Goal: Task Accomplishment & Management: Complete application form

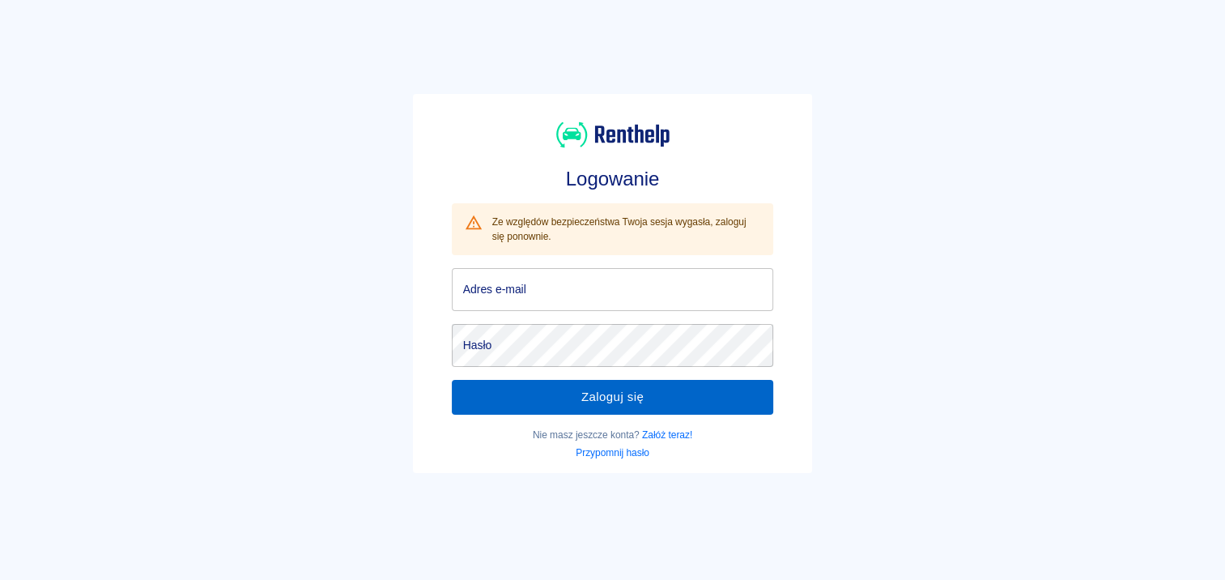
type input "[EMAIL_ADDRESS][DOMAIN_NAME]"
click at [583, 397] on button "Zaloguj się" at bounding box center [613, 397] width 322 height 34
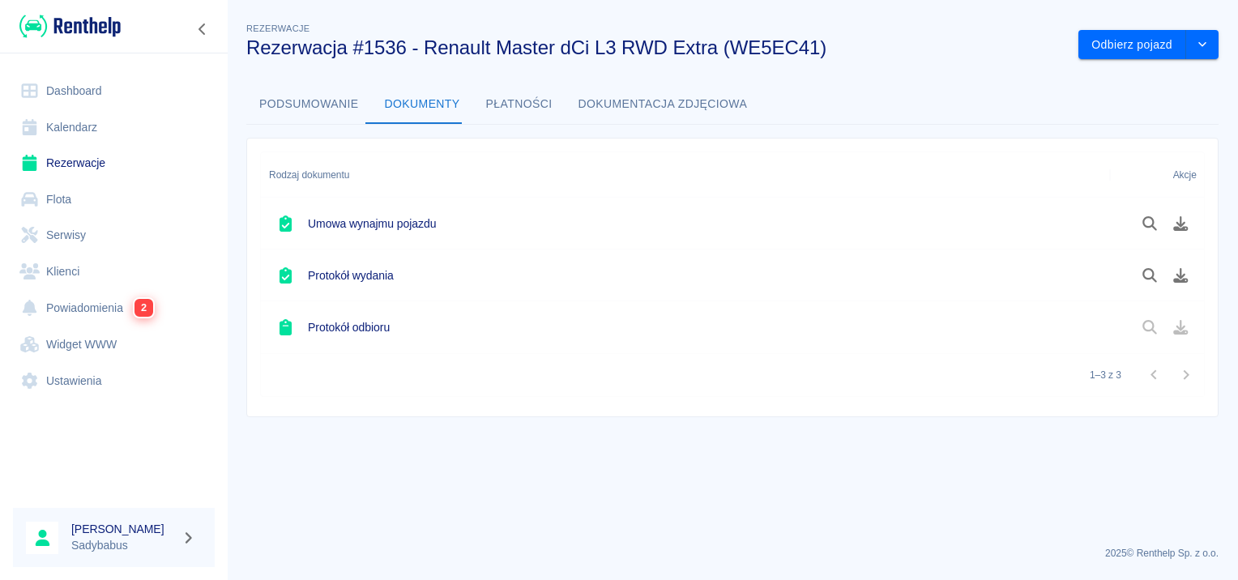
click at [49, 152] on link "Rezerwacje" at bounding box center [114, 163] width 202 height 36
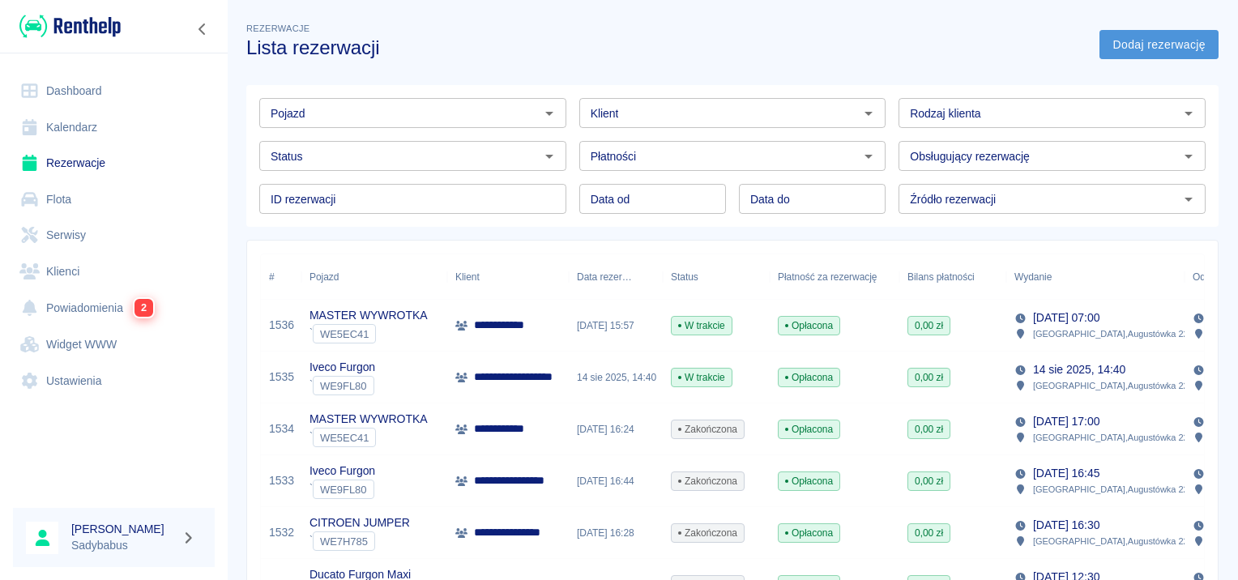
click at [1174, 40] on link "Dodaj rezerwację" at bounding box center [1158, 45] width 119 height 30
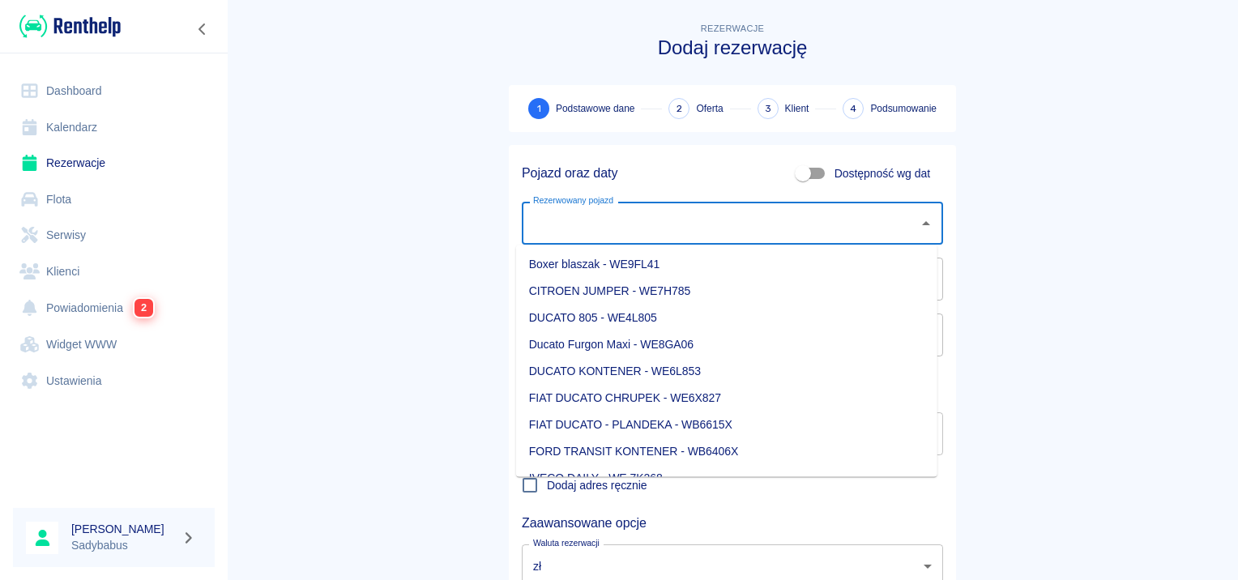
click at [664, 211] on input "Rezerwowany pojazd" at bounding box center [720, 223] width 382 height 28
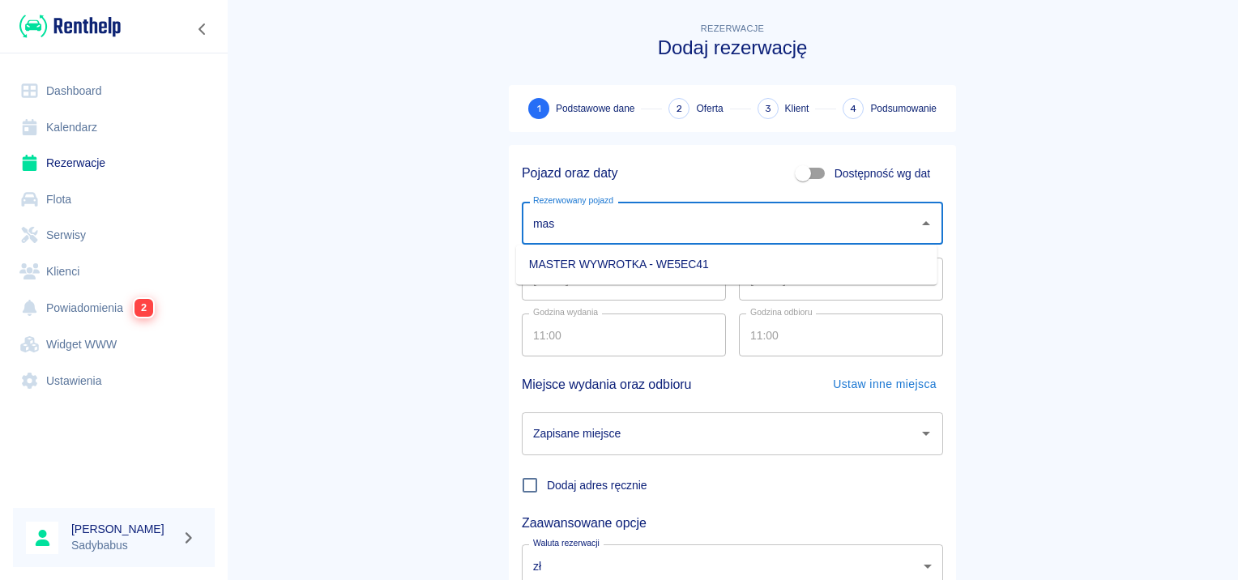
click at [636, 265] on li "MASTER WYWROTKA - WE5EC41" at bounding box center [726, 264] width 421 height 27
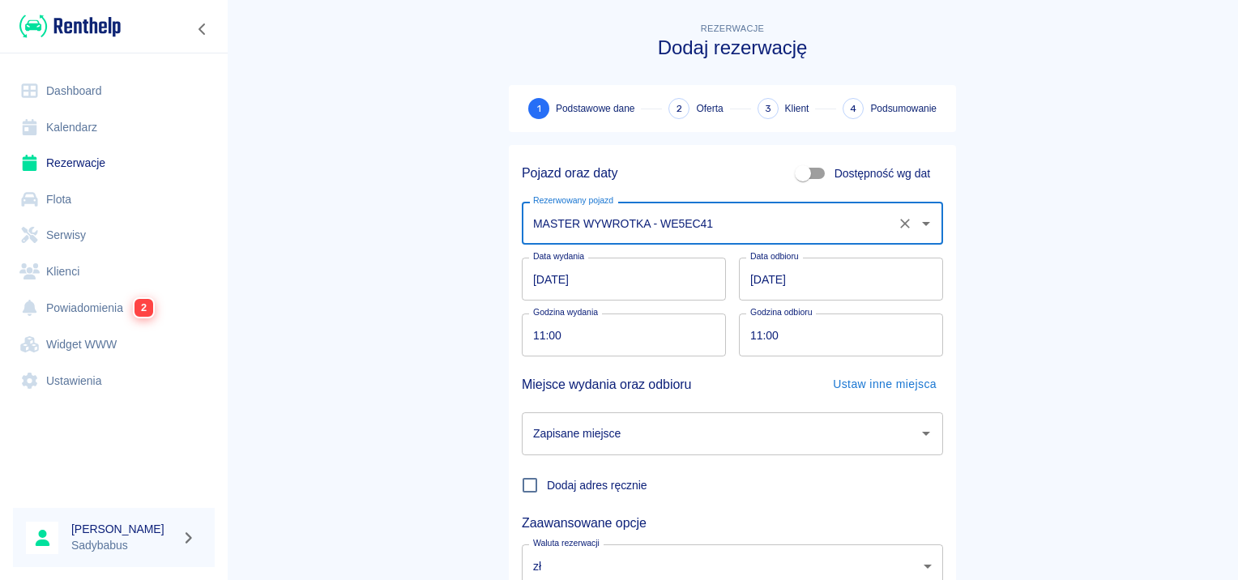
type input "MASTER WYWROTKA - WE5EC41"
click at [533, 342] on input "11:00" at bounding box center [618, 334] width 193 height 43
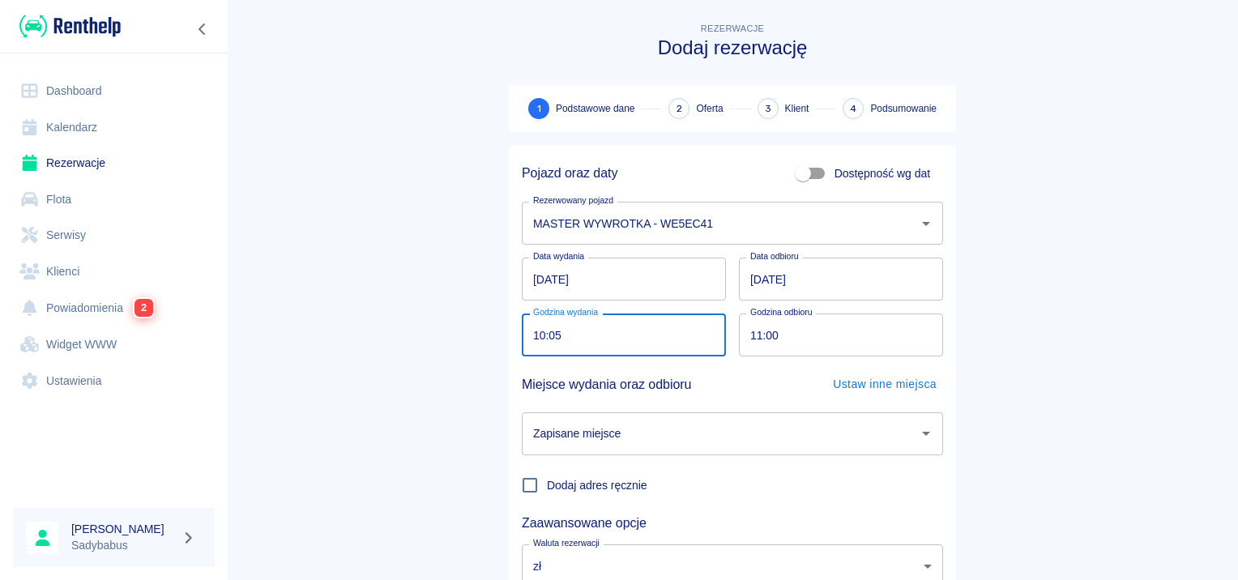
type input "10:05"
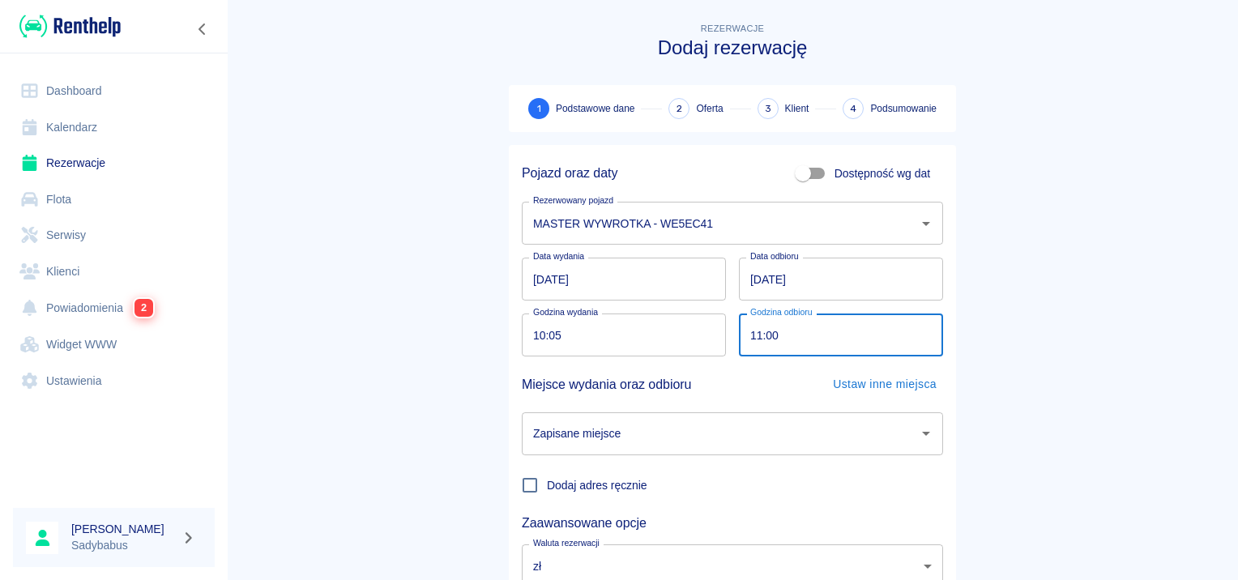
click at [748, 328] on input "11:00" at bounding box center [835, 334] width 193 height 43
type input "10:05"
click at [683, 458] on div "Dodaj adres ręcznie" at bounding box center [726, 478] width 434 height 47
click at [705, 432] on input "Zapisane miejsce" at bounding box center [720, 434] width 382 height 28
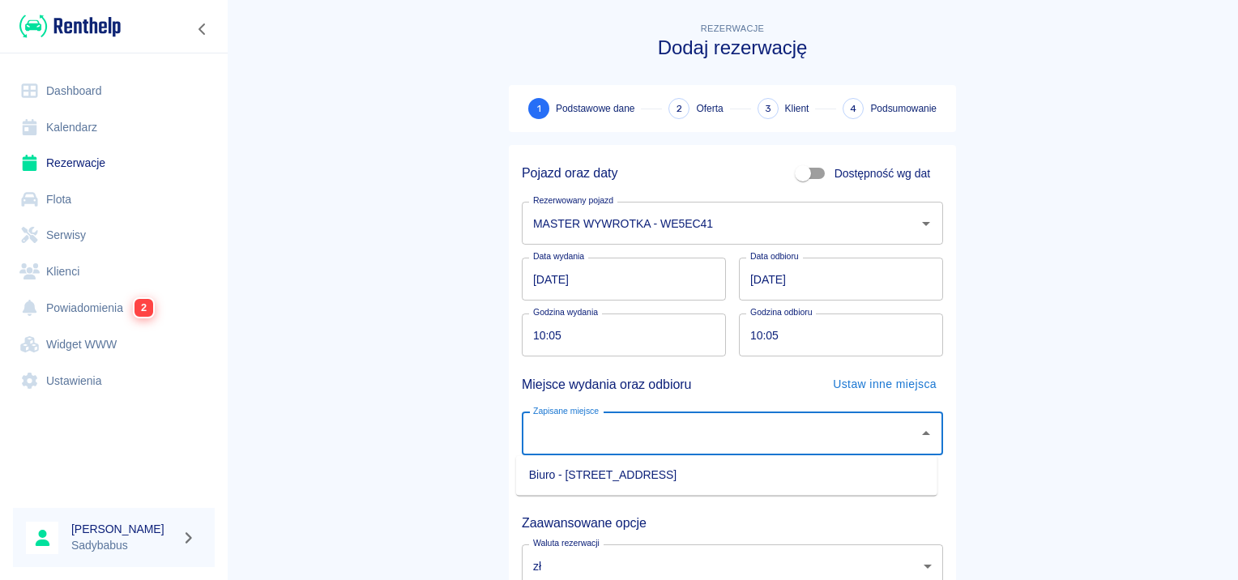
click at [641, 473] on li "Biuro - [STREET_ADDRESS]" at bounding box center [726, 475] width 421 height 27
type input "Biuro - [STREET_ADDRESS]"
click at [1187, 437] on main "Rezerwacje Dodaj rezerwację 1 Podstawowe dane 2 Oferta 3 Klient 4 Podsumowanie …" at bounding box center [732, 337] width 1011 height 637
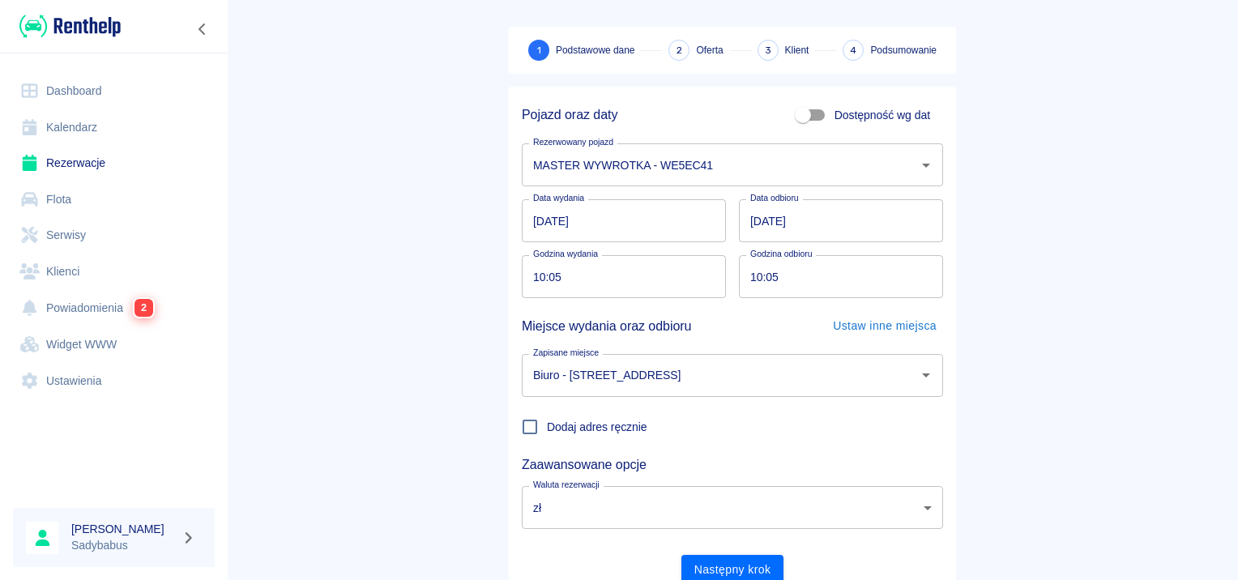
scroll to position [123, 0]
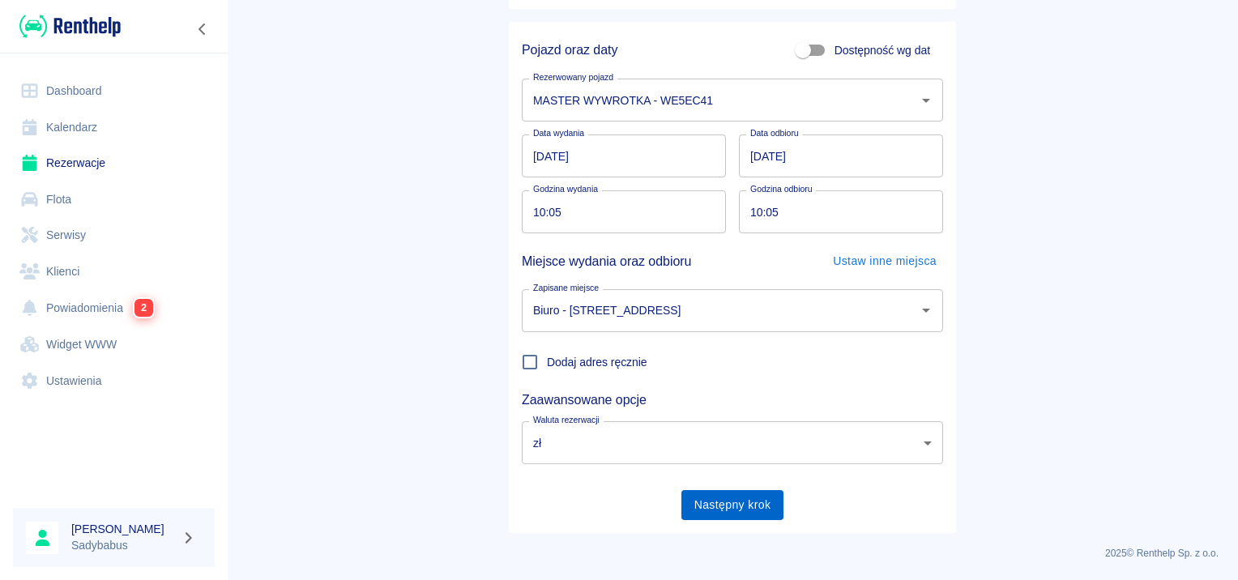
click at [722, 499] on button "Następny krok" at bounding box center [732, 505] width 103 height 30
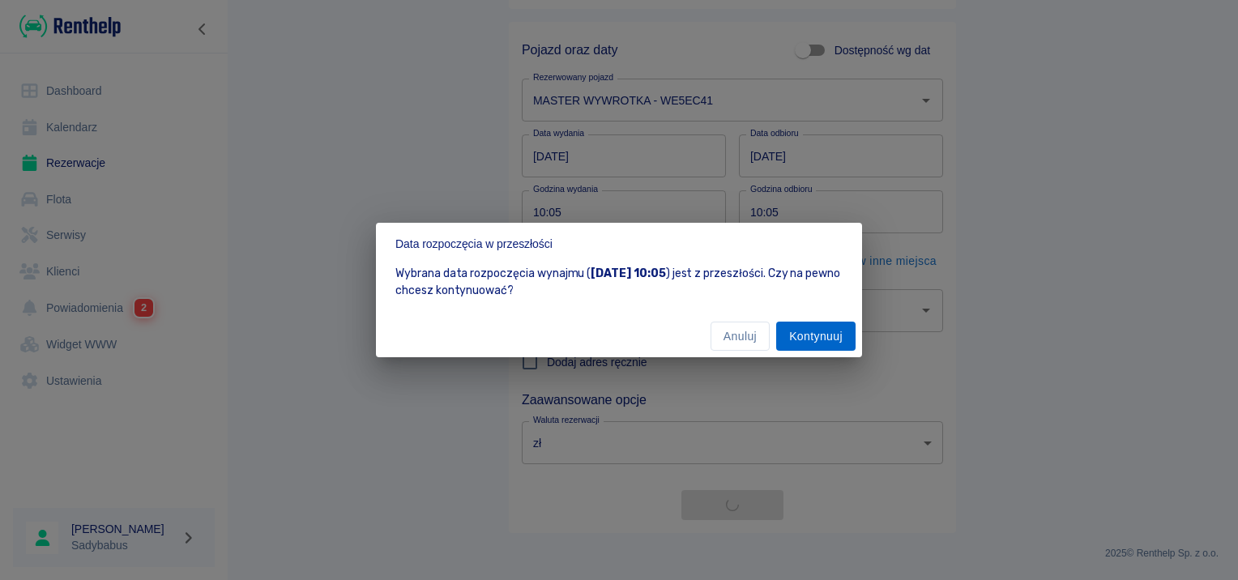
click at [799, 331] on button "Kontynuuj" at bounding box center [815, 337] width 79 height 30
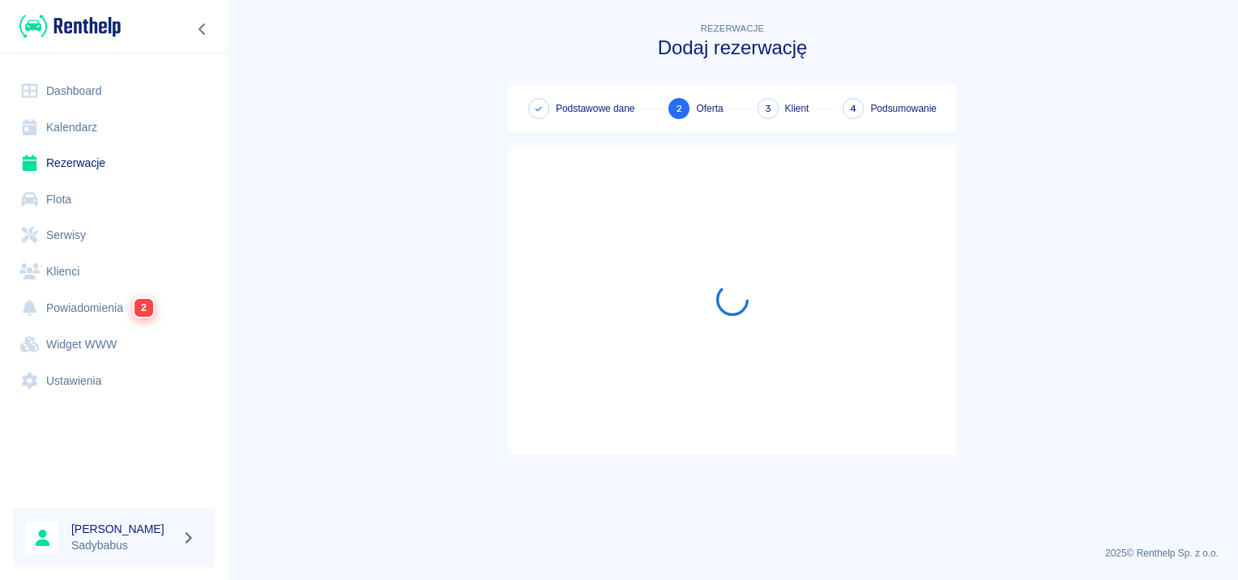
scroll to position [0, 0]
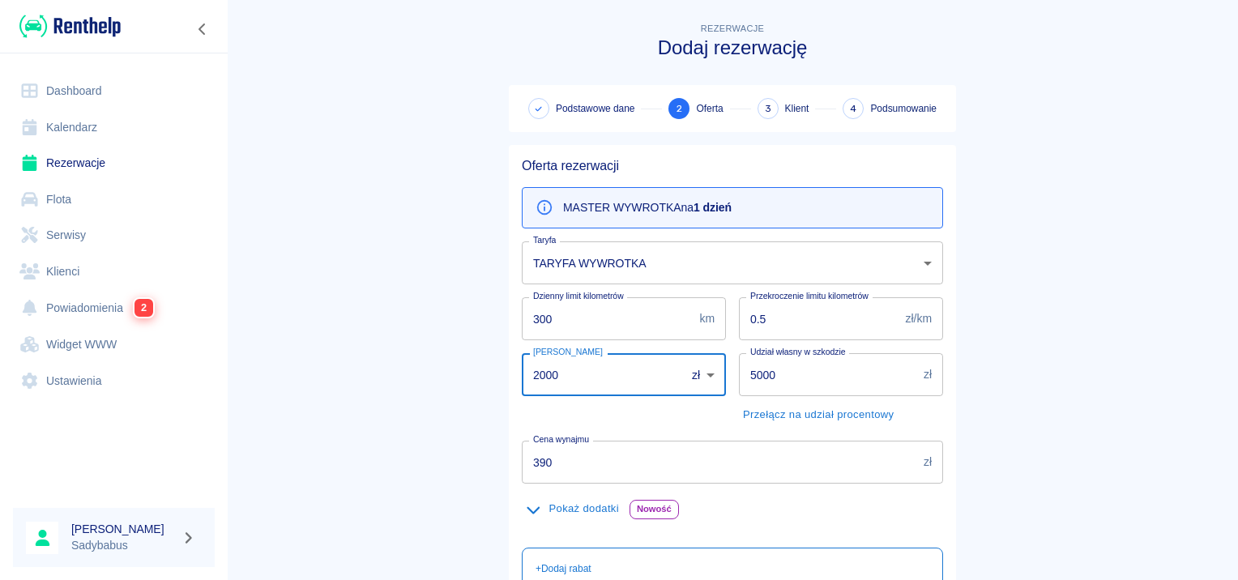
click at [545, 369] on input "2000" at bounding box center [598, 374] width 152 height 43
type input "1500"
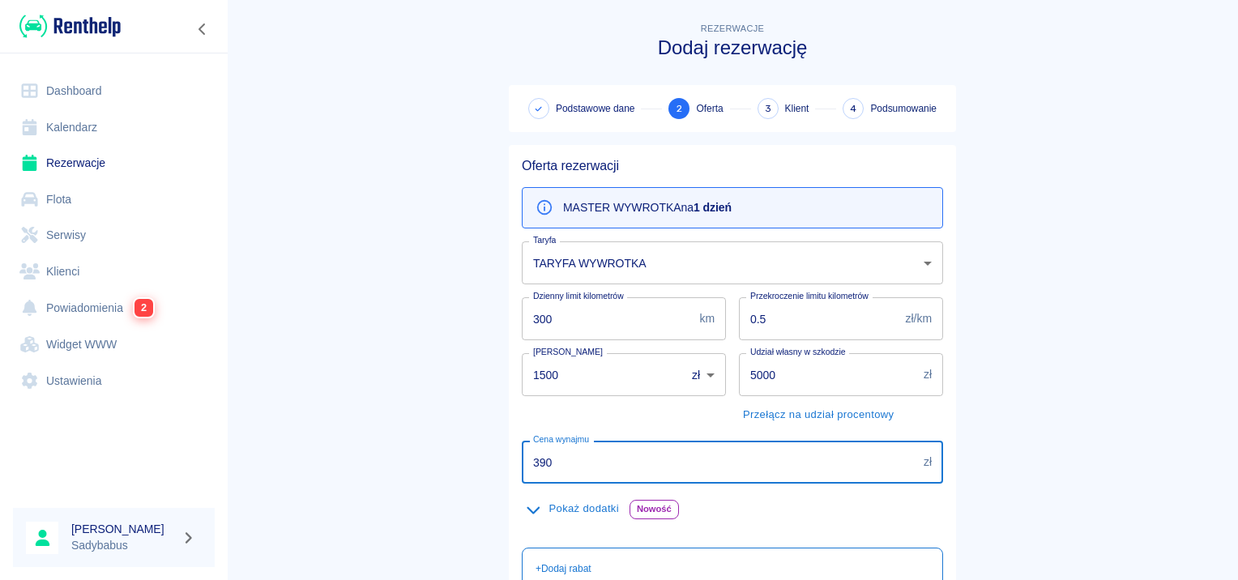
click at [679, 457] on input "390" at bounding box center [719, 462] width 395 height 43
click at [677, 457] on input "390" at bounding box center [719, 462] width 395 height 43
type input "299"
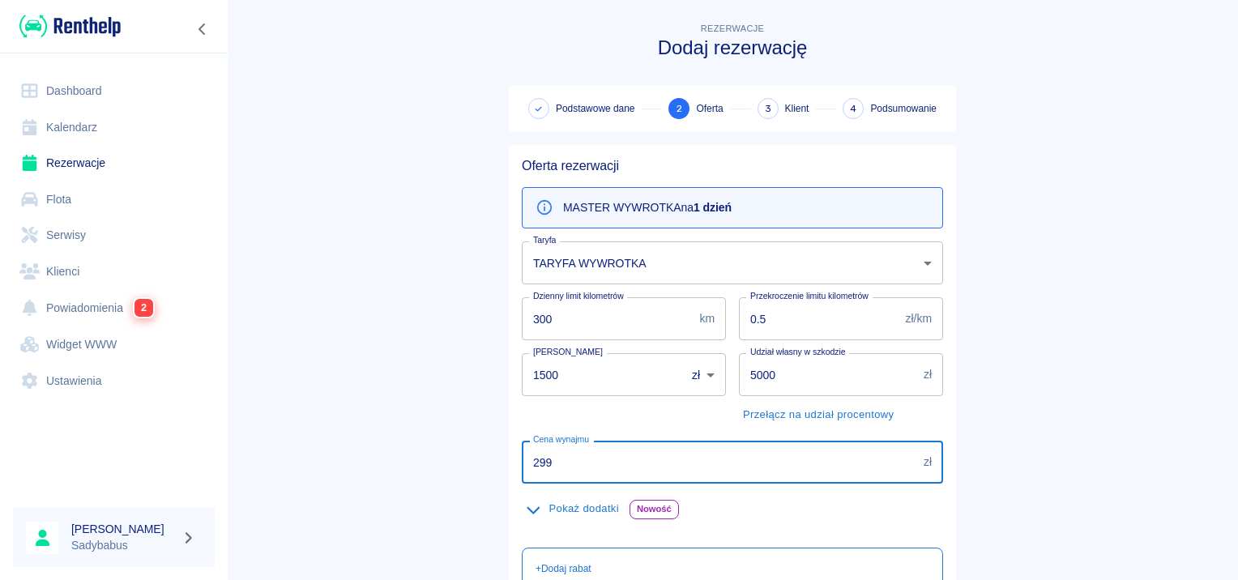
click at [1056, 232] on main "Rezerwacje Dodaj rezerwację Podstawowe dane 2 Oferta 3 Klient 4 Podsumowanie Of…" at bounding box center [732, 420] width 1011 height 803
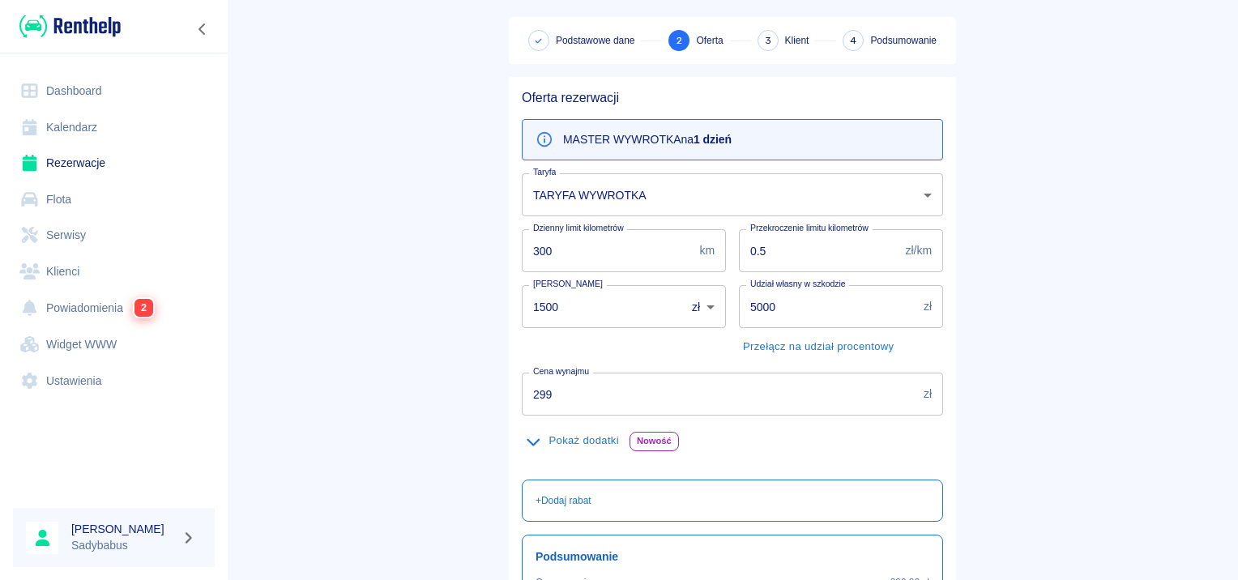
scroll to position [288, 0]
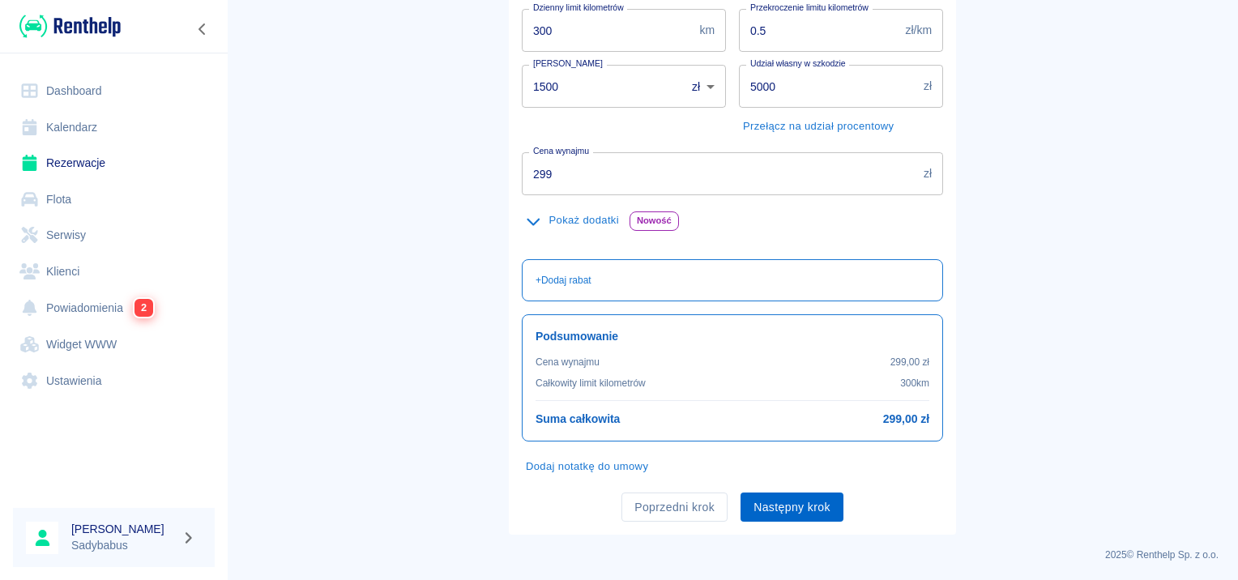
click at [794, 504] on button "Następny krok" at bounding box center [791, 507] width 103 height 30
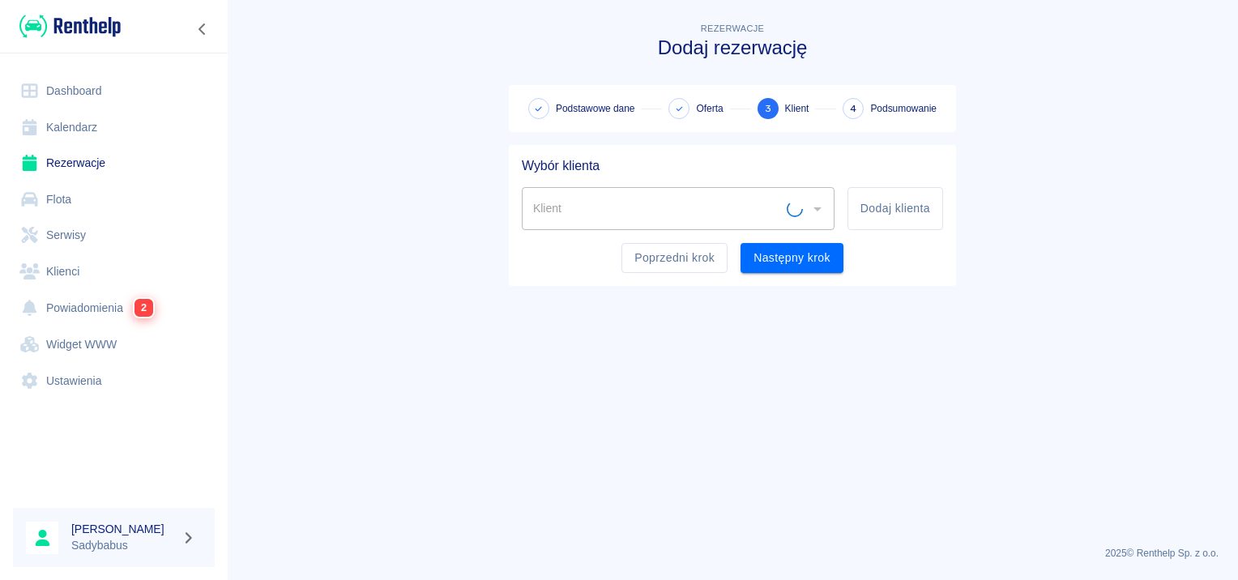
scroll to position [0, 0]
click at [902, 198] on button "Dodaj klienta" at bounding box center [895, 208] width 96 height 43
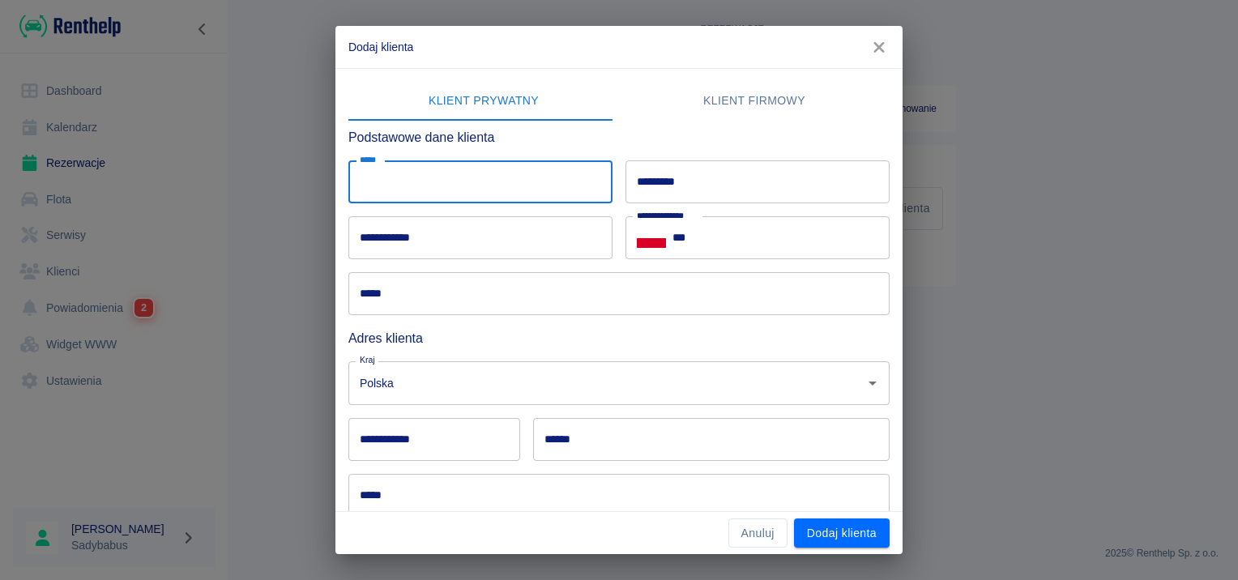
click at [459, 176] on input "*****" at bounding box center [480, 181] width 264 height 43
type input "****"
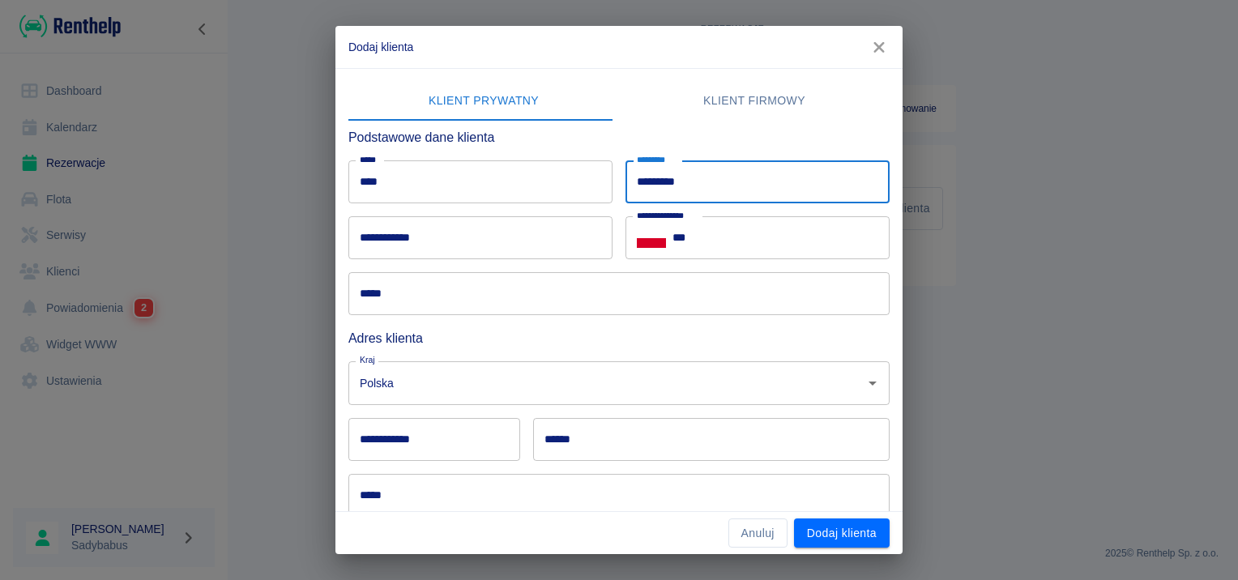
type input "*********"
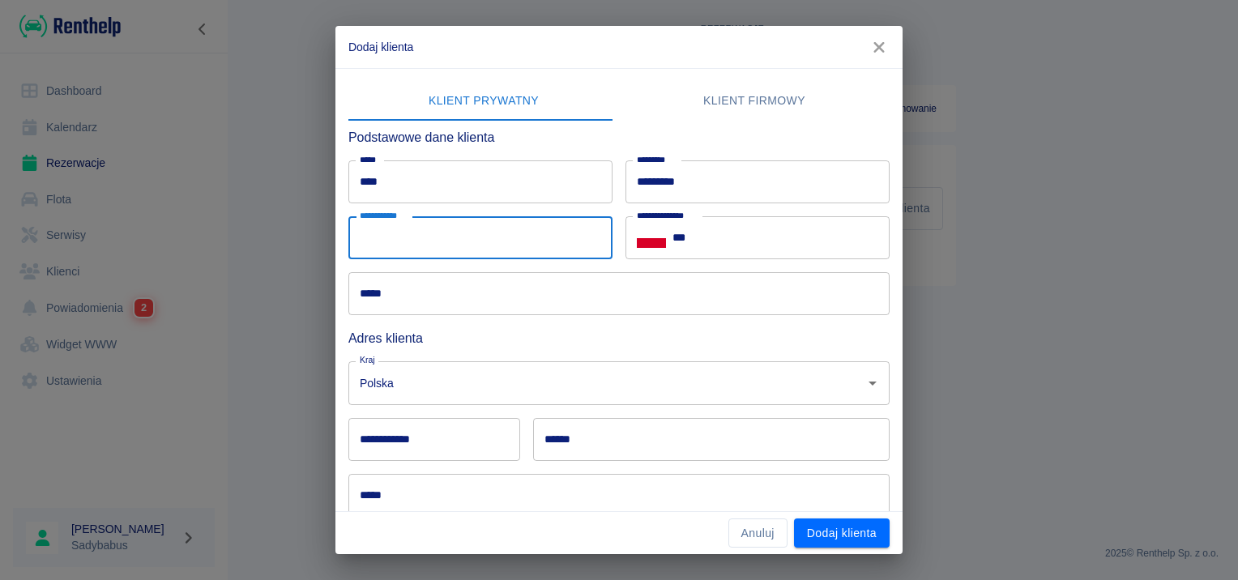
drag, startPoint x: 392, startPoint y: 247, endPoint x: 414, endPoint y: 240, distance: 23.1
click at [392, 247] on input "**********" at bounding box center [480, 237] width 264 height 43
type input "**********"
click at [833, 252] on input "***" at bounding box center [780, 237] width 217 height 43
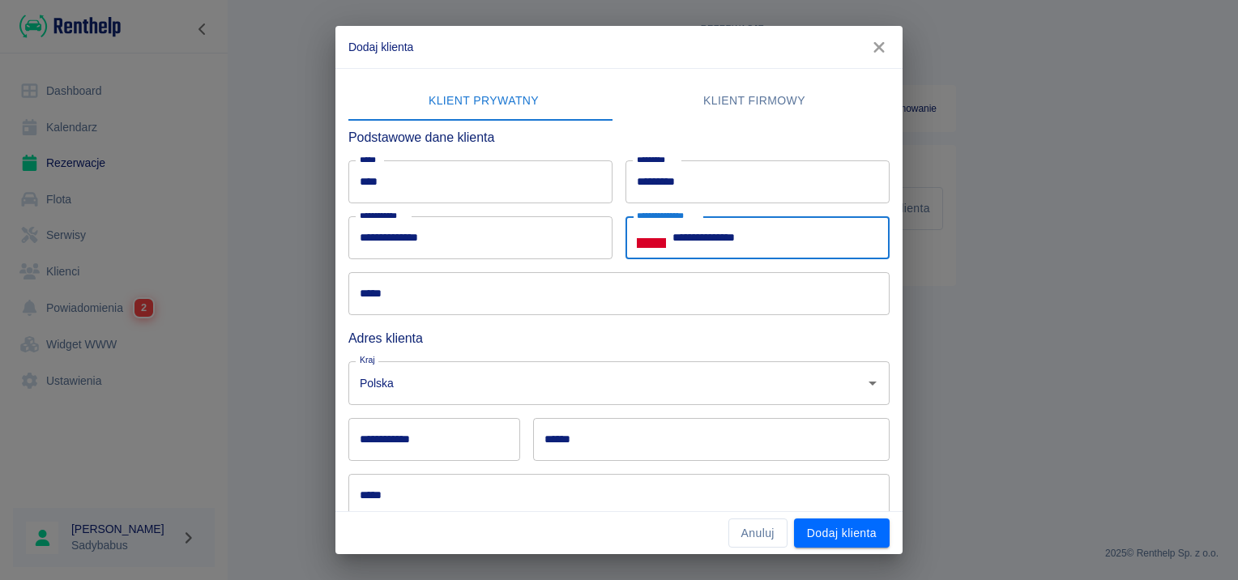
type input "**********"
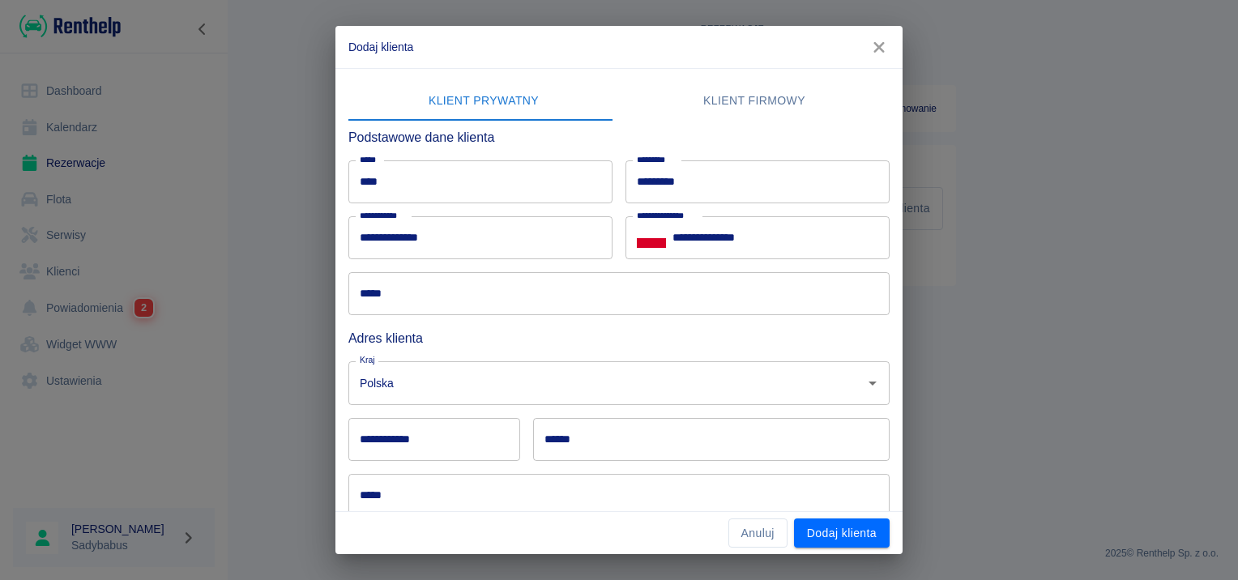
click at [517, 321] on div "Adres klienta" at bounding box center [612, 331] width 554 height 33
click at [526, 298] on input "*****" at bounding box center [618, 293] width 541 height 43
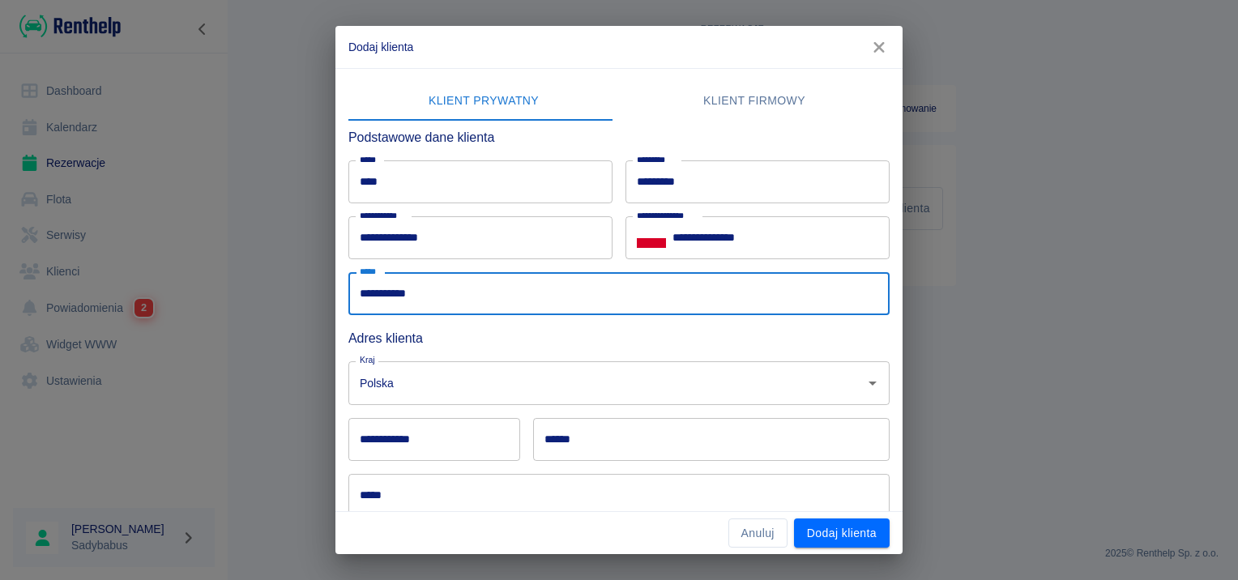
type input "**********"
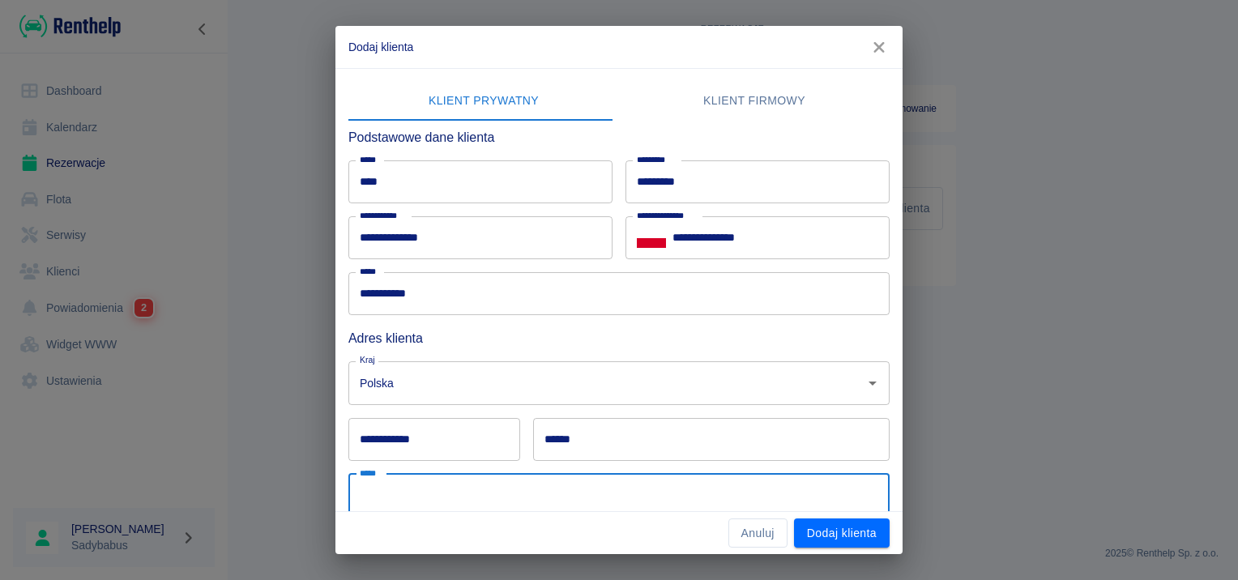
click at [414, 501] on input "*****" at bounding box center [618, 495] width 541 height 43
type input "*********"
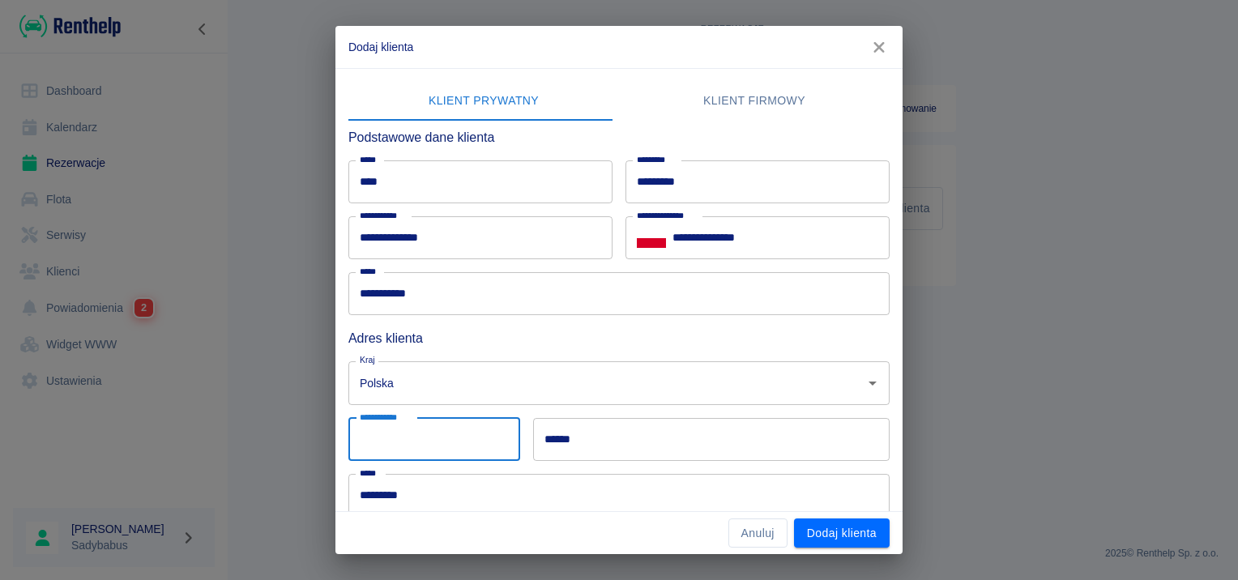
click at [428, 446] on input "**********" at bounding box center [434, 439] width 172 height 43
type input "******"
click at [589, 434] on input "******" at bounding box center [711, 439] width 356 height 43
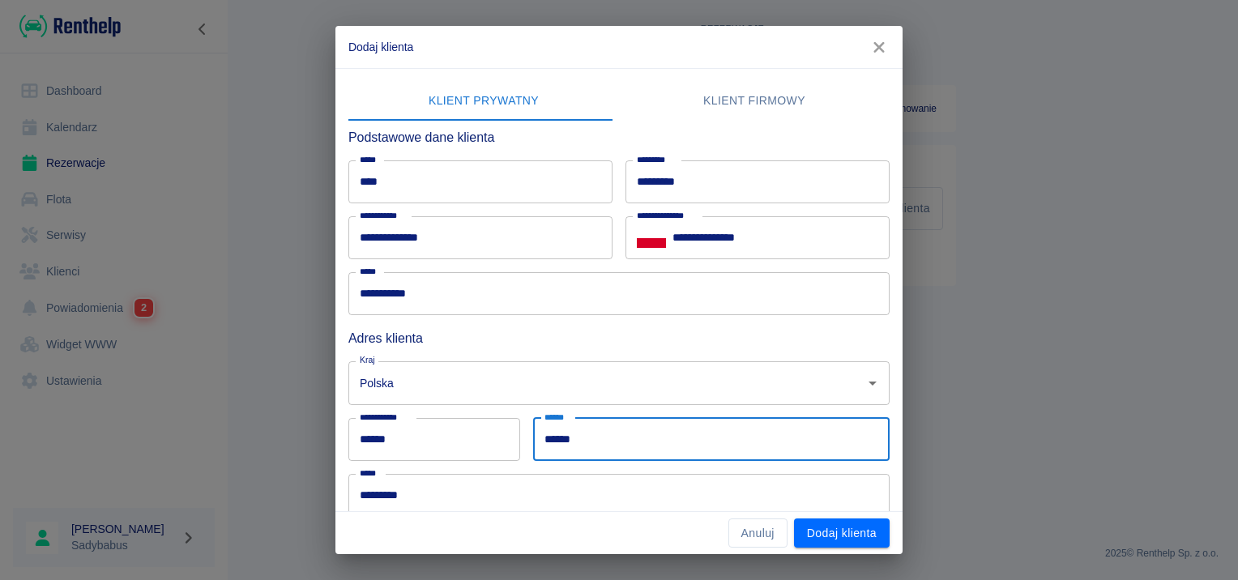
type input "******"
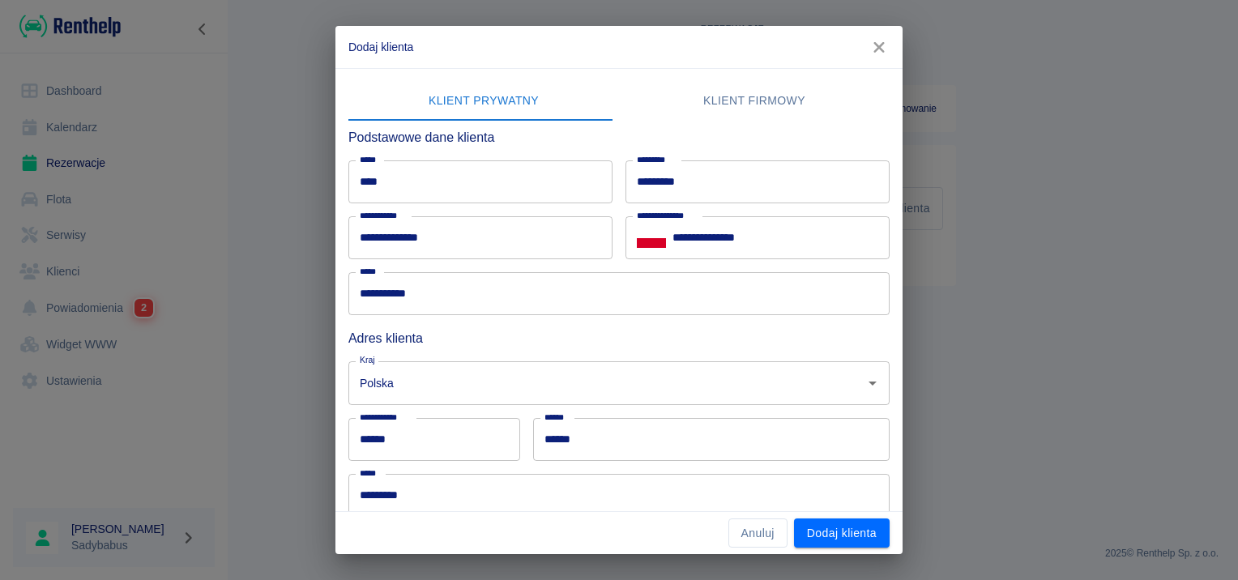
click at [641, 343] on h6 "Adres klienta" at bounding box center [618, 338] width 541 height 20
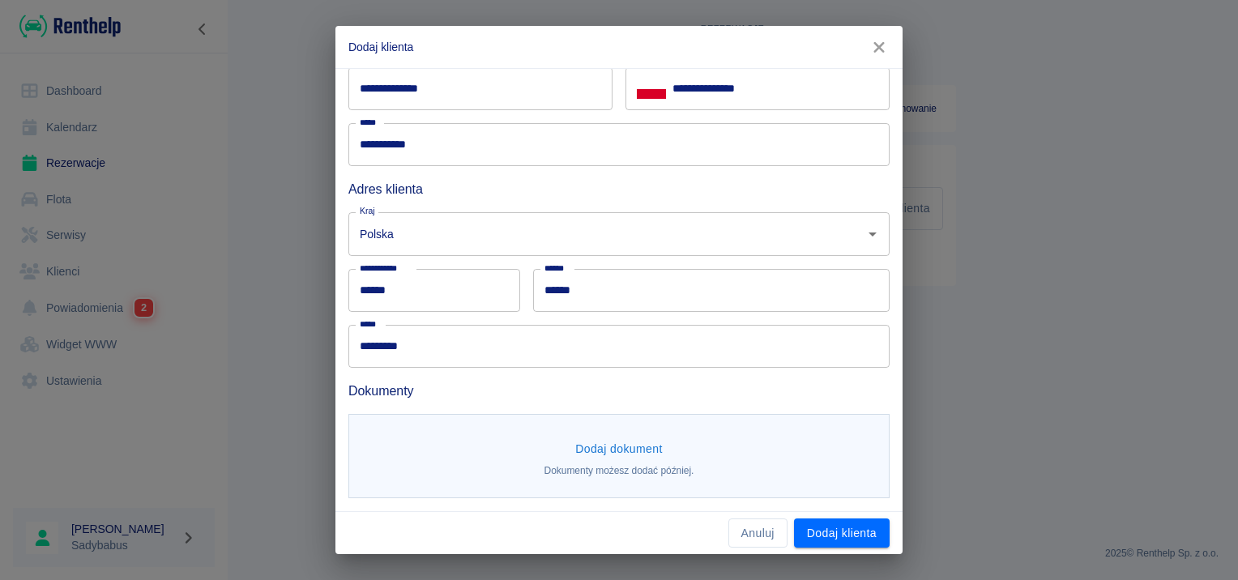
click at [611, 471] on p "Dokumenty możesz dodać później." at bounding box center [619, 470] width 150 height 15
click at [615, 450] on button "Dodaj dokument" at bounding box center [619, 449] width 100 height 30
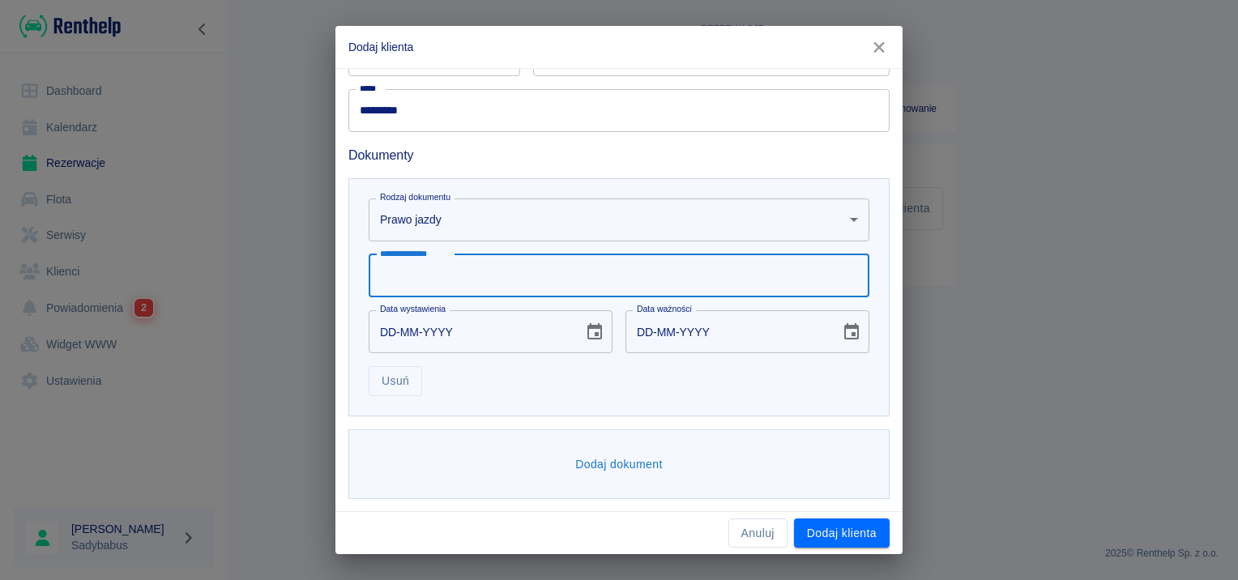
click at [405, 263] on div "**********" at bounding box center [619, 275] width 501 height 43
type input "**********"
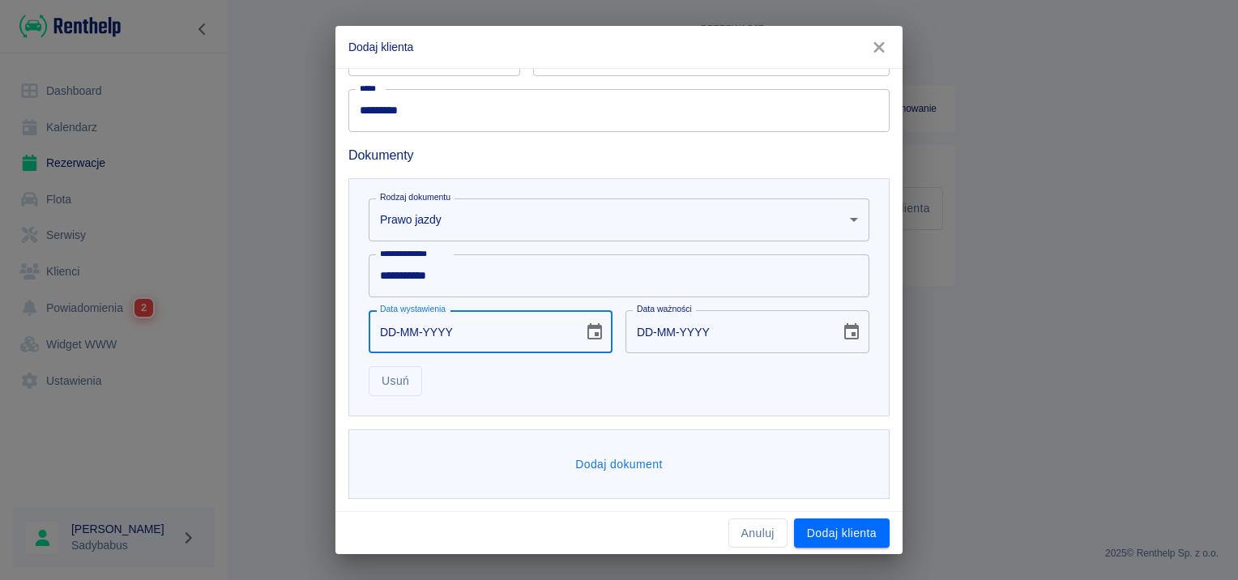
click at [386, 338] on input "DD-MM-YYYY" at bounding box center [470, 331] width 203 height 43
type input "03-02-0002"
type input "03-02-0012"
type input "03-02-0020"
type input "03-02-0030"
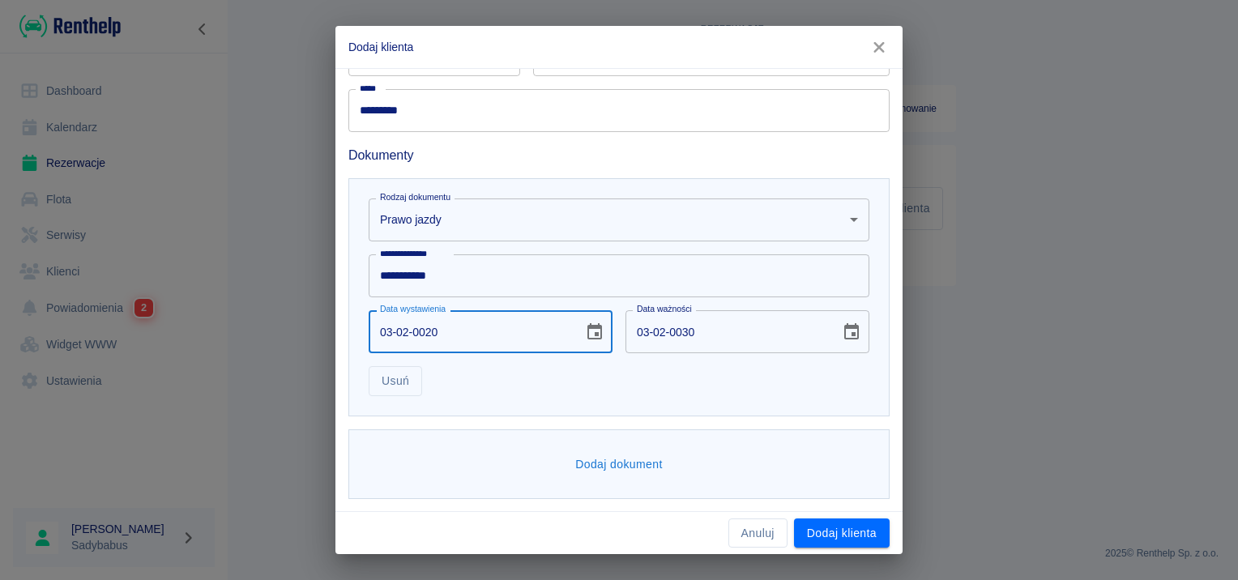
type input "03-02-0202"
type input "03-02-0212"
type input "[DATE]"
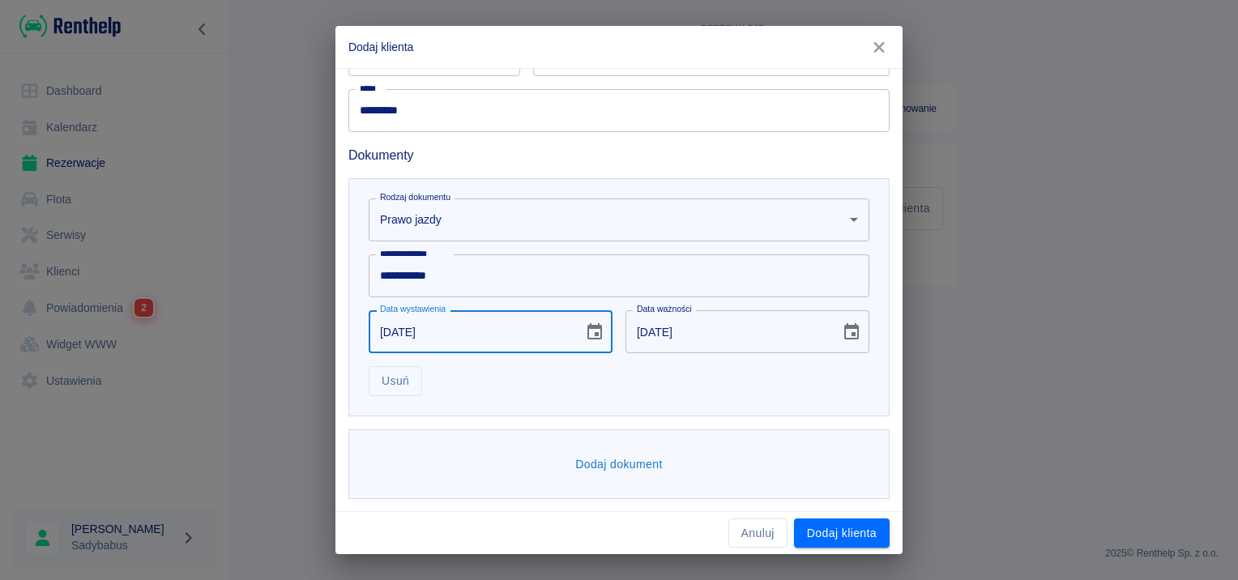
click at [496, 369] on div "Usuń" at bounding box center [612, 374] width 513 height 43
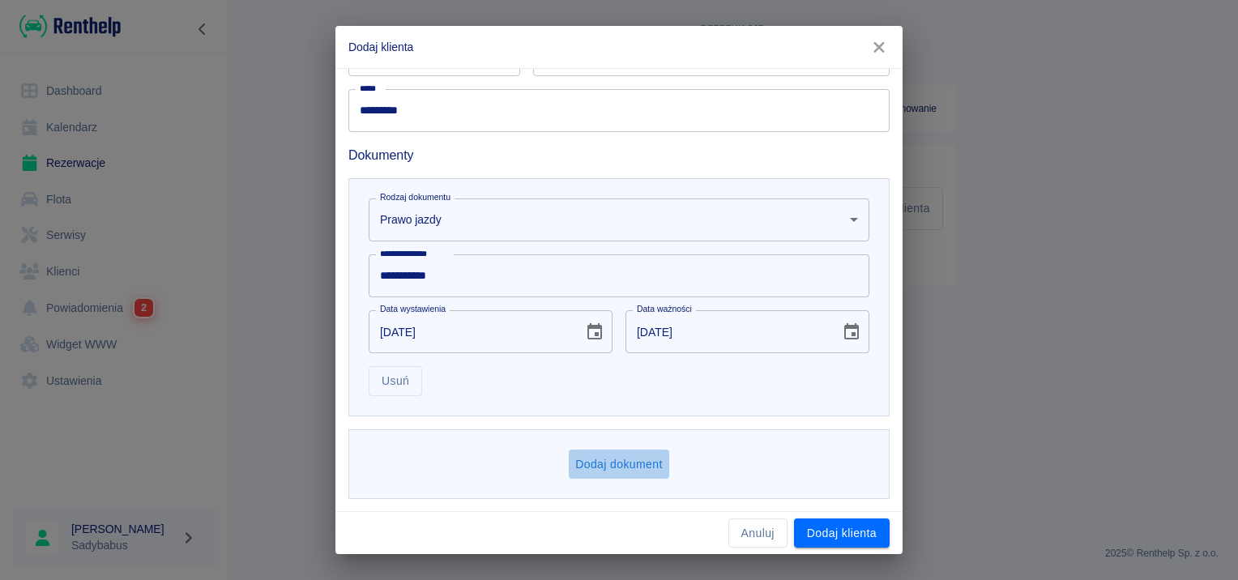
click at [590, 474] on button "Dodaj dokument" at bounding box center [619, 465] width 100 height 30
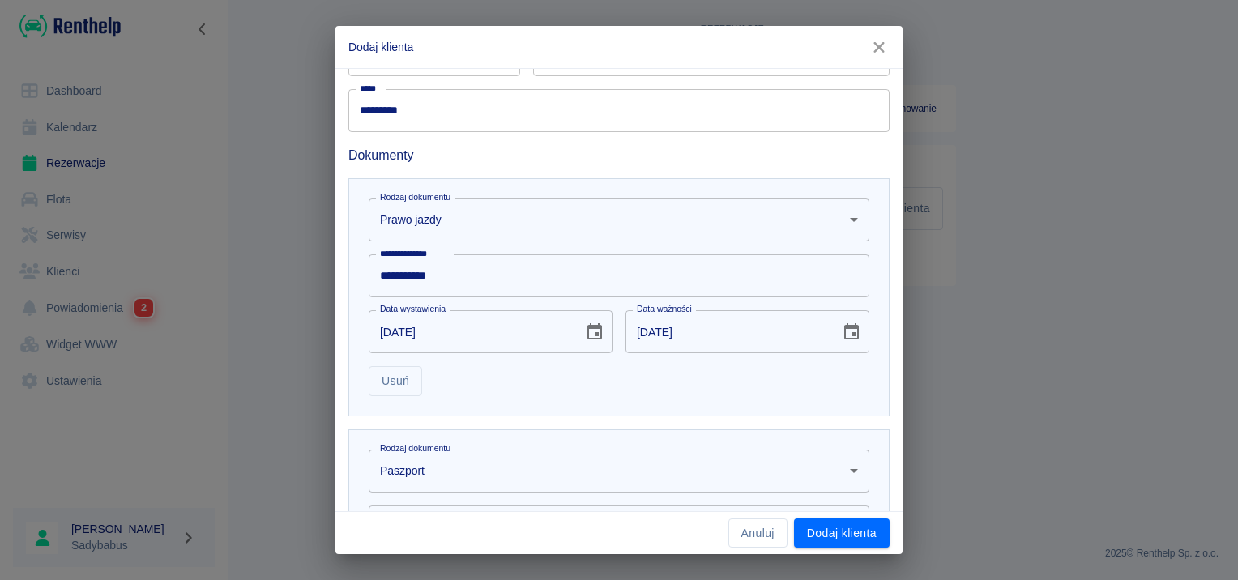
scroll to position [635, 0]
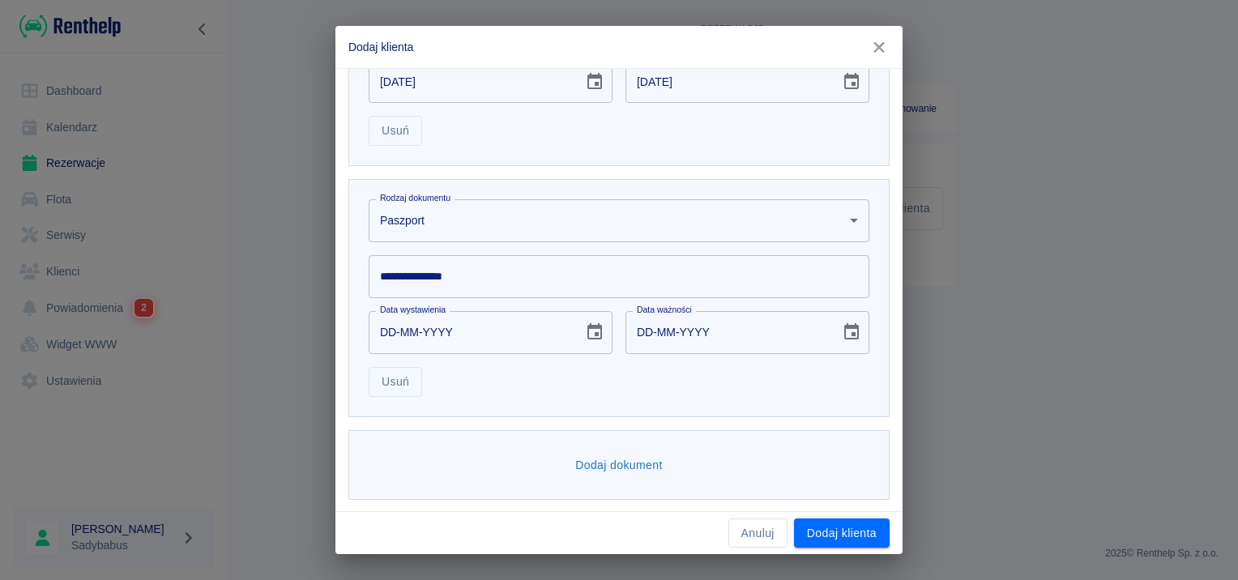
click at [480, 223] on body "**********" at bounding box center [619, 290] width 1238 height 580
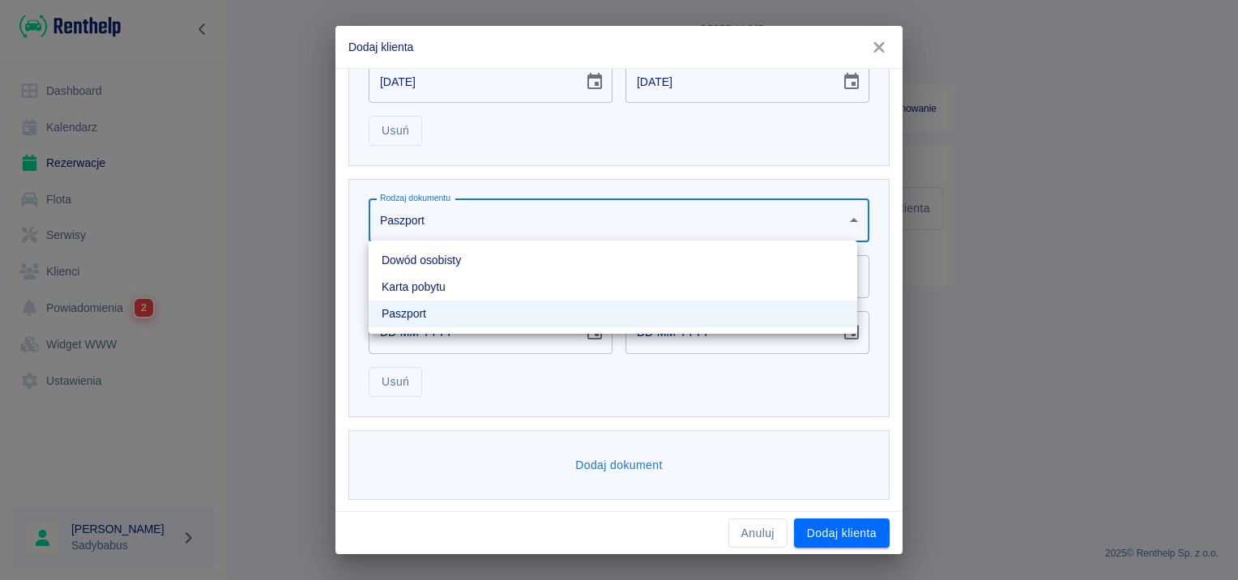
click at [433, 260] on li "Dowód osobisty" at bounding box center [613, 260] width 488 height 27
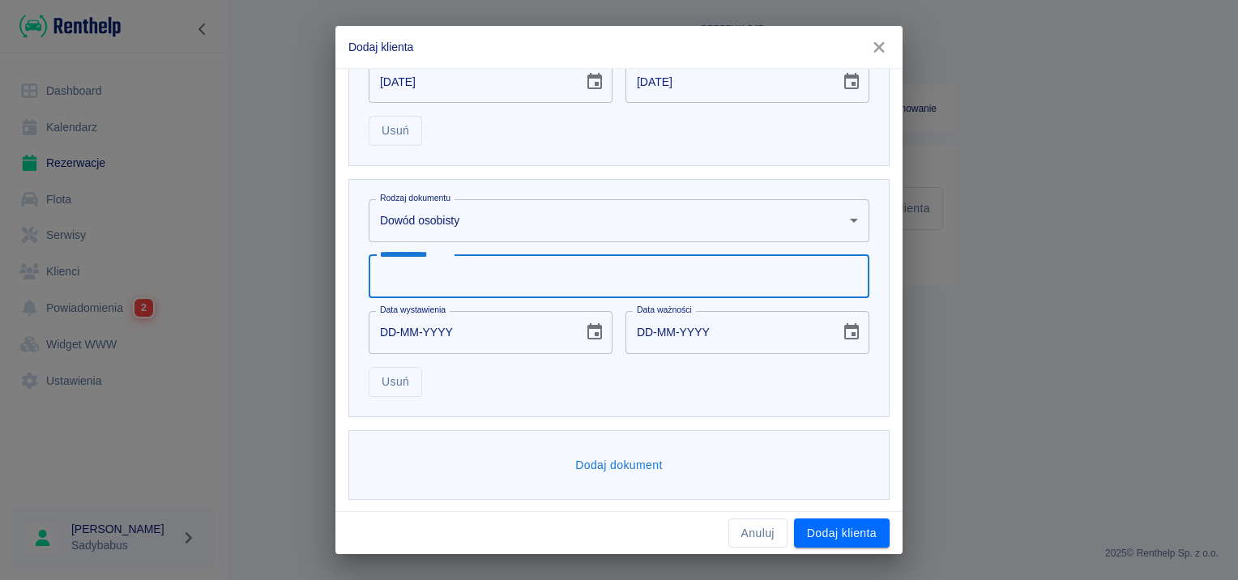
click at [474, 260] on input "**********" at bounding box center [619, 276] width 501 height 43
type input "*********"
click at [381, 325] on input "DD-MM-YYYY" at bounding box center [470, 332] width 203 height 43
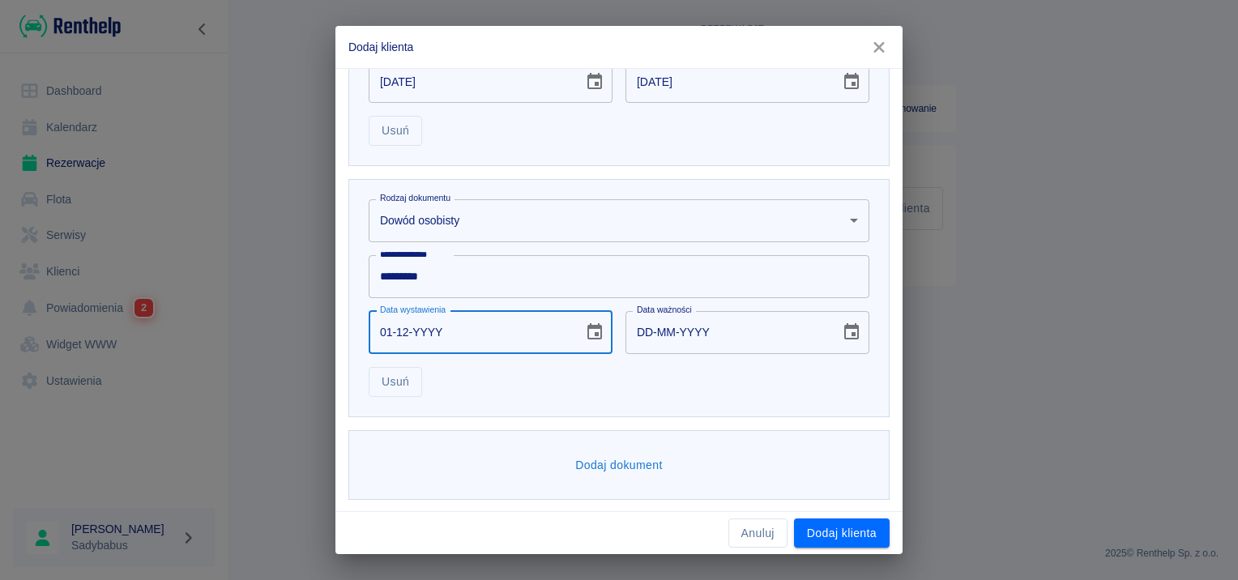
type input "01-12-0002"
type input "01-12-0012"
type input "01-12-0020"
type input "01-12-0030"
type input "01-12-0202"
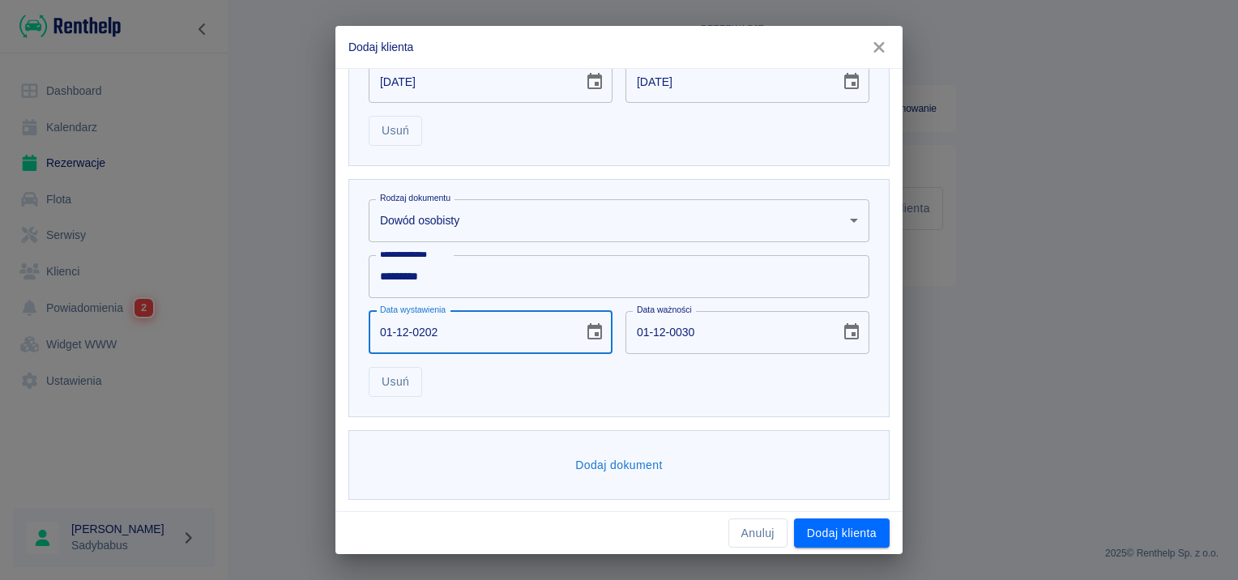
type input "01-12-0212"
type input "[DATE]"
click at [823, 521] on button "Dodaj klienta" at bounding box center [842, 533] width 96 height 30
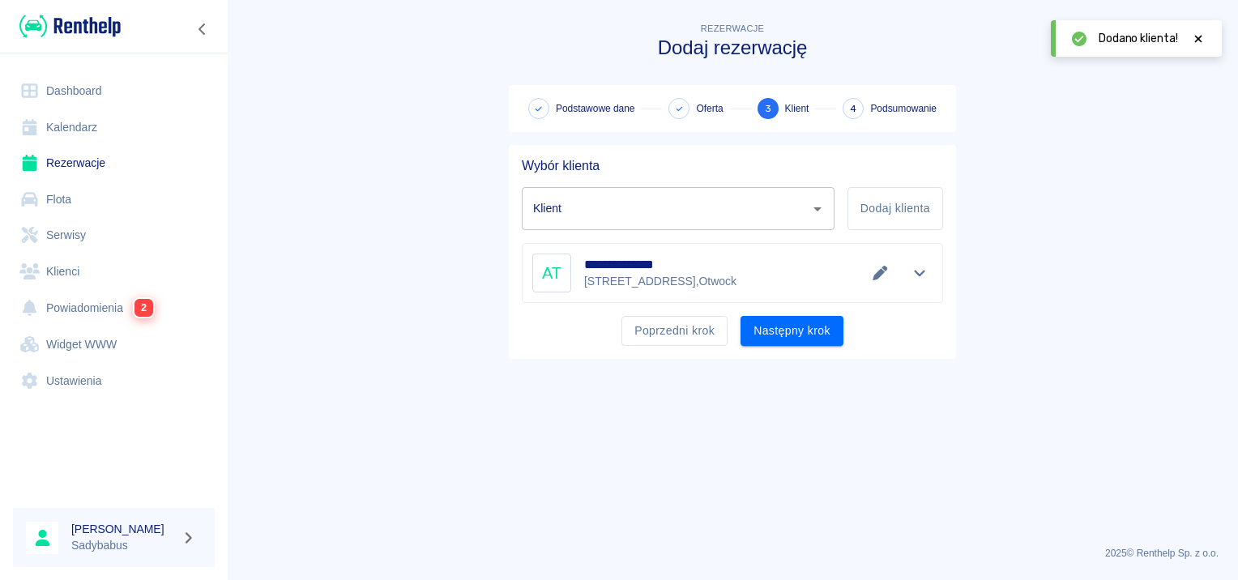
type input "[PERSON_NAME] ([PHONE_NUMBER])"
click at [921, 276] on icon "Pokaż szczegóły" at bounding box center [919, 273] width 19 height 15
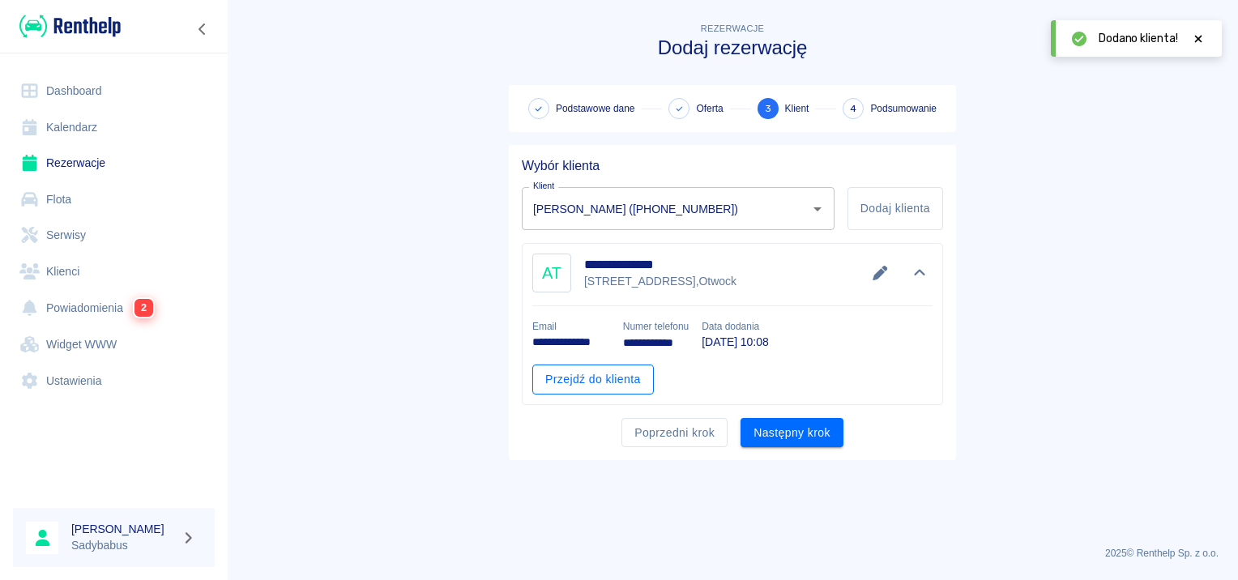
click at [601, 382] on link "Przejdź do klienta" at bounding box center [592, 379] width 121 height 30
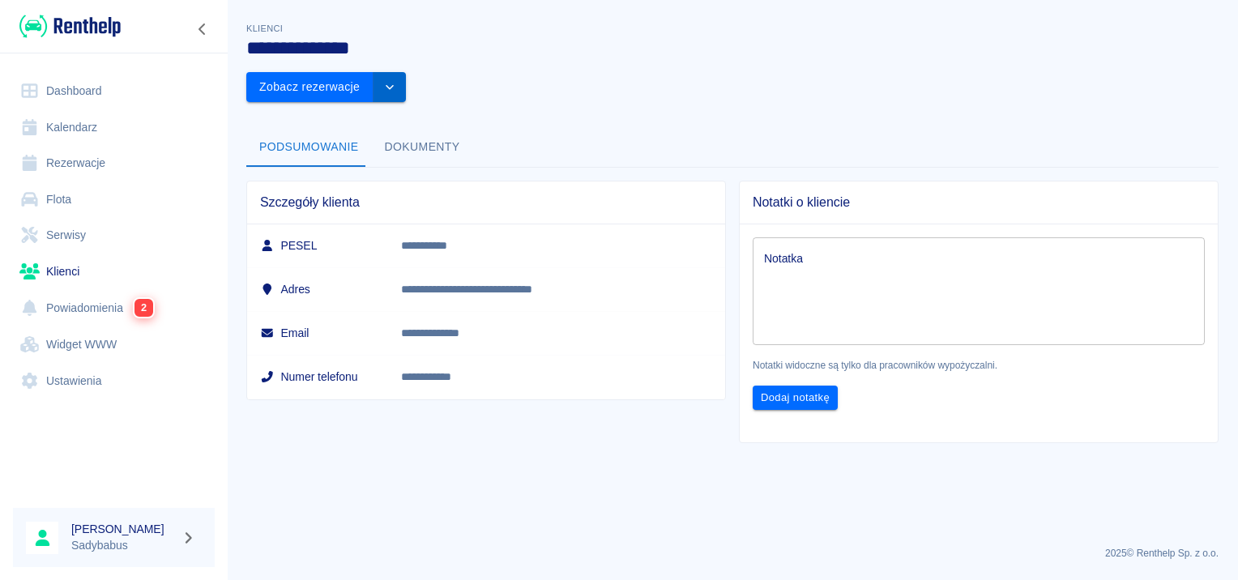
click at [396, 82] on icon "drop-down" at bounding box center [389, 87] width 13 height 11
click at [1178, 77] on li "Edytuj klienta" at bounding box center [1140, 79] width 146 height 27
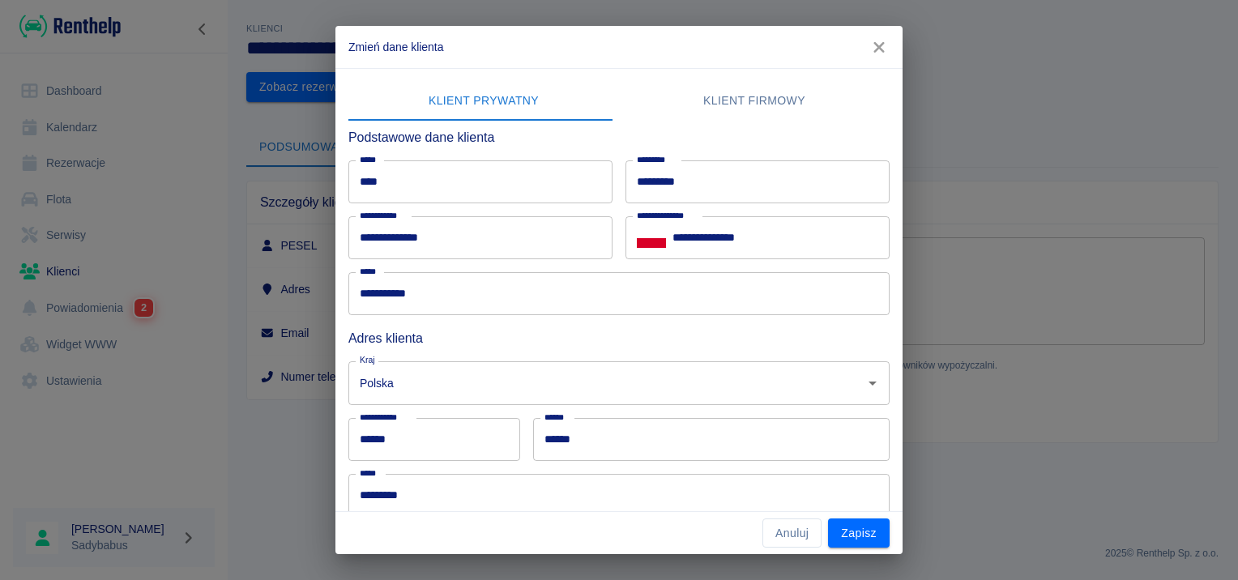
click at [803, 104] on button "Klient firmowy" at bounding box center [754, 101] width 271 height 39
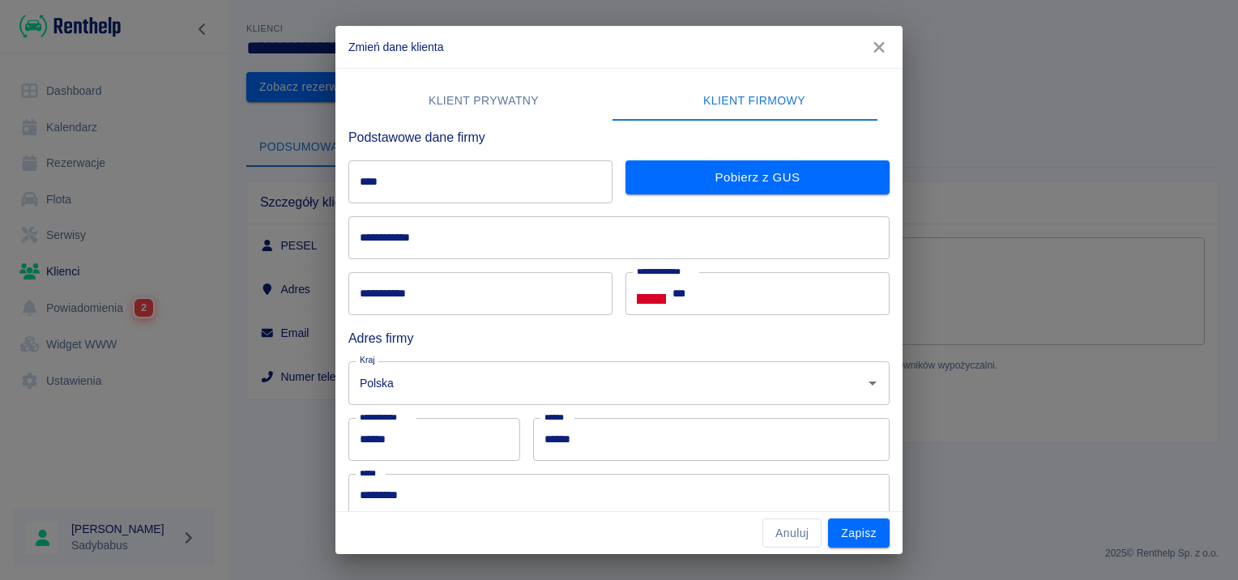
click at [509, 178] on input "****" at bounding box center [480, 181] width 264 height 43
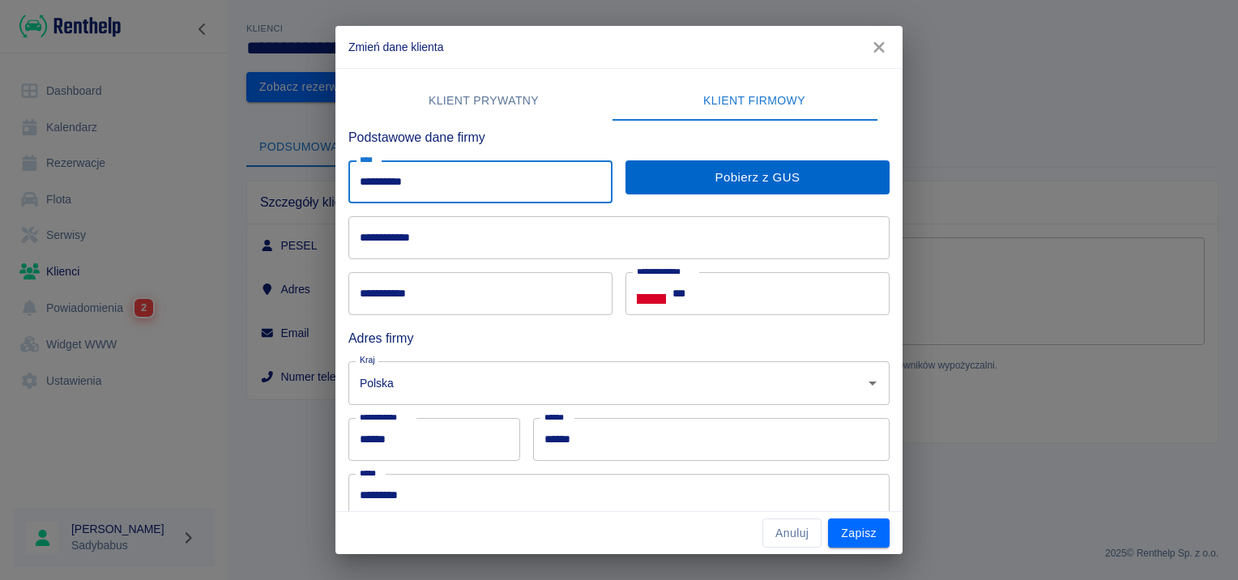
type input "**********"
click at [652, 164] on button "Pobierz z GUS" at bounding box center [757, 177] width 264 height 34
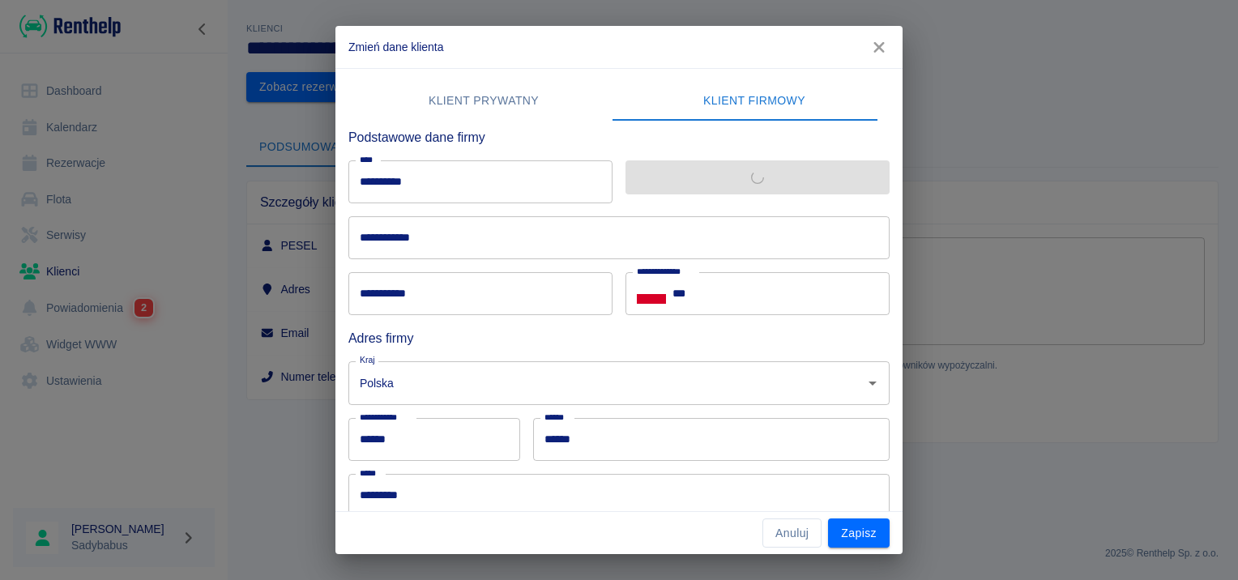
type input "**********"
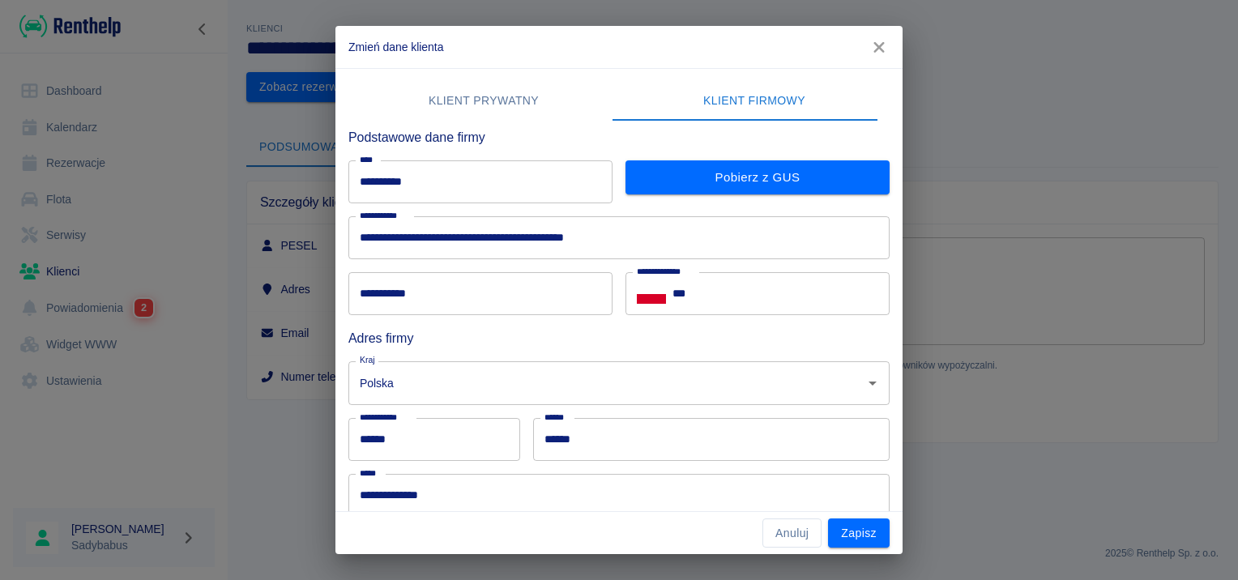
click at [354, 294] on input "**********" at bounding box center [480, 293] width 264 height 43
type input "**********"
click at [720, 298] on input "***" at bounding box center [780, 293] width 217 height 43
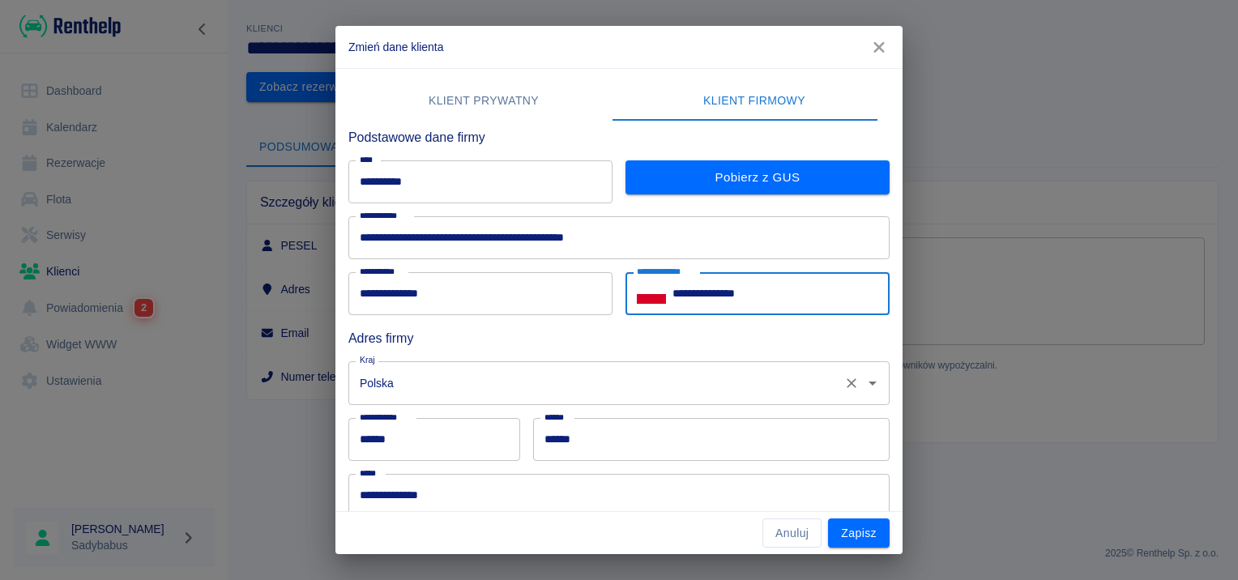
click at [671, 364] on div "Polska Kraj" at bounding box center [618, 382] width 541 height 43
type input "**********"
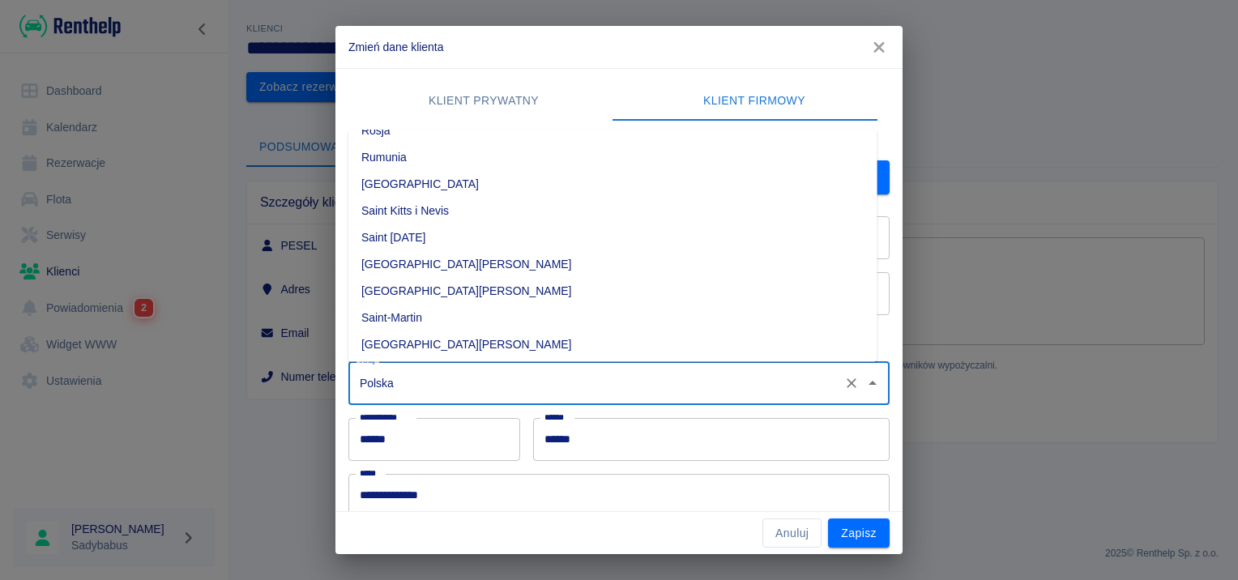
scroll to position [4670, 0]
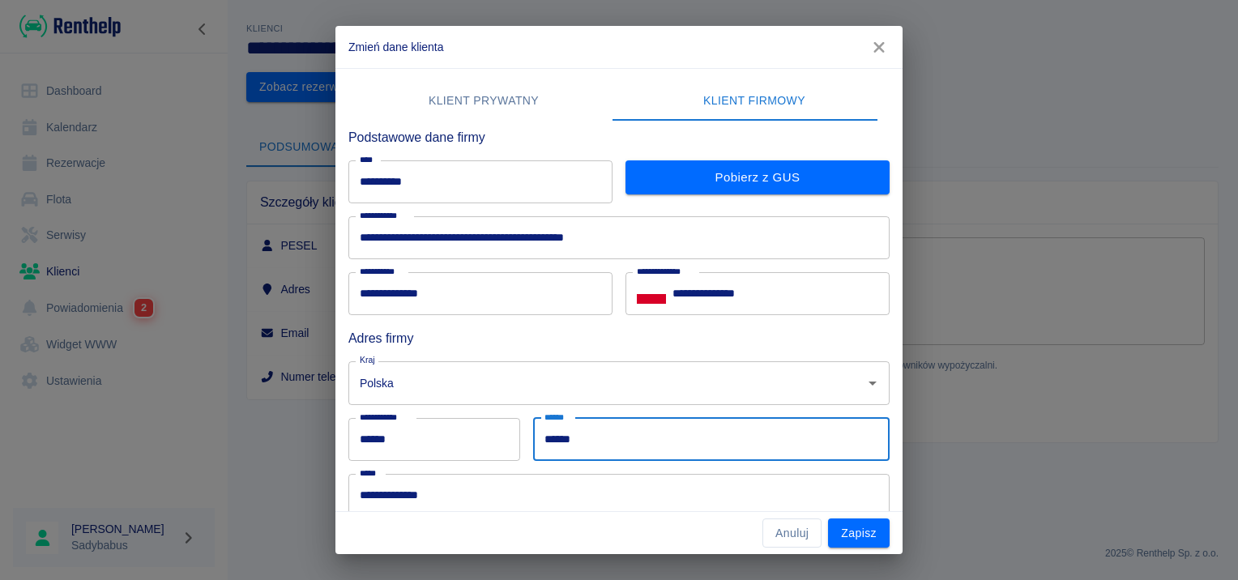
click at [661, 424] on input "******" at bounding box center [711, 439] width 356 height 43
click at [650, 341] on h6 "Adres firmy" at bounding box center [618, 338] width 541 height 20
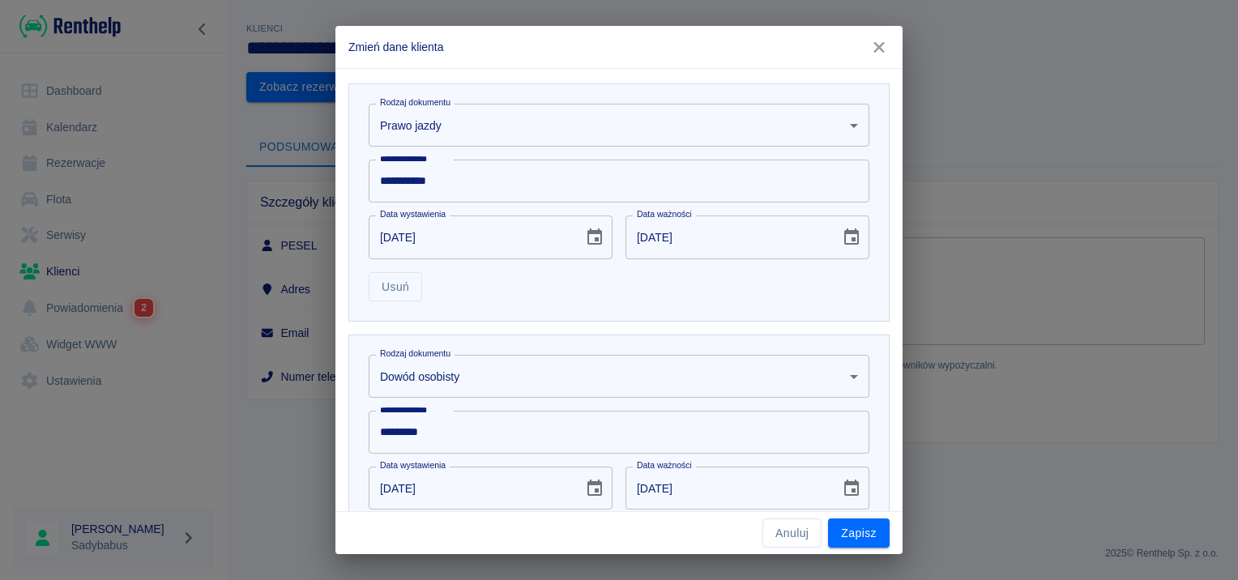
scroll to position [674, 0]
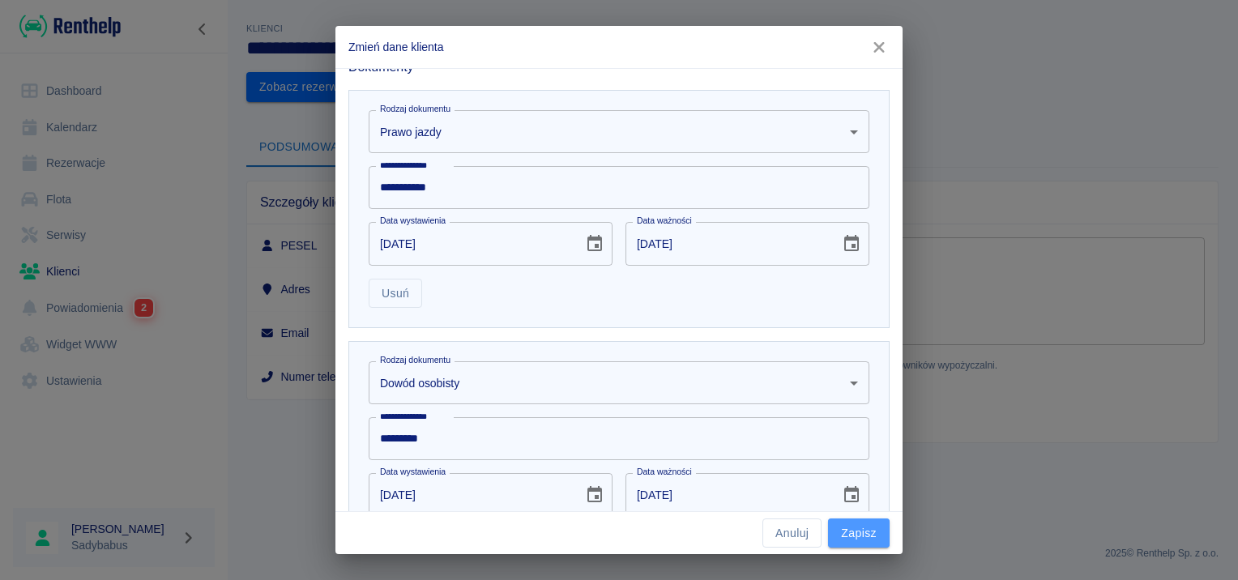
click at [869, 531] on button "Zapisz" at bounding box center [859, 533] width 62 height 30
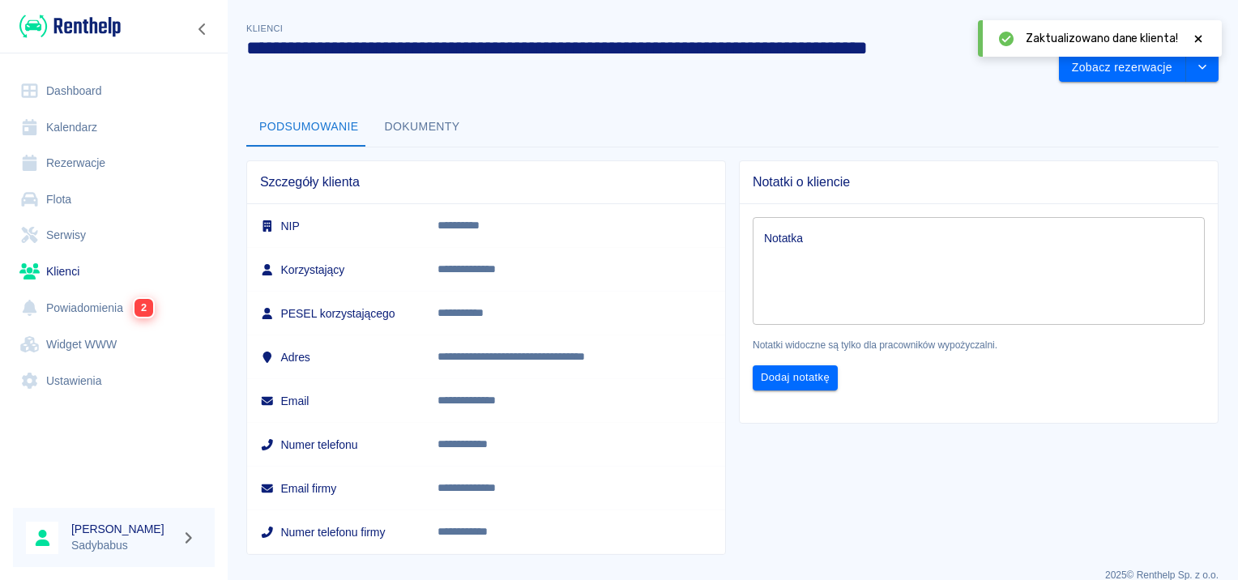
click at [637, 120] on div "Podsumowanie Dokumenty" at bounding box center [732, 127] width 972 height 39
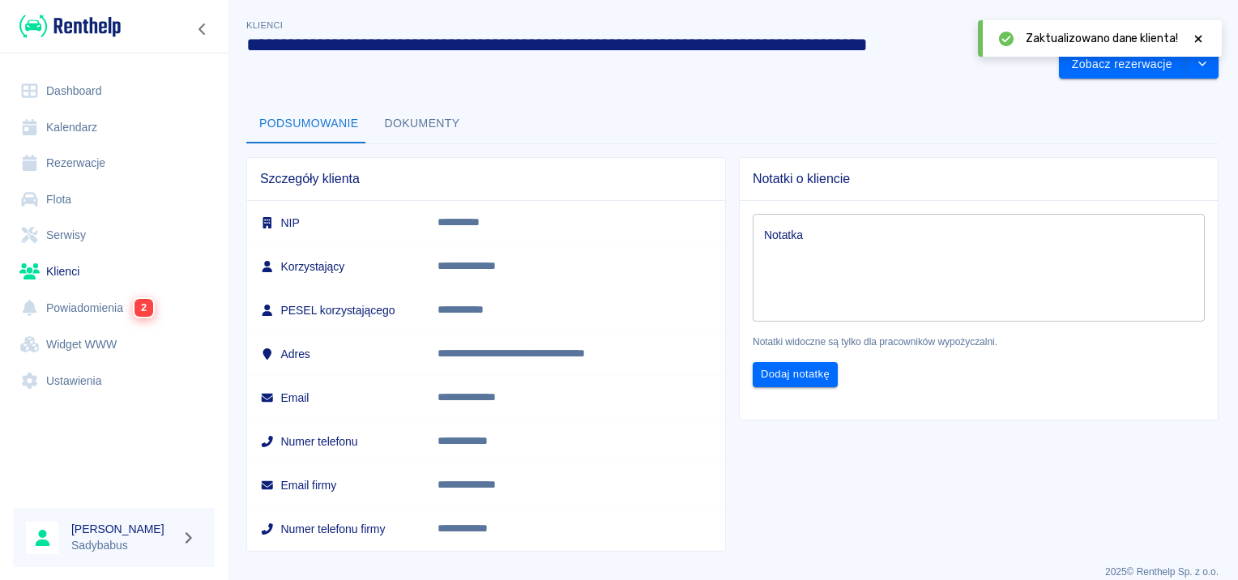
scroll to position [0, 0]
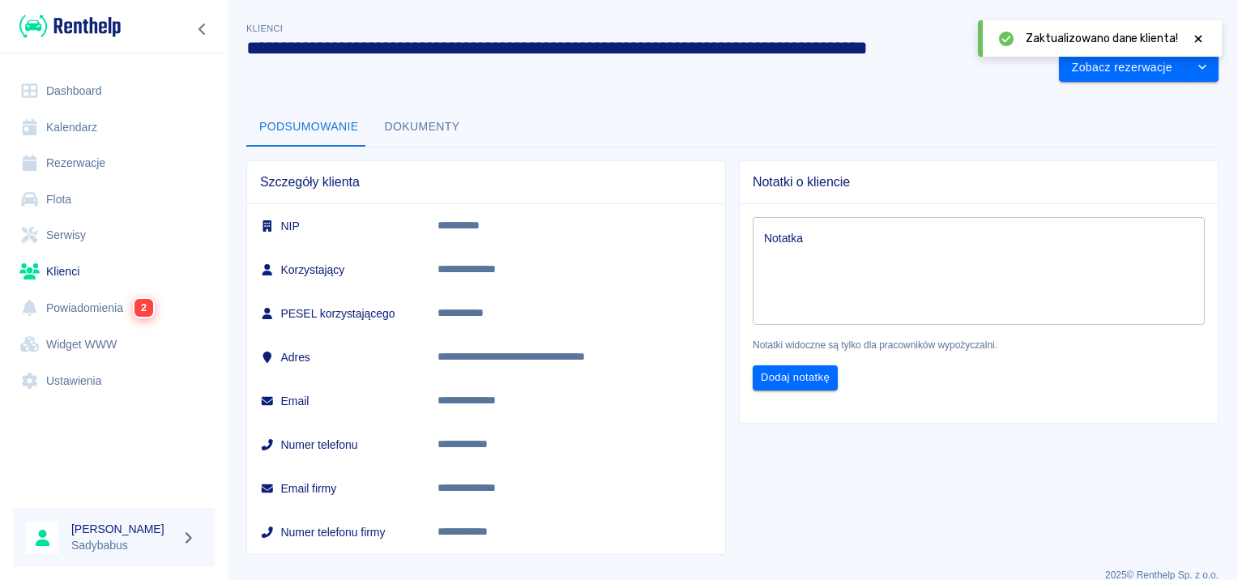
click at [1205, 36] on div "Zaktualizowano dane klienta!" at bounding box center [1100, 38] width 244 height 36
click at [1151, 68] on button "Zobacz rezerwacje" at bounding box center [1122, 68] width 127 height 30
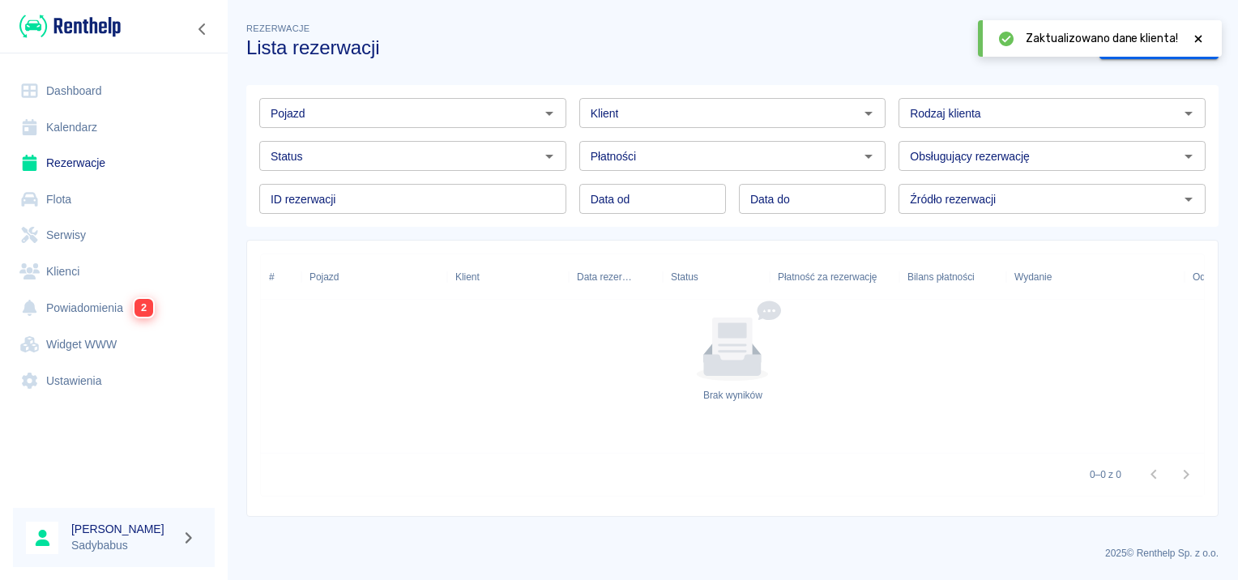
type input "[PERSON_NAME] - STX SYSTEM SPÓŁKA Z OGRANICZONĄ ODPOWIEDZIALNOŚCIĄ (NIP: 532204…"
click at [1197, 31] on div at bounding box center [1198, 38] width 15 height 17
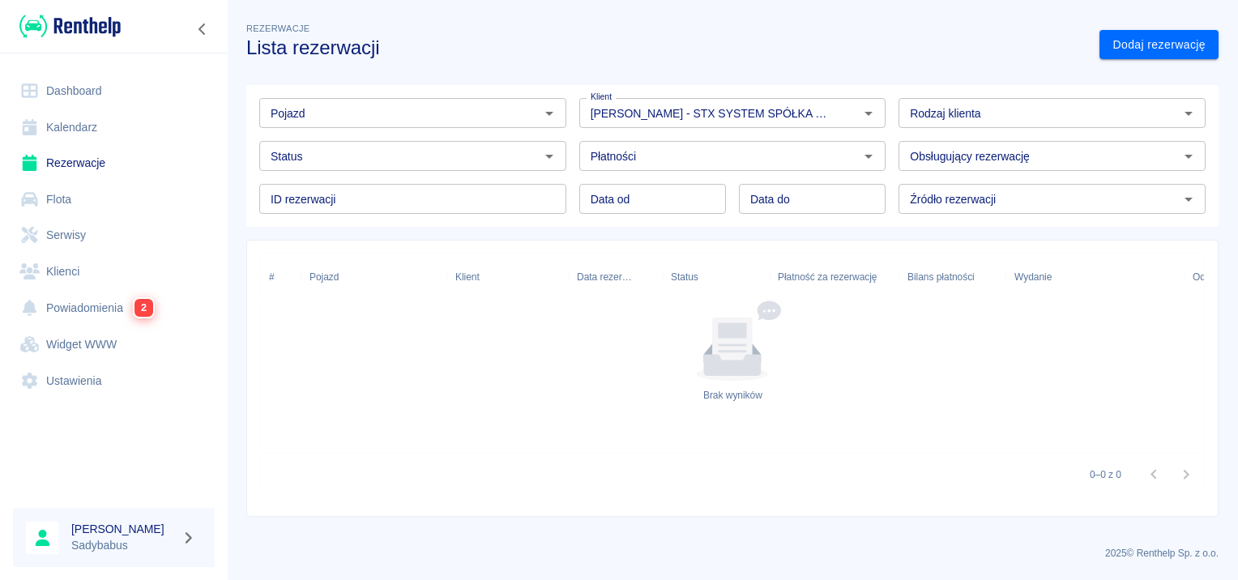
click at [68, 156] on link "Rezerwacje" at bounding box center [114, 163] width 202 height 36
click at [1124, 41] on link "Dodaj rezerwację" at bounding box center [1158, 45] width 119 height 30
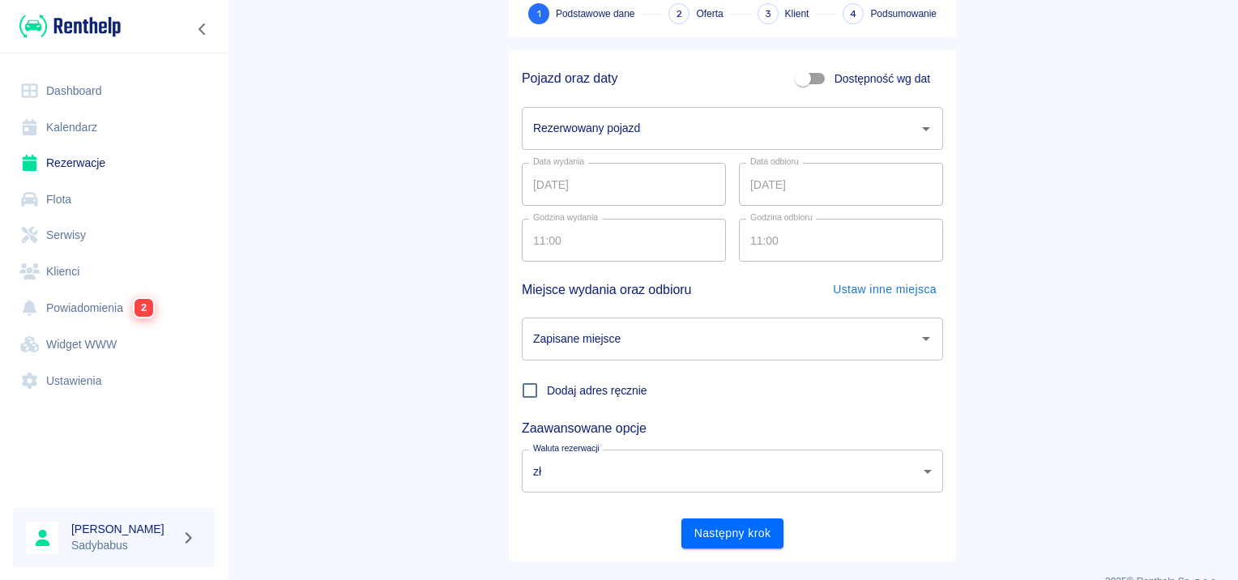
scroll to position [123, 0]
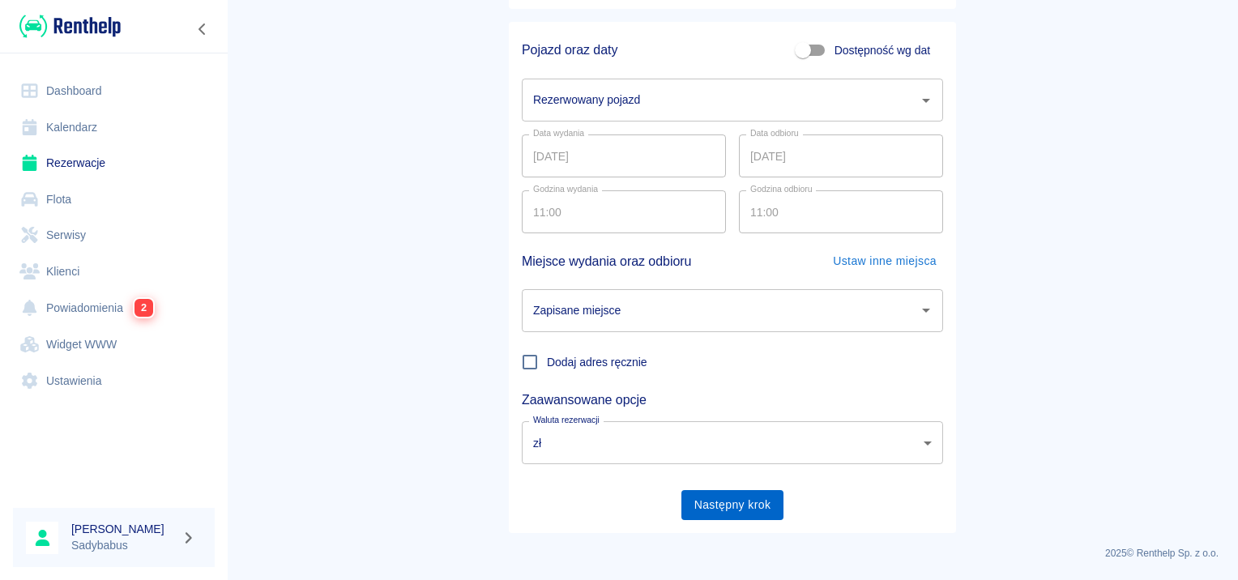
click at [768, 499] on button "Następny krok" at bounding box center [732, 505] width 103 height 30
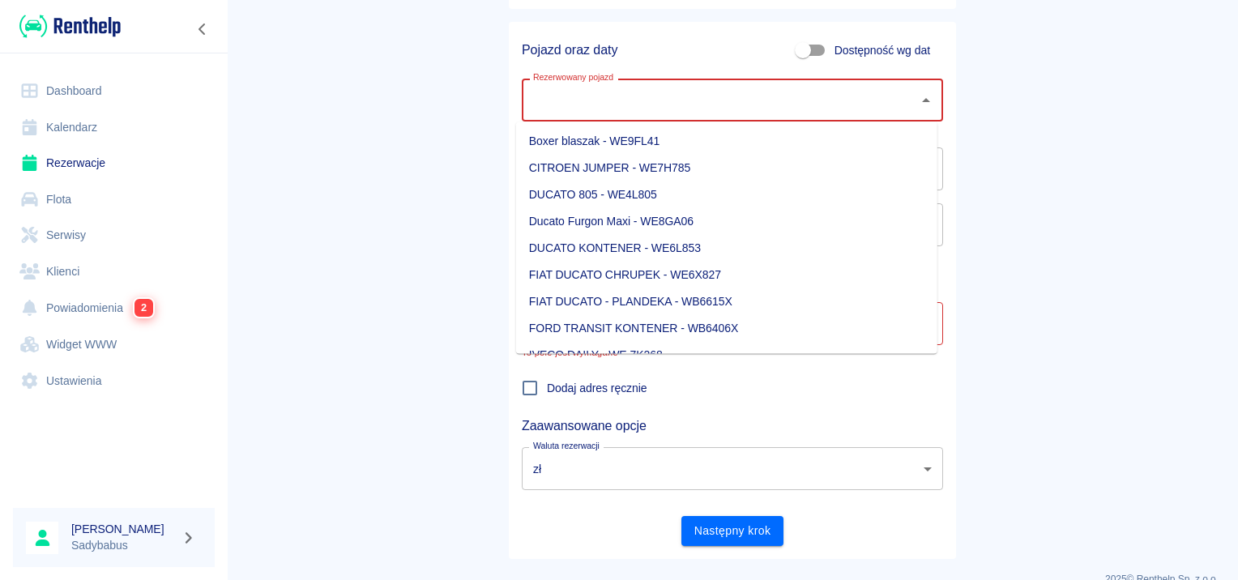
click at [633, 87] on input "Rezerwowany pojazd" at bounding box center [720, 100] width 382 height 28
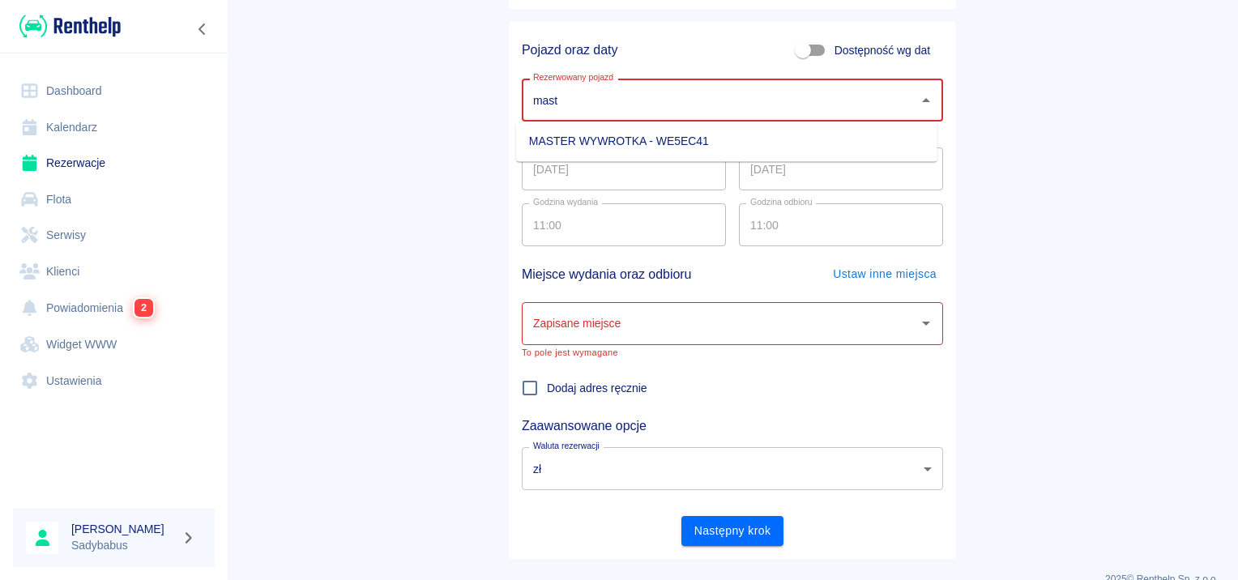
click at [604, 144] on li "MASTER WYWROTKA - WE5EC41" at bounding box center [726, 141] width 421 height 27
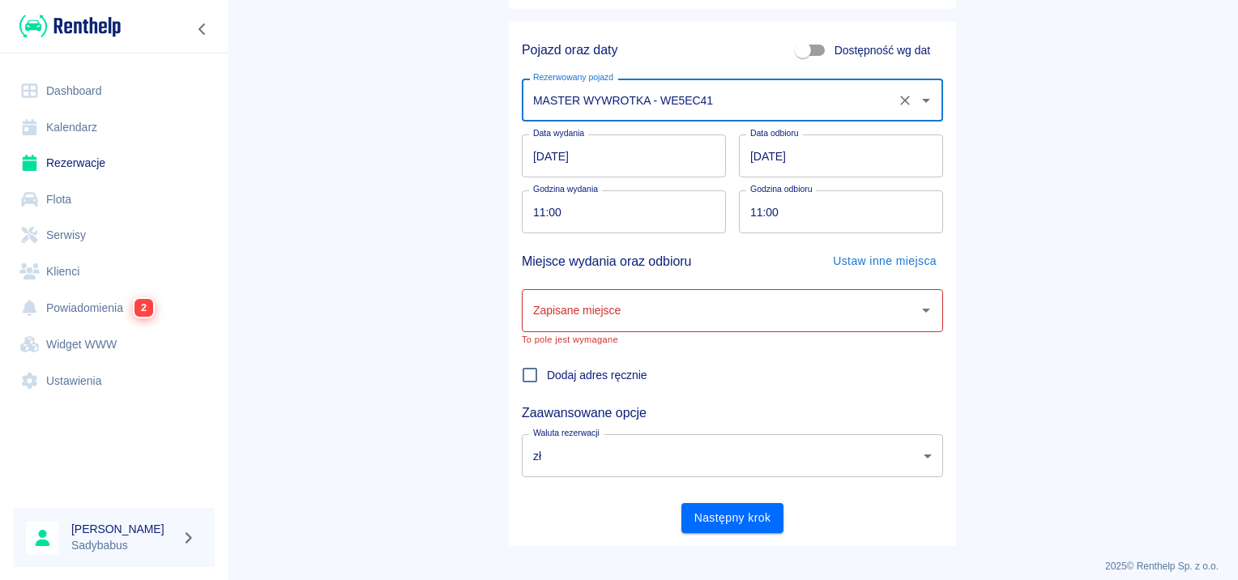
type input "MASTER WYWROTKA - WE5EC41"
click at [588, 307] on input "Zapisane miejsce" at bounding box center [720, 310] width 382 height 28
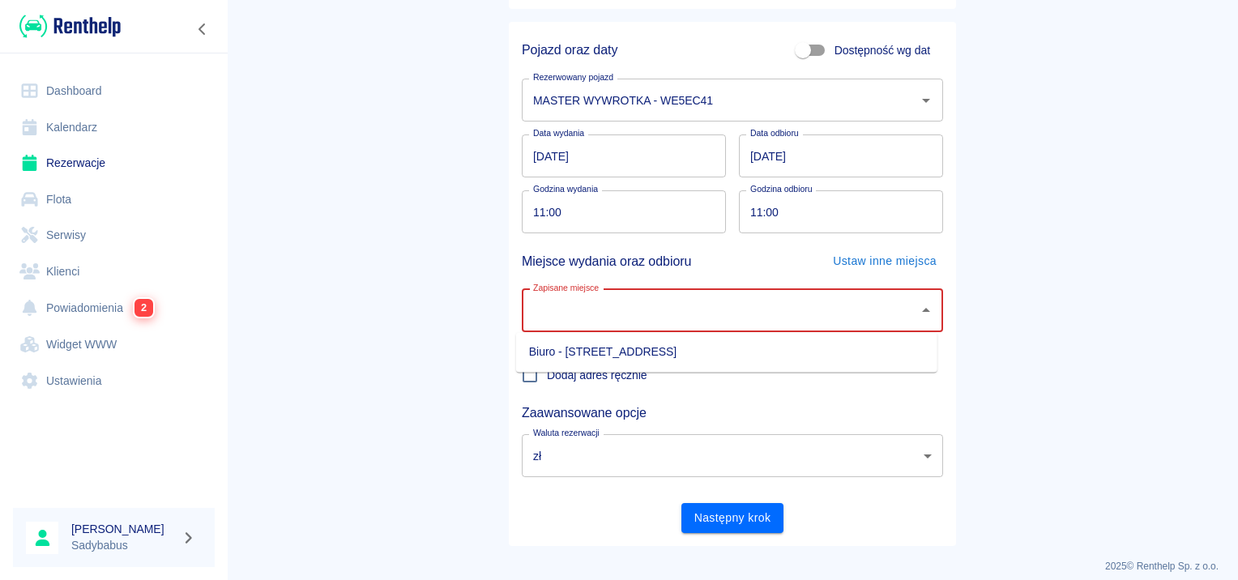
click at [587, 334] on body "Używamy plików Cookies, by zapewnić Ci najlepsze możliwe doświadczenie. Aby dow…" at bounding box center [619, 290] width 1238 height 580
click at [587, 349] on li "Biuro - [STREET_ADDRESS]" at bounding box center [726, 352] width 421 height 27
type input "Biuro - [STREET_ADDRESS]"
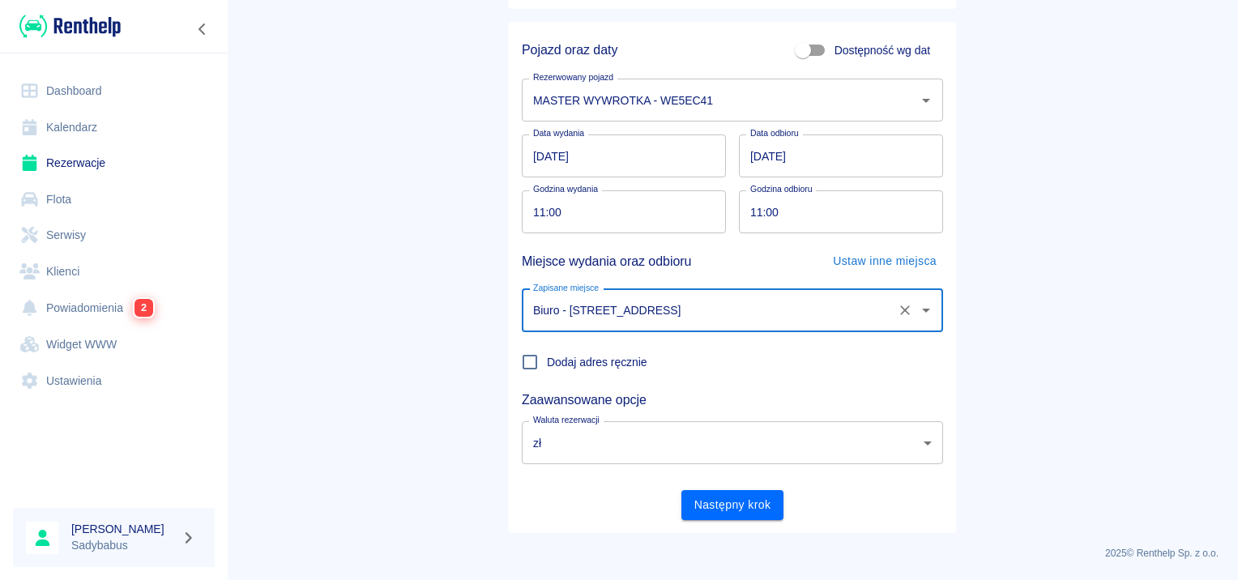
click at [535, 212] on input "11:00" at bounding box center [618, 211] width 193 height 43
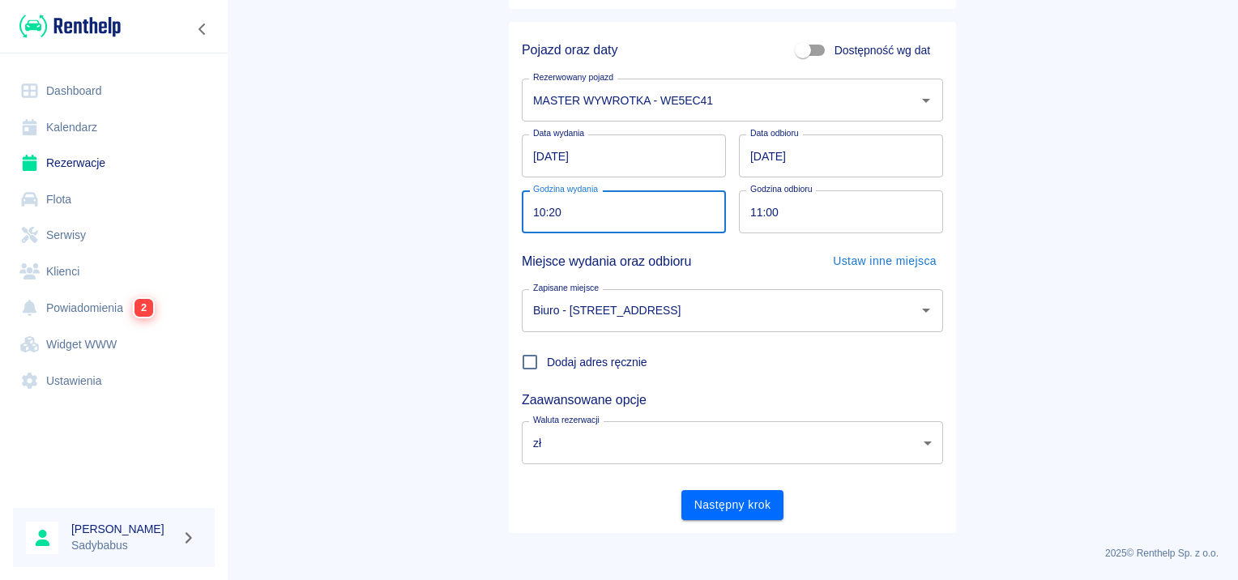
type input "10:20"
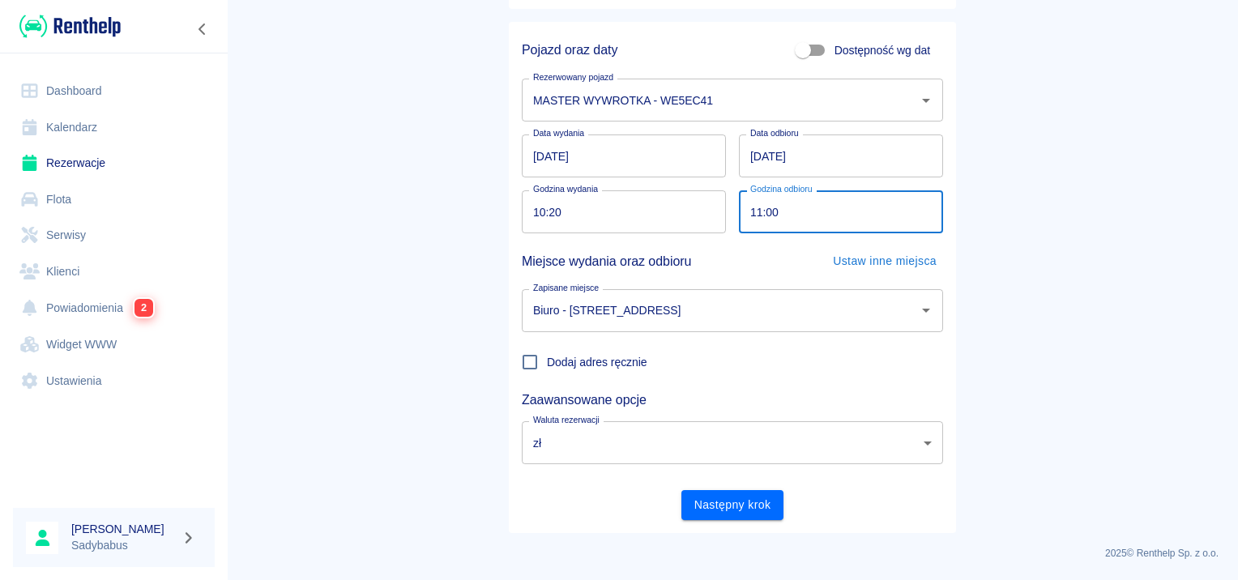
click at [748, 207] on input "11:00" at bounding box center [835, 211] width 193 height 43
type input "10:20"
click at [695, 522] on div "Pojazd oraz daty Dostępność wg dat Rezerwowany pojazd MASTER WYWROTKA - WE5EC41…" at bounding box center [732, 277] width 447 height 511
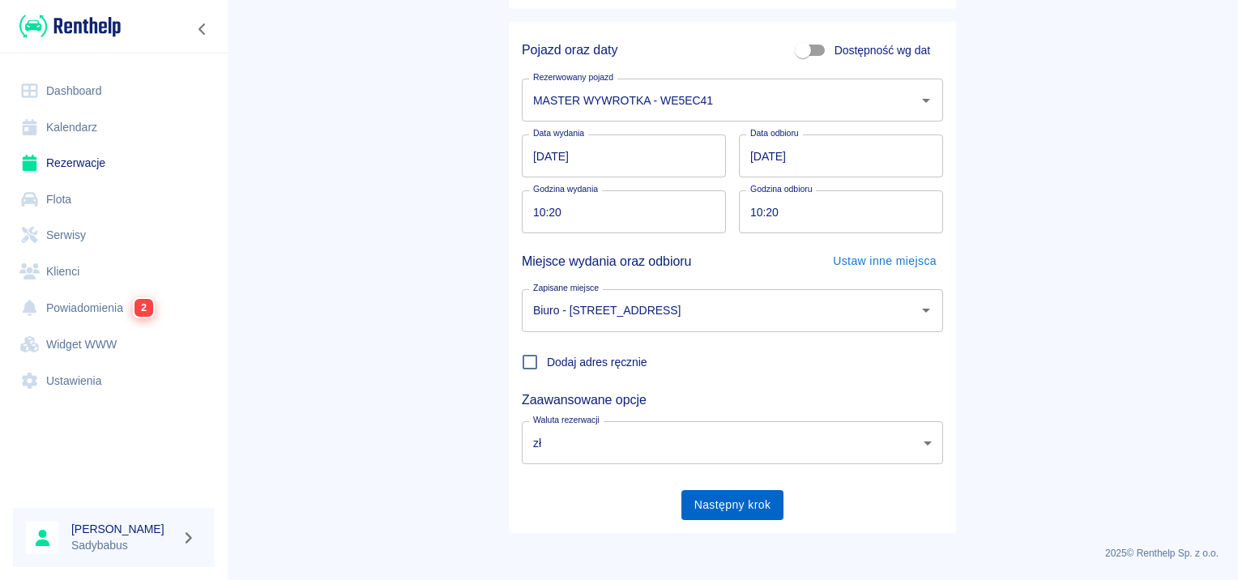
click at [700, 496] on button "Następny krok" at bounding box center [732, 505] width 103 height 30
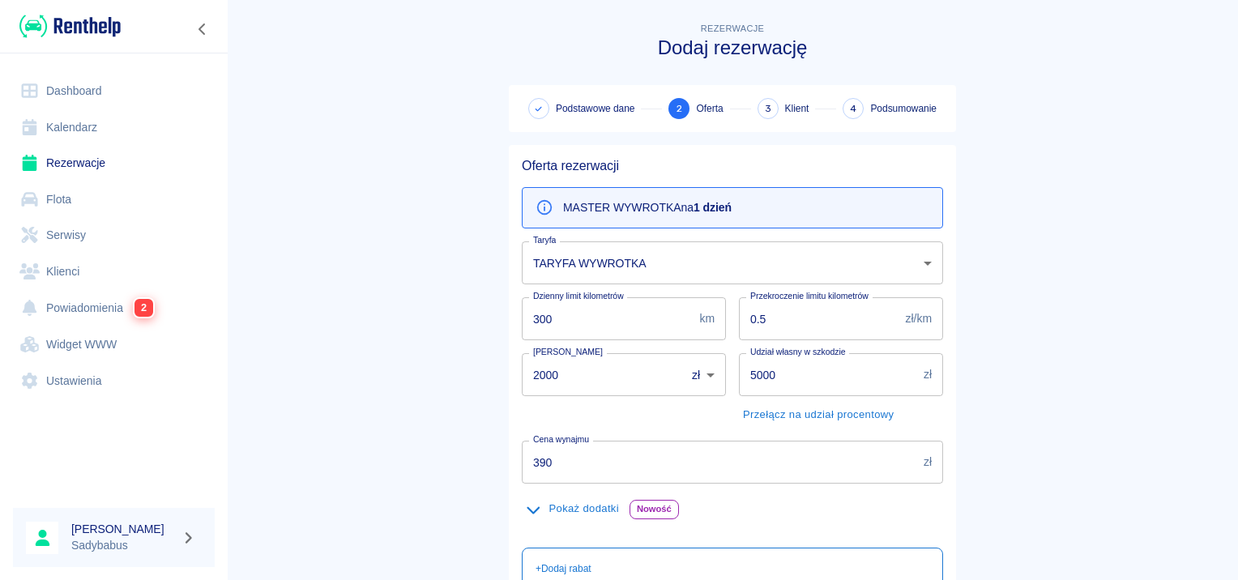
scroll to position [288, 0]
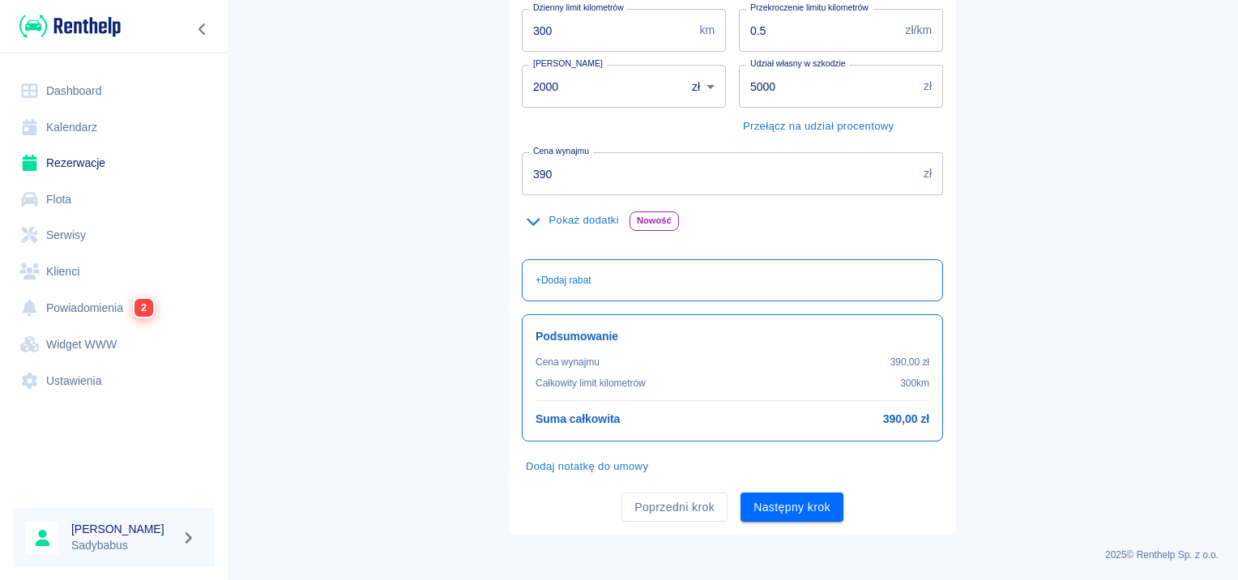
click at [565, 173] on input "390" at bounding box center [719, 173] width 395 height 43
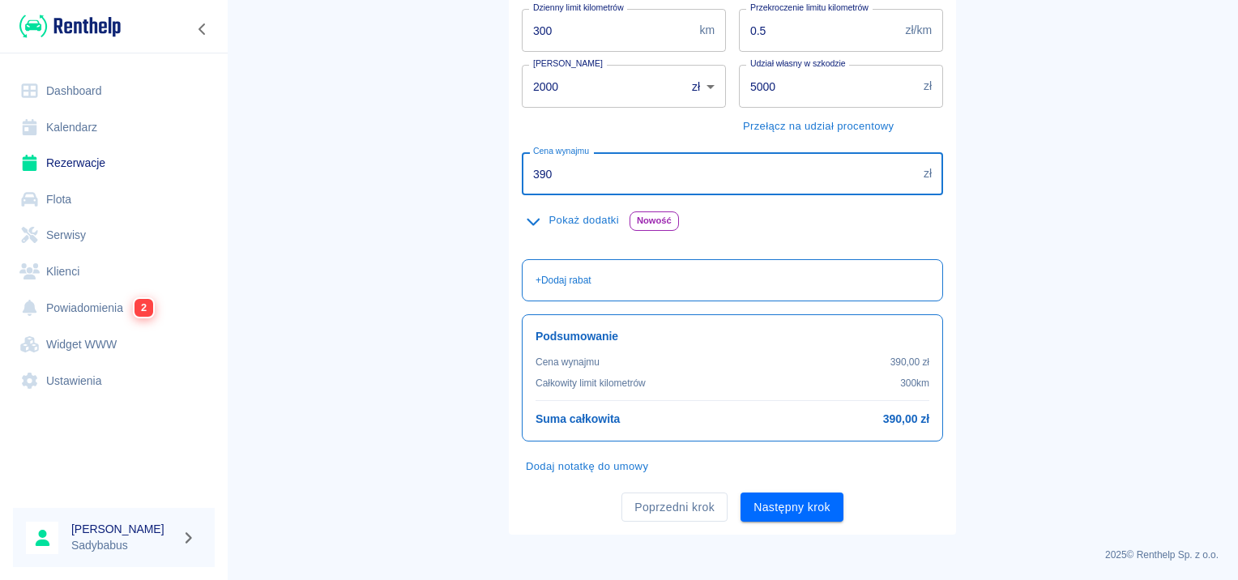
click at [565, 173] on input "390" at bounding box center [719, 173] width 395 height 43
click at [560, 173] on input "390" at bounding box center [719, 173] width 395 height 43
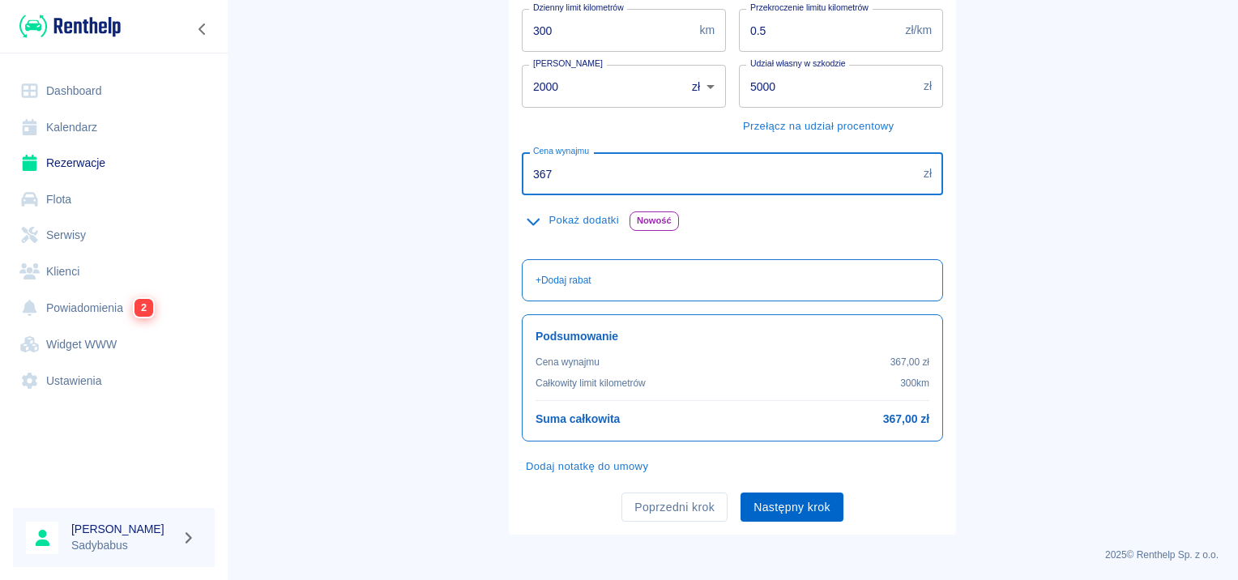
type input "367"
click at [764, 505] on button "Następny krok" at bounding box center [791, 507] width 103 height 30
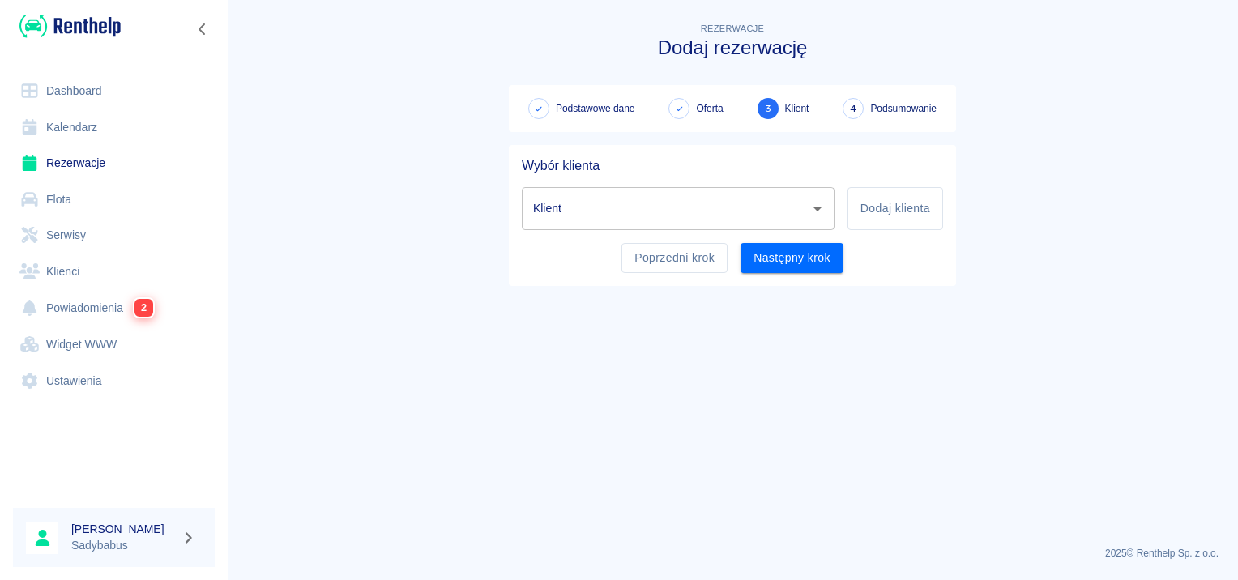
scroll to position [0, 0]
click at [554, 206] on input "Klient" at bounding box center [666, 208] width 274 height 28
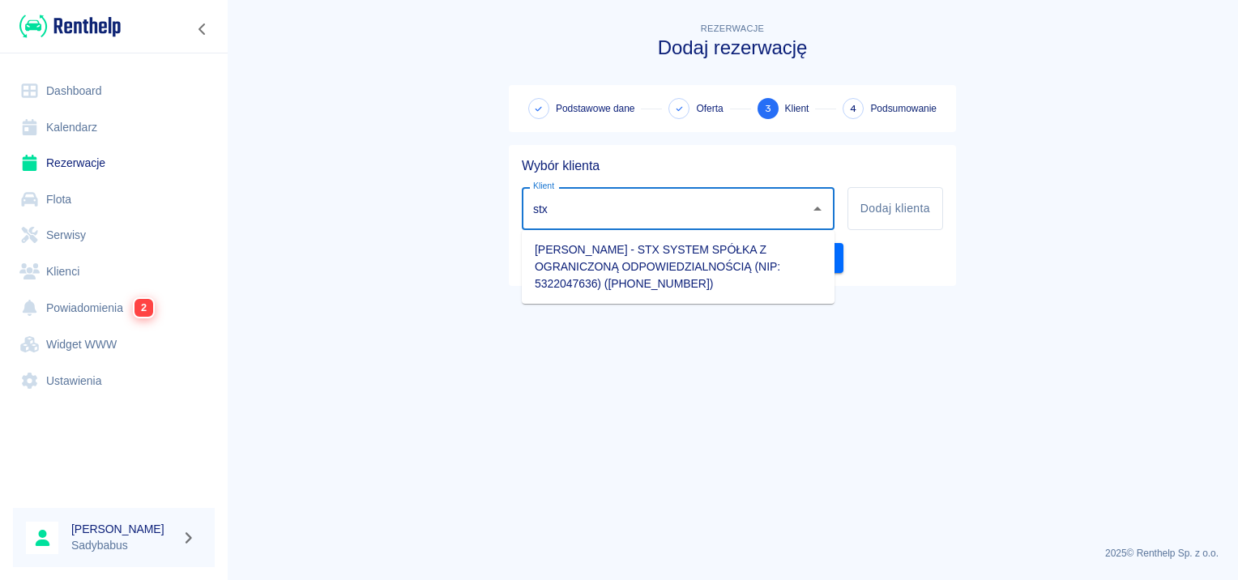
click at [563, 261] on li "[PERSON_NAME] - STX SYSTEM SPÓŁKA Z OGRANICZONĄ ODPOWIEDZIALNOŚCIĄ (NIP: 532204…" at bounding box center [678, 266] width 313 height 61
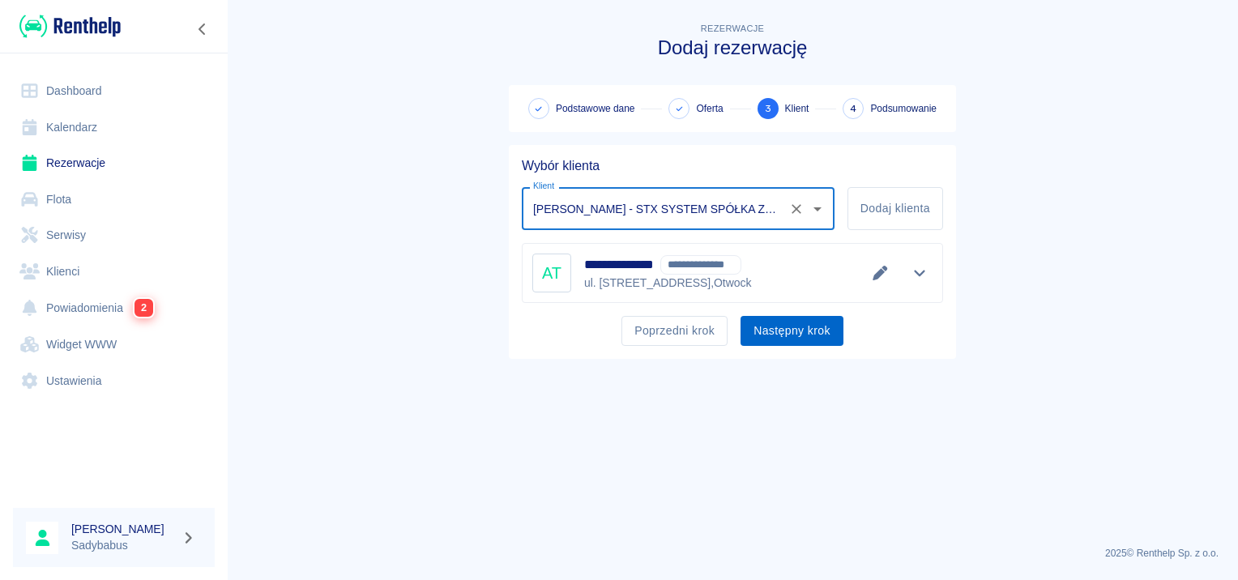
type input "[PERSON_NAME] - STX SYSTEM SPÓŁKA Z OGRANICZONĄ ODPOWIEDZIALNOŚCIĄ (NIP: 532204…"
click at [776, 331] on button "Następny krok" at bounding box center [791, 331] width 103 height 30
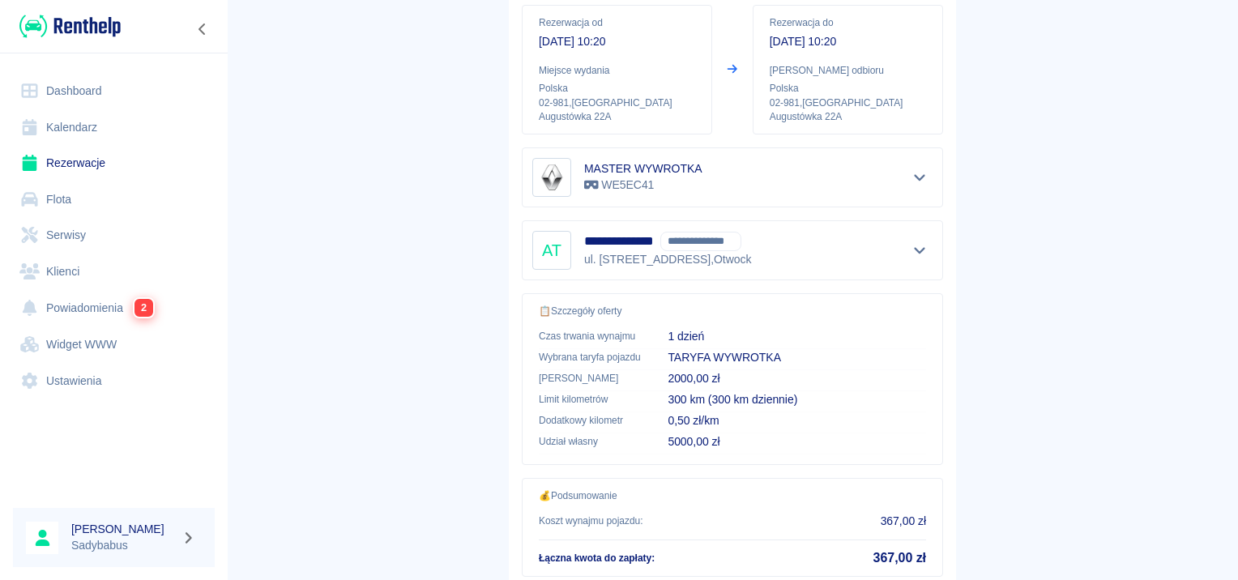
scroll to position [292, 0]
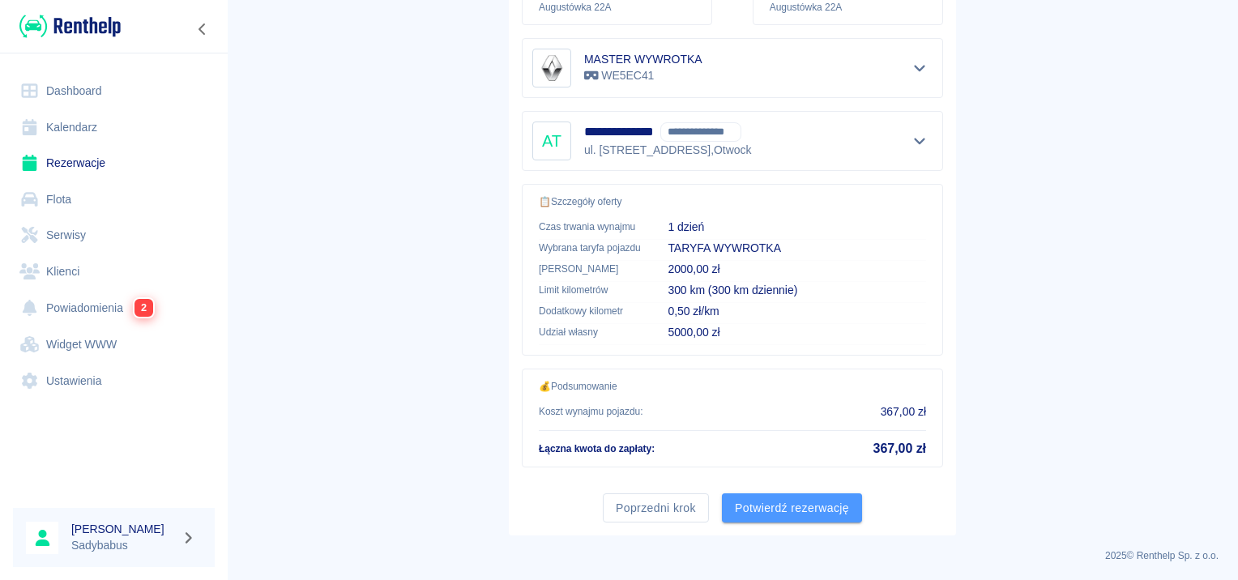
drag, startPoint x: 803, startPoint y: 511, endPoint x: 794, endPoint y: 500, distance: 14.4
click at [803, 512] on button "Potwierdź rezerwację" at bounding box center [792, 508] width 140 height 30
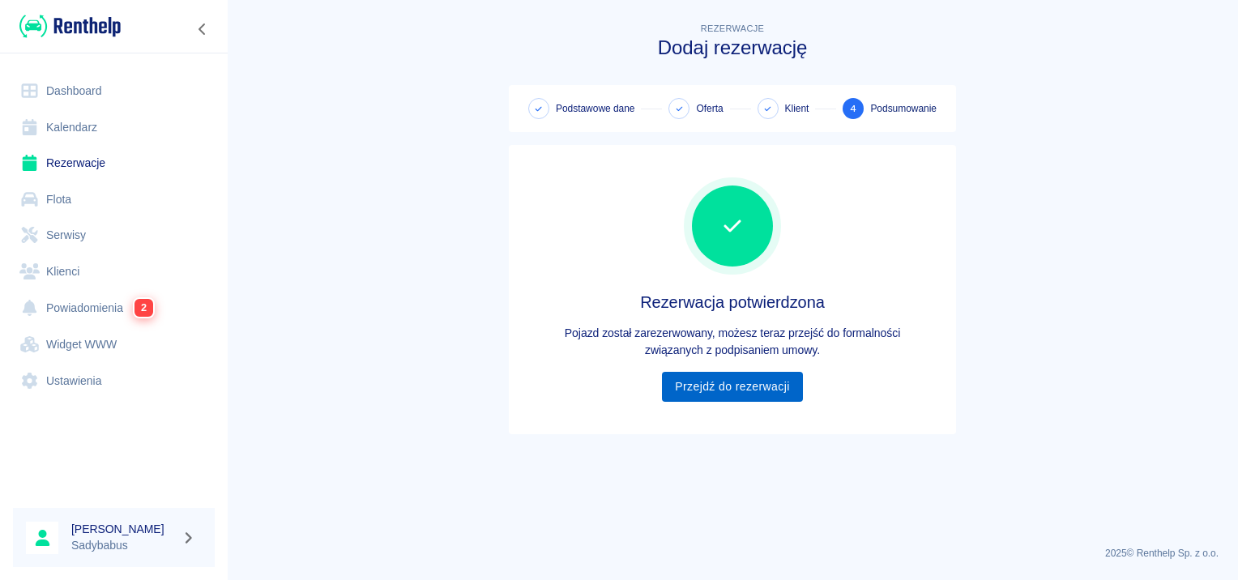
click at [726, 397] on link "Przejdź do rezerwacji" at bounding box center [732, 387] width 140 height 30
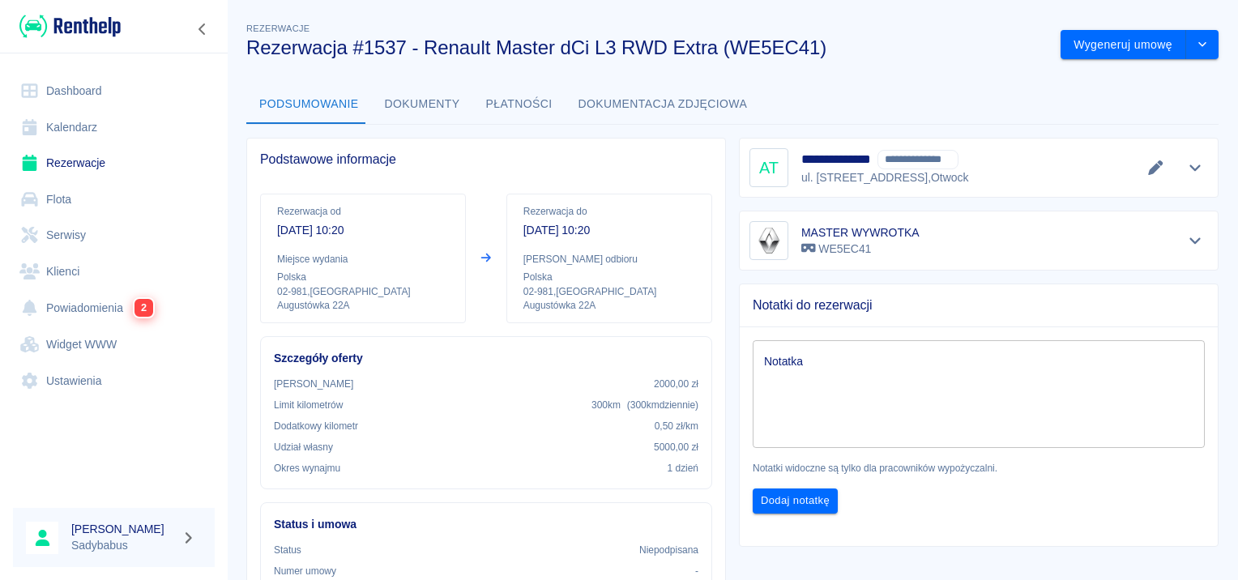
click at [479, 105] on button "Płatności" at bounding box center [519, 104] width 92 height 39
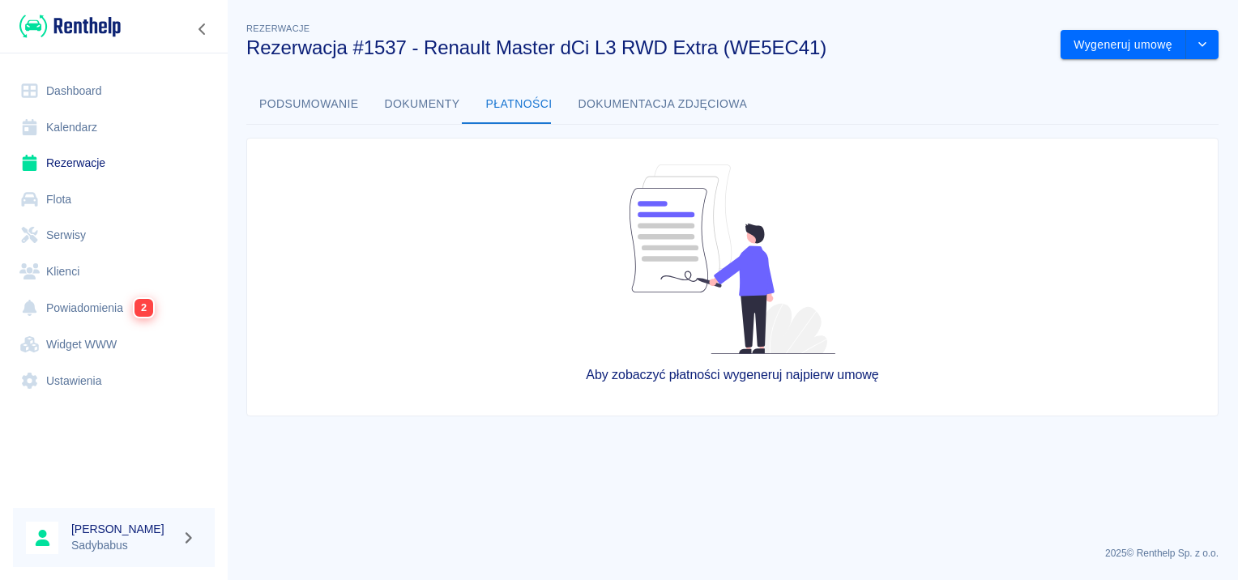
click at [262, 104] on button "Podsumowanie" at bounding box center [309, 104] width 126 height 39
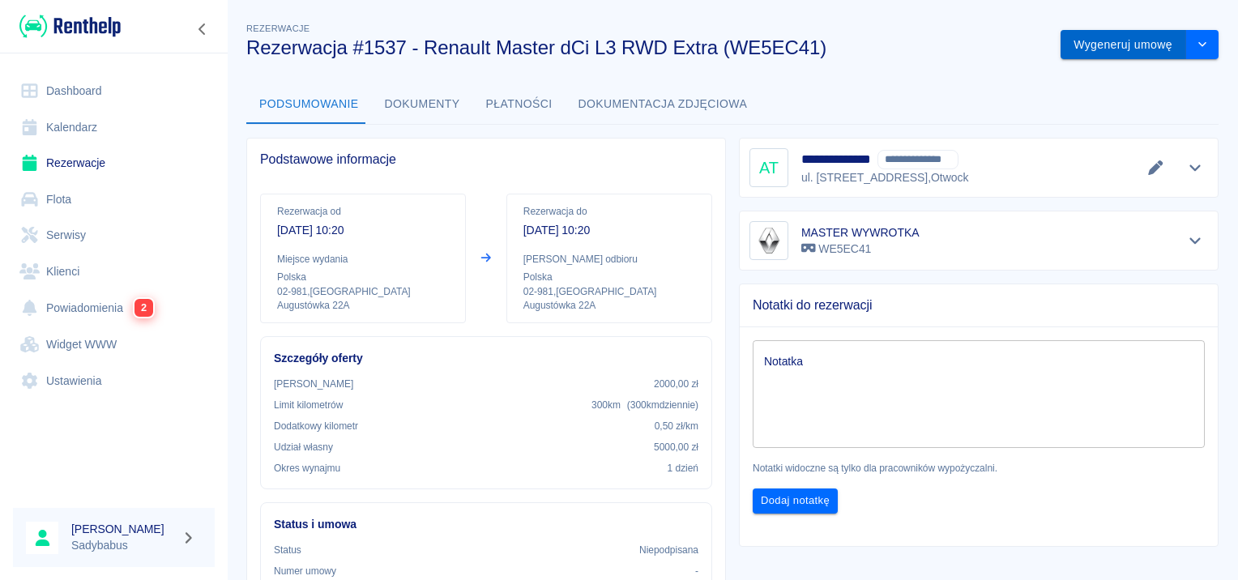
click at [1156, 47] on button "Wygeneruj umowę" at bounding box center [1123, 45] width 126 height 30
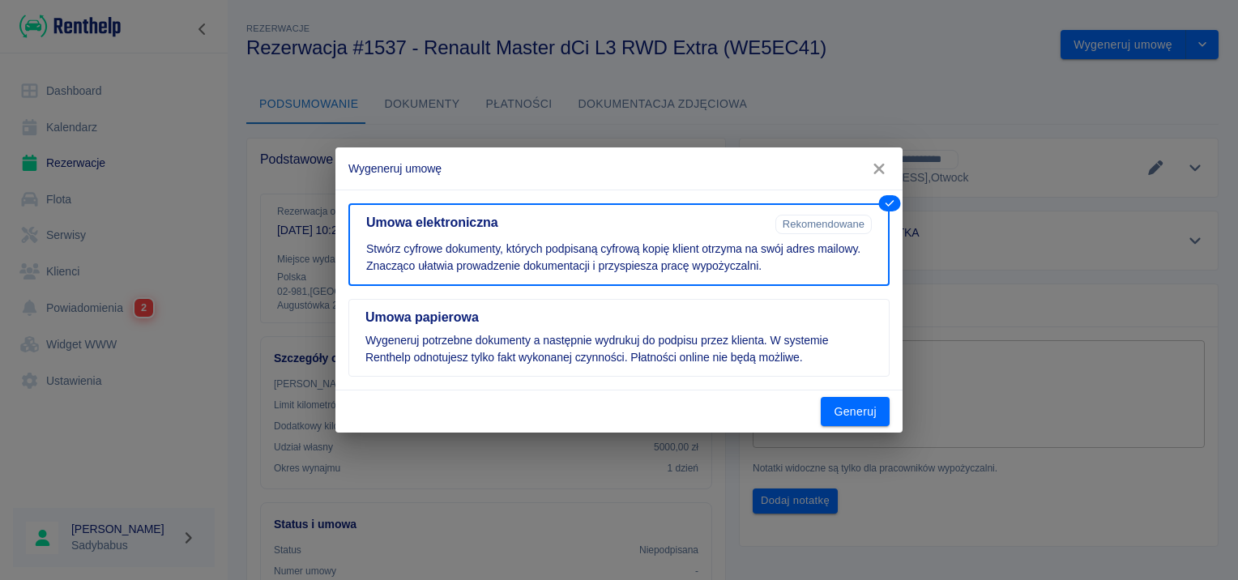
click at [739, 286] on div "Umowa papierowa Wygeneruj potrzebne dokumenty a następnie wydrukuj do podpisu p…" at bounding box center [612, 331] width 554 height 91
click at [739, 326] on button "Umowa papierowa Wygeneruj potrzebne dokumenty a następnie wydrukuj do podpisu p…" at bounding box center [618, 338] width 541 height 78
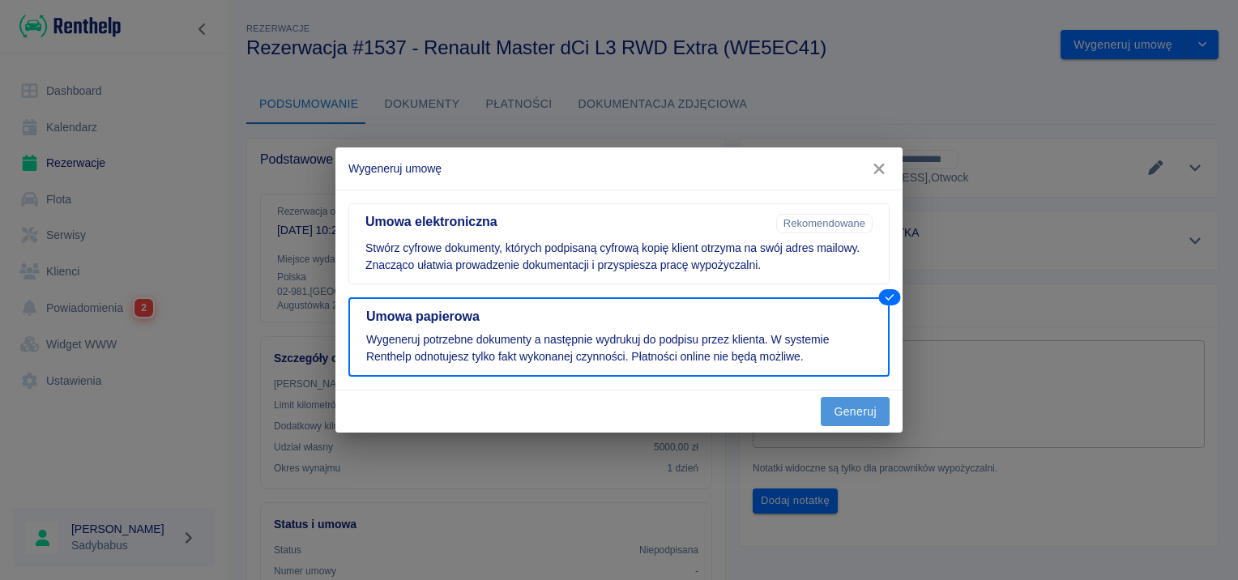
click at [845, 410] on button "Generuj" at bounding box center [854, 412] width 69 height 30
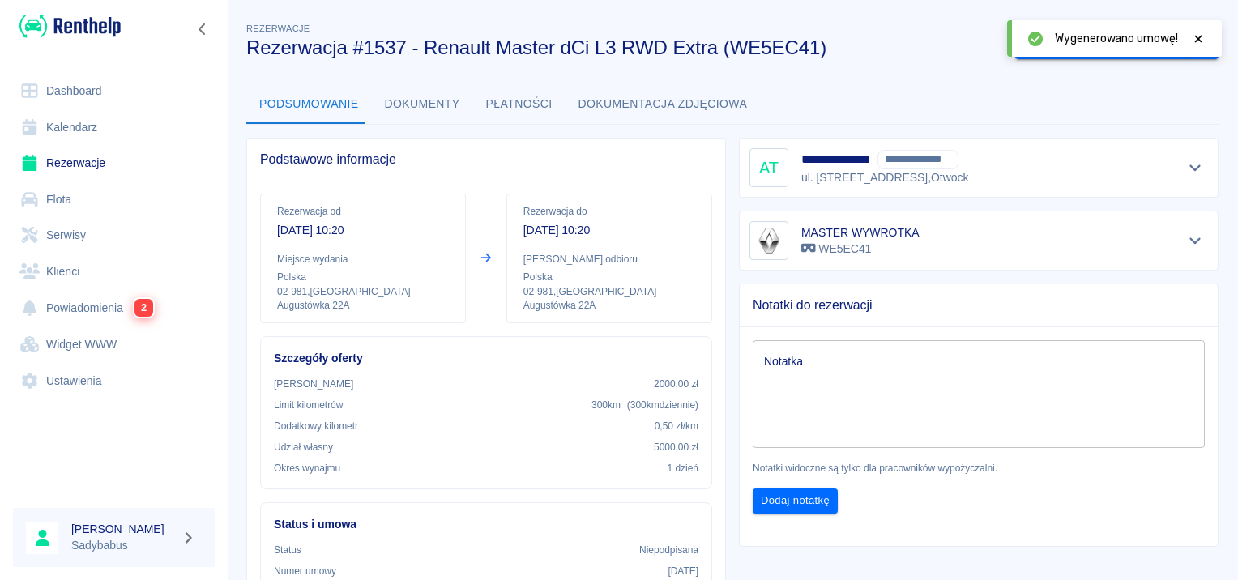
click at [1195, 37] on icon at bounding box center [1198, 38] width 15 height 11
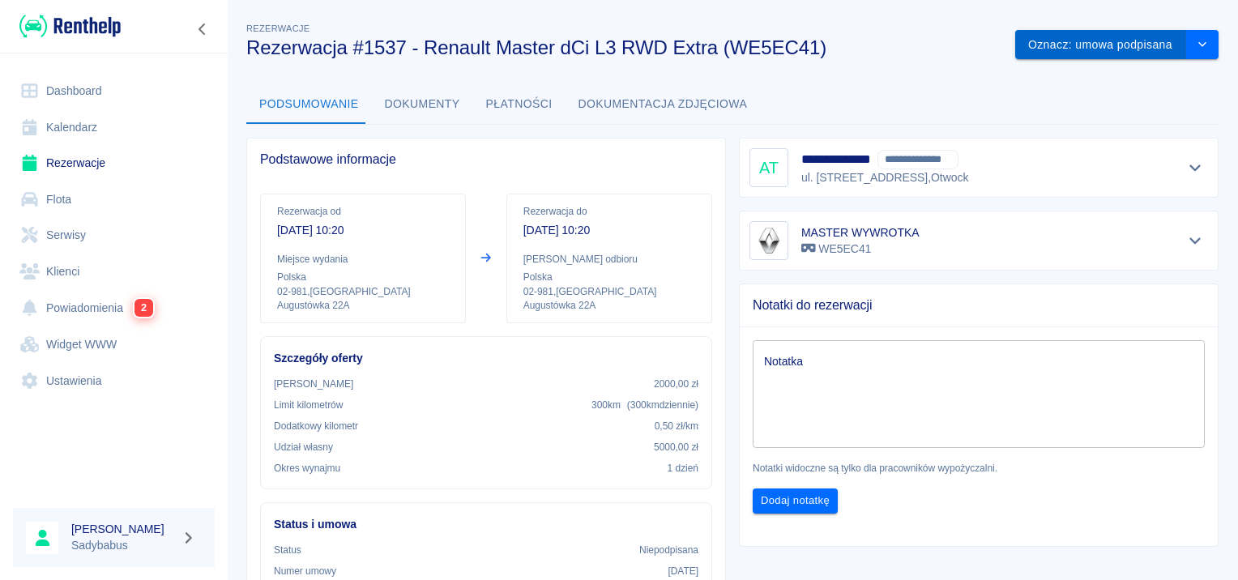
click at [1118, 44] on button "Oznacz: umowa podpisana" at bounding box center [1100, 45] width 171 height 30
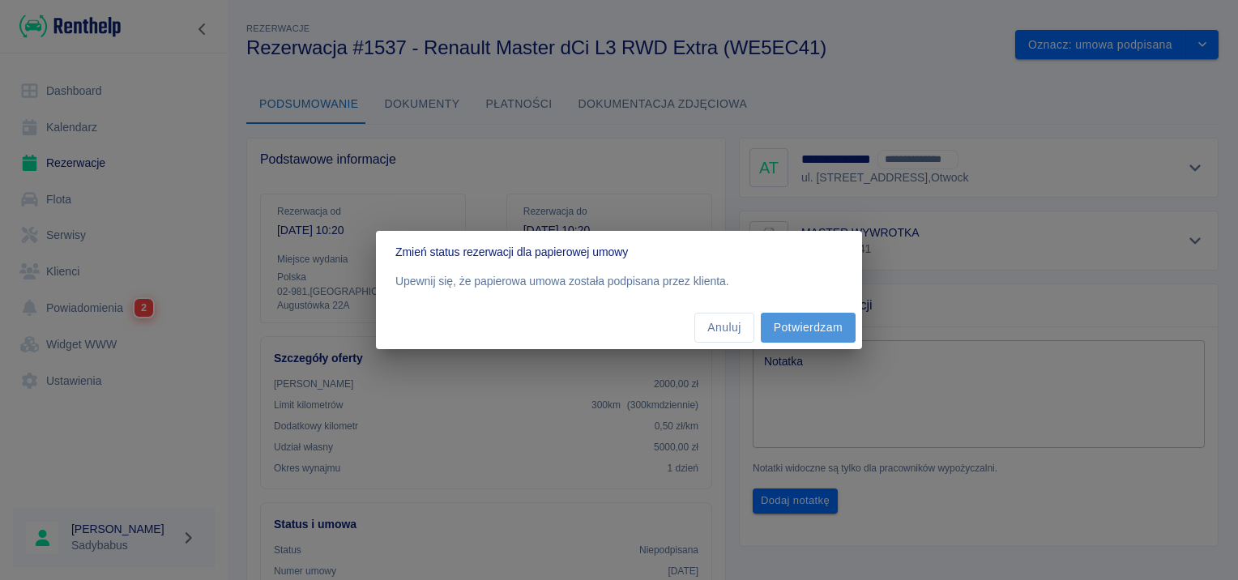
click at [786, 329] on button "Potwierdzam" at bounding box center [808, 328] width 95 height 30
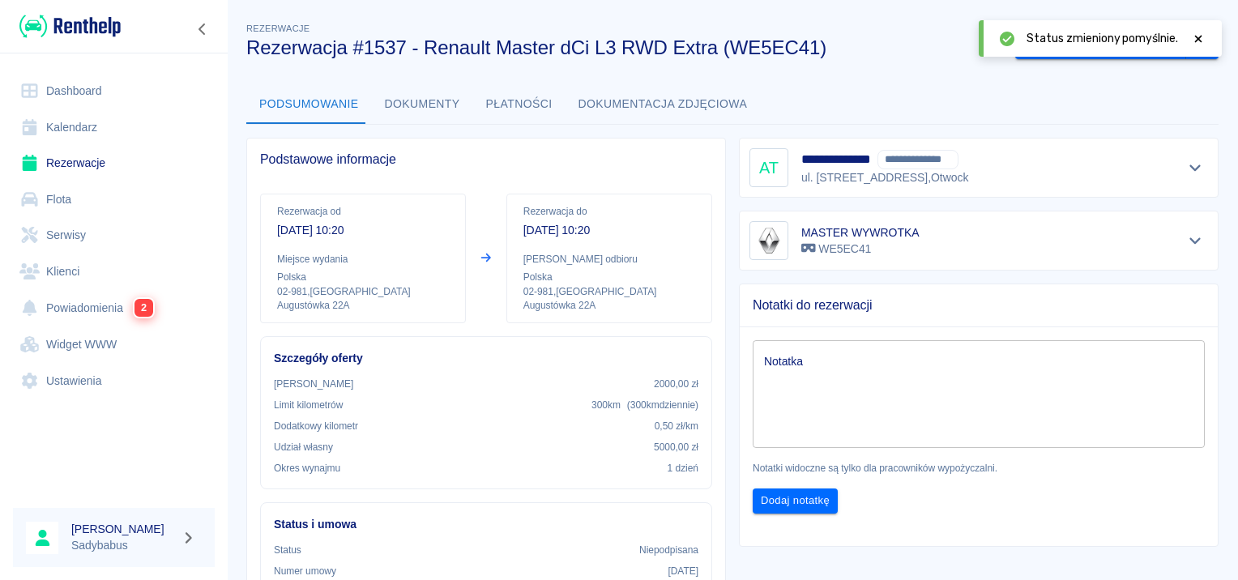
click at [1198, 41] on icon at bounding box center [1198, 38] width 15 height 11
click at [1106, 53] on button "Wydaj pojazd" at bounding box center [1136, 45] width 99 height 30
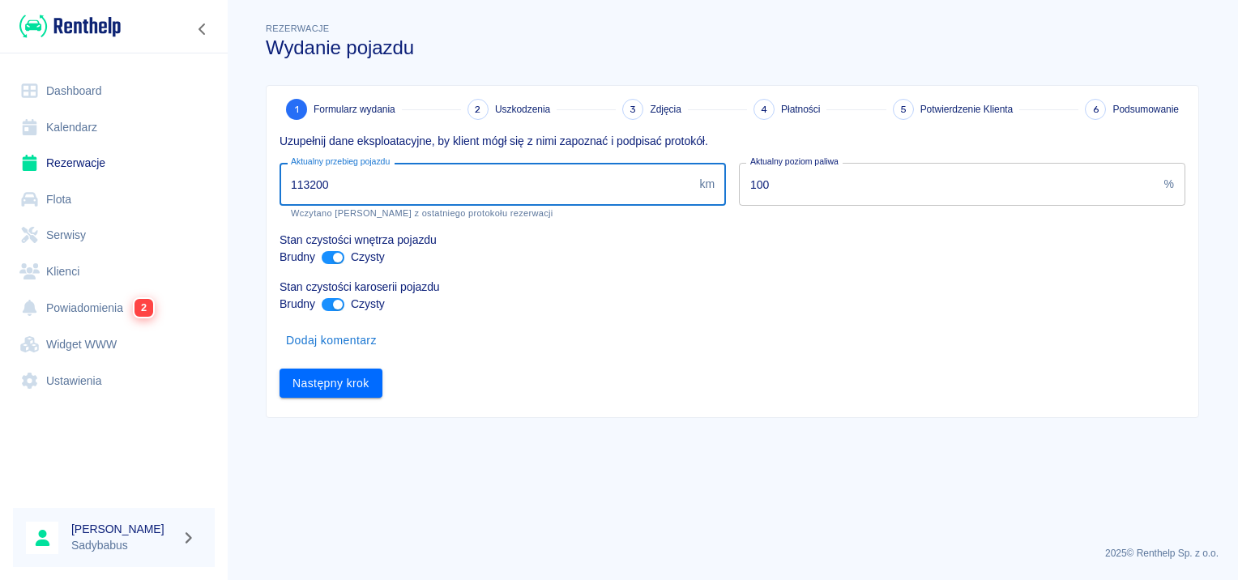
drag, startPoint x: 305, startPoint y: 178, endPoint x: 332, endPoint y: 181, distance: 26.9
click at [330, 181] on input "113200" at bounding box center [485, 184] width 413 height 43
type input "115077"
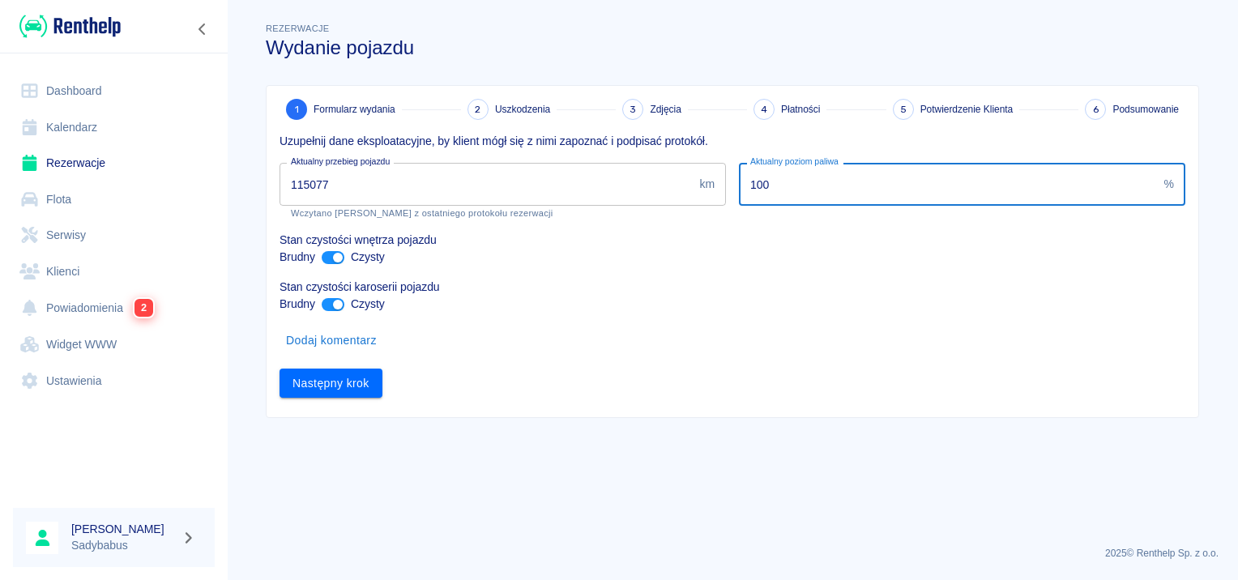
drag, startPoint x: 808, startPoint y: 194, endPoint x: 403, endPoint y: 210, distance: 406.1
click at [403, 210] on div "Uzupełnij dane eksploatacyjne, by klient mógł się z nimi zapoznać i podpisać pr…" at bounding box center [725, 259] width 918 height 278
type input "15"
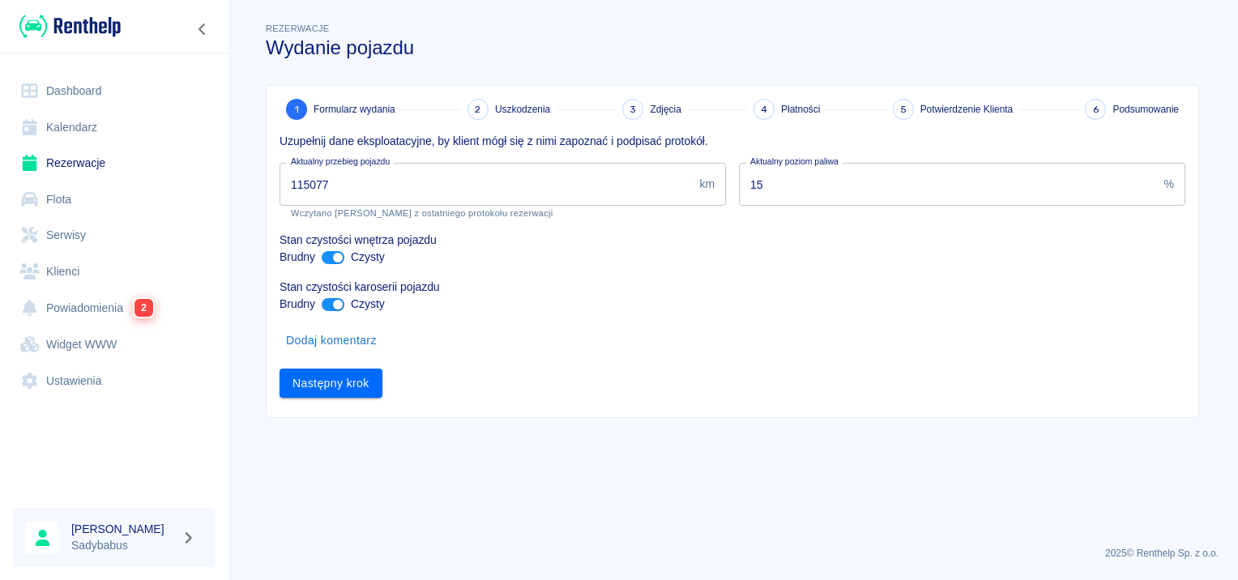
click at [362, 366] on div "Następny krok" at bounding box center [725, 377] width 918 height 43
click at [351, 381] on button "Następny krok" at bounding box center [330, 384] width 103 height 30
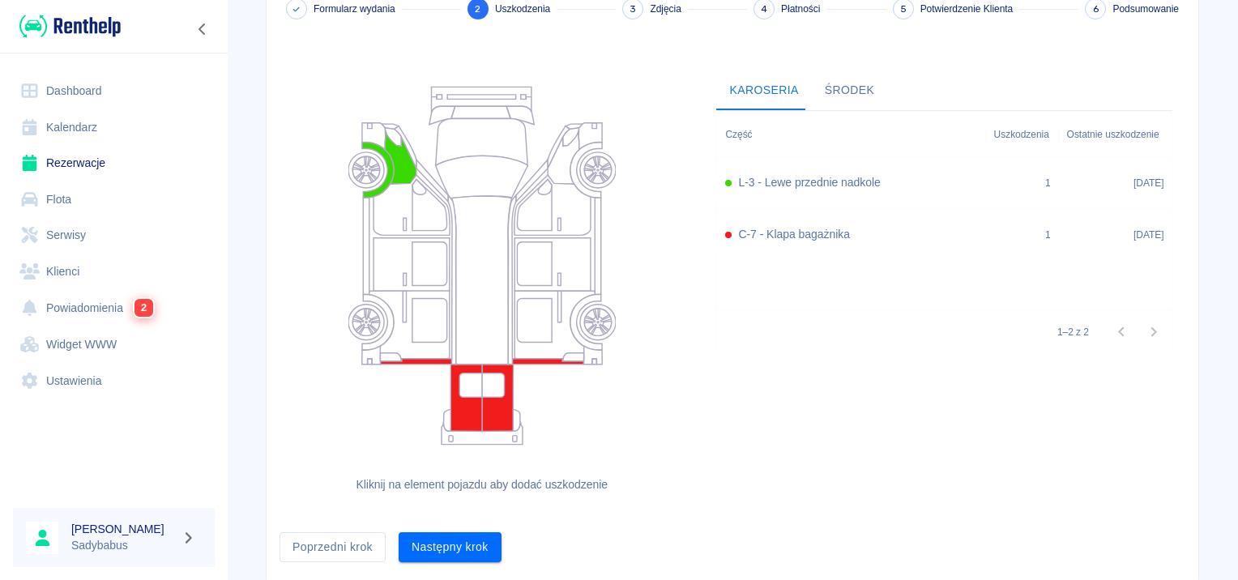
scroll to position [149, 0]
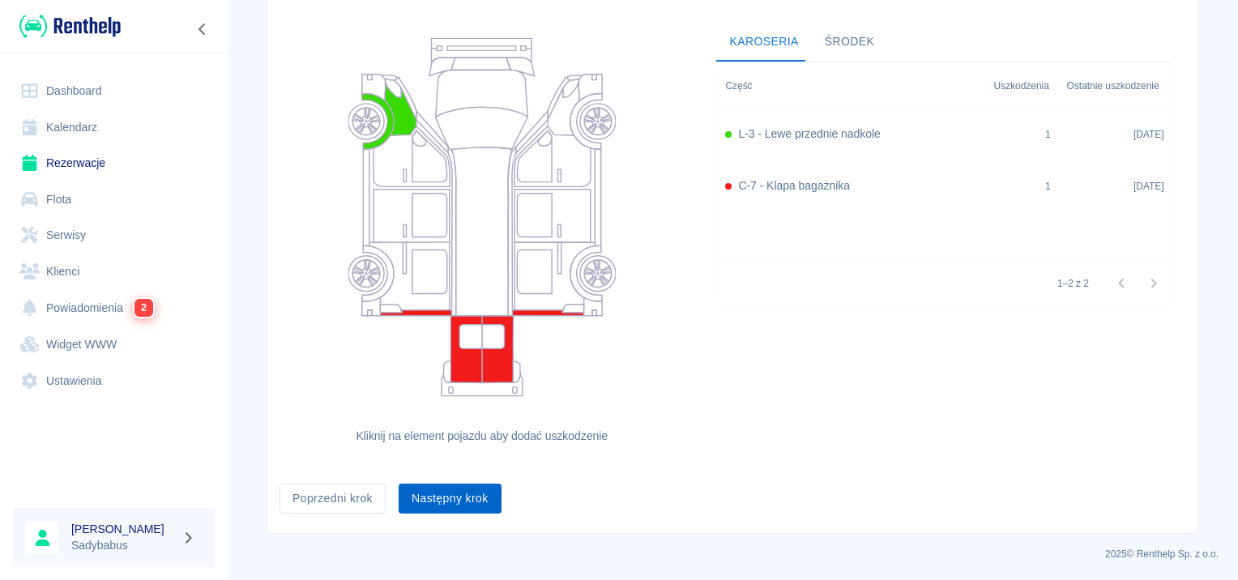
click at [445, 501] on button "Następny krok" at bounding box center [449, 499] width 103 height 30
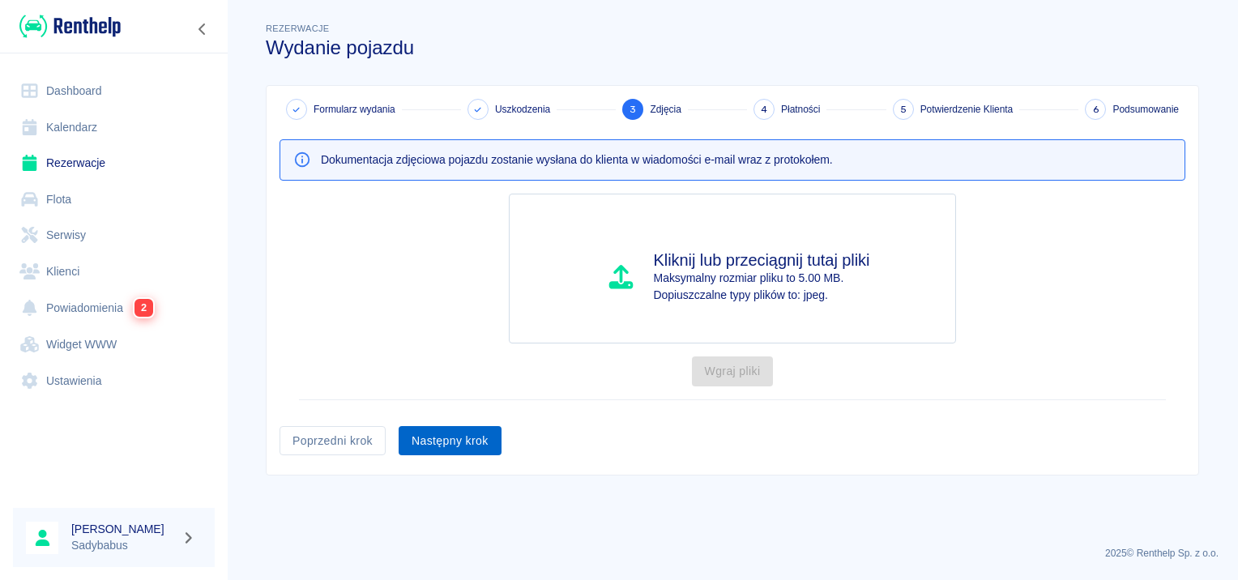
scroll to position [0, 0]
click at [424, 457] on div "Formularz wydania Uszkodzenia 3 Zdjęcia 4 Płatności 5 Potwierdzenie Klienta 6 P…" at bounding box center [731, 280] width 931 height 389
click at [428, 447] on button "Następny krok" at bounding box center [449, 441] width 103 height 30
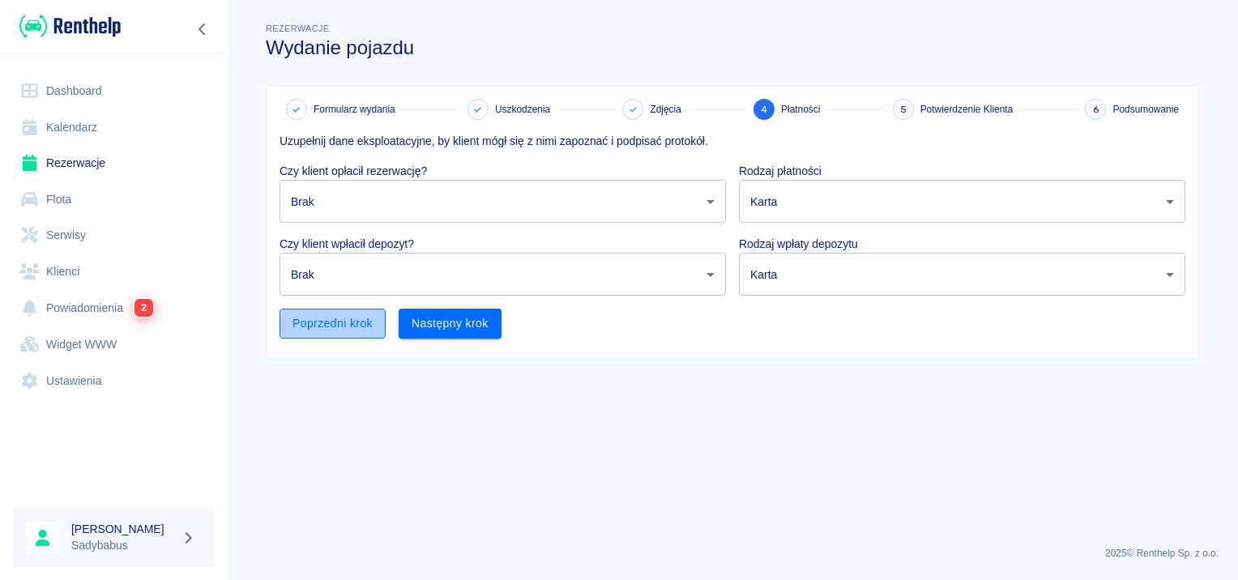
click at [338, 320] on button "Poprzedni krok" at bounding box center [332, 324] width 106 height 30
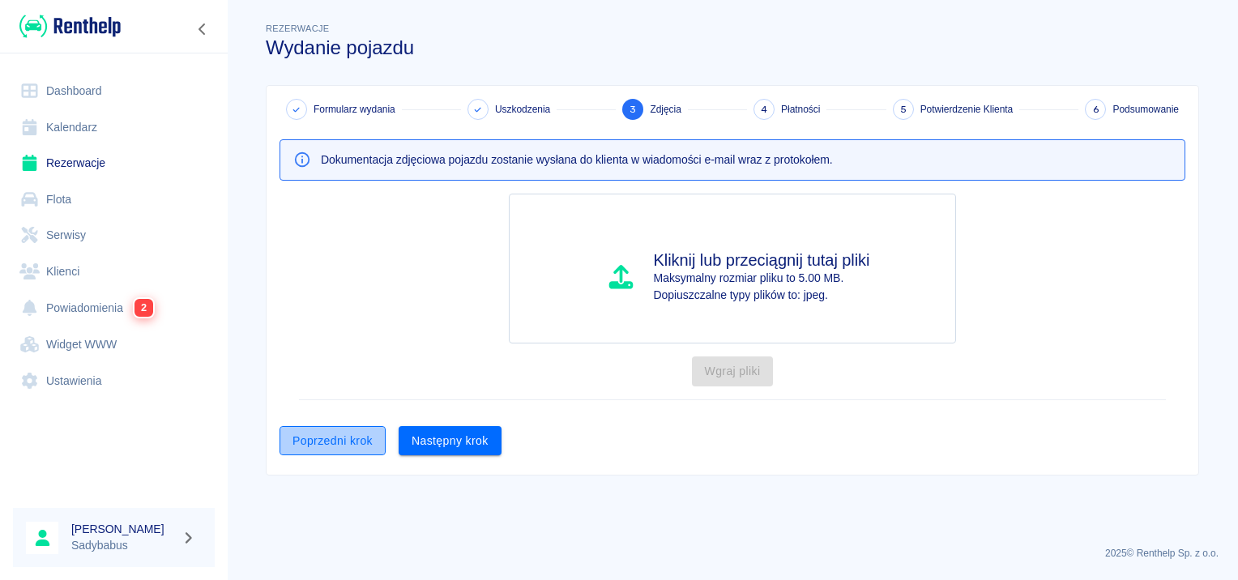
click at [317, 450] on button "Poprzedni krok" at bounding box center [332, 441] width 106 height 30
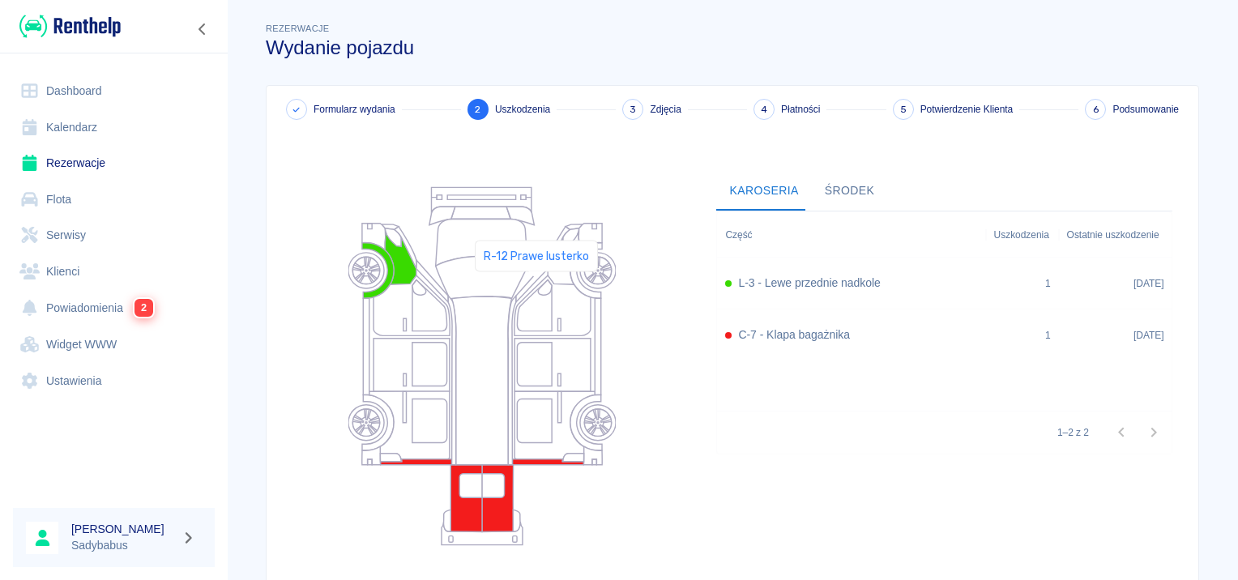
click at [538, 286] on icon at bounding box center [545, 287] width 14 height 15
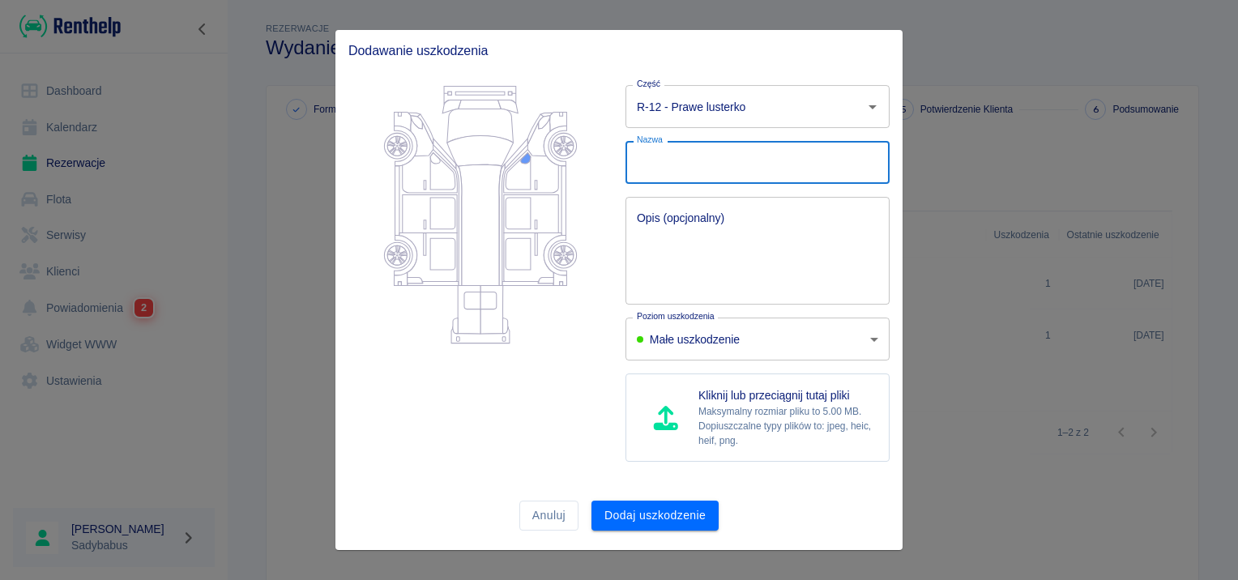
click at [673, 165] on input "Nazwa" at bounding box center [757, 162] width 264 height 43
type input "Pęknięcie"
click at [649, 504] on button "Dodaj uszkodzenie" at bounding box center [654, 516] width 127 height 30
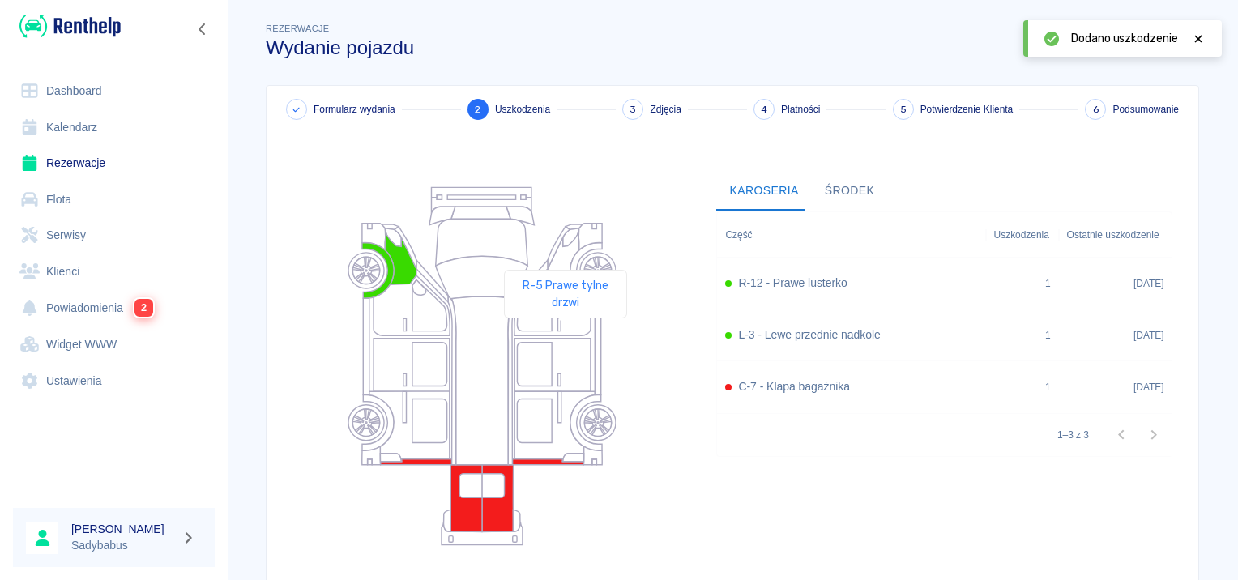
scroll to position [149, 0]
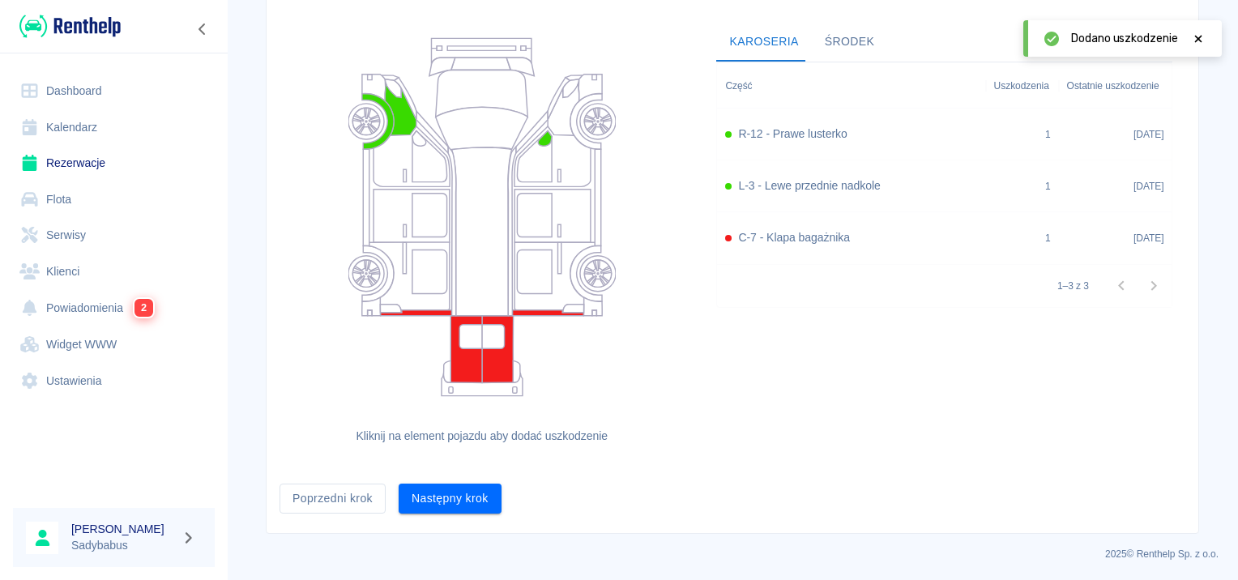
click at [446, 513] on div "Formularz wydania 2 Uszkodzenia 3 Zdjęcia 4 Płatności 5 Potwierdzenie Klienta 6…" at bounding box center [731, 235] width 931 height 596
click at [449, 502] on button "Następny krok" at bounding box center [449, 499] width 103 height 30
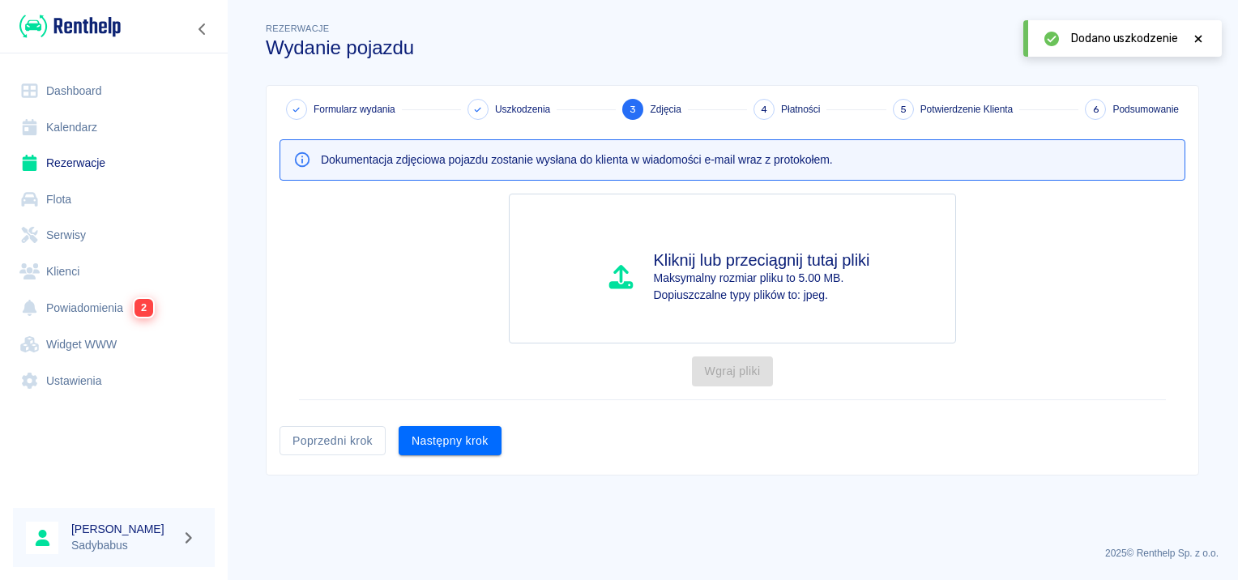
scroll to position [0, 0]
click at [427, 439] on button "Następny krok" at bounding box center [449, 441] width 103 height 30
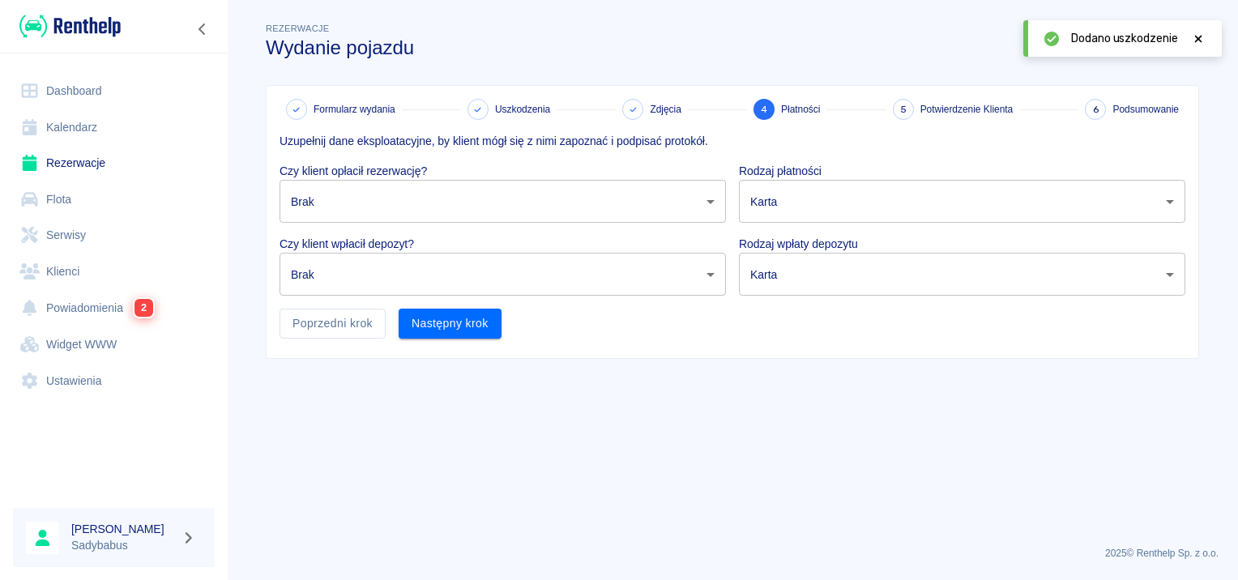
click at [408, 252] on body "Używamy plików Cookies, by zapewnić Ci najlepsze możliwe doświadczenie. Aby dow…" at bounding box center [619, 290] width 1238 height 580
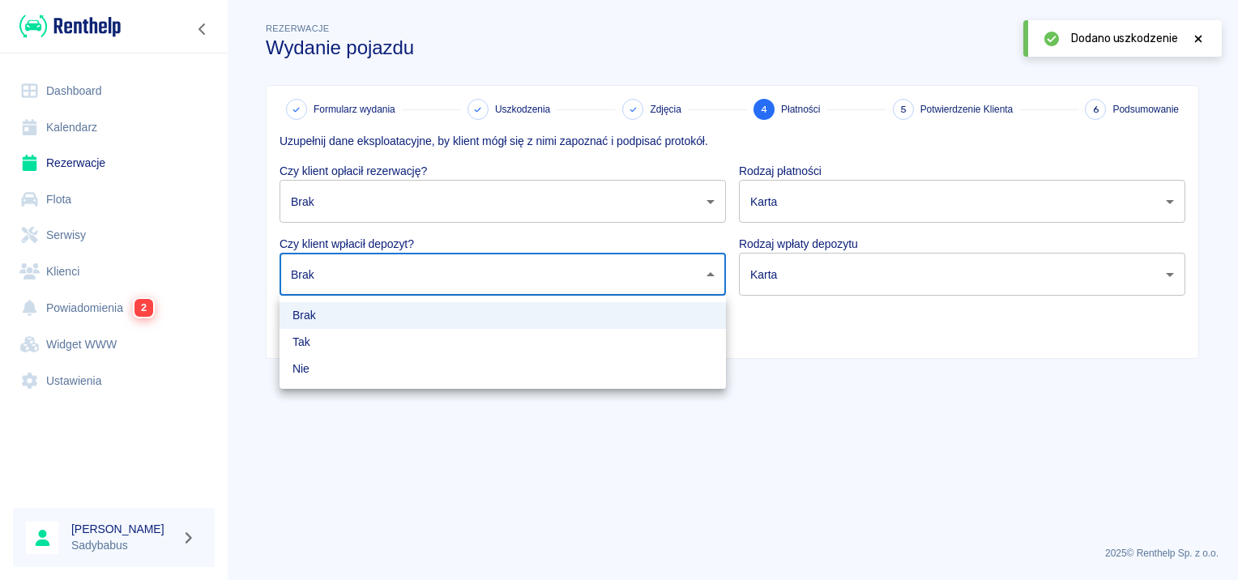
click at [411, 223] on div at bounding box center [619, 290] width 1238 height 580
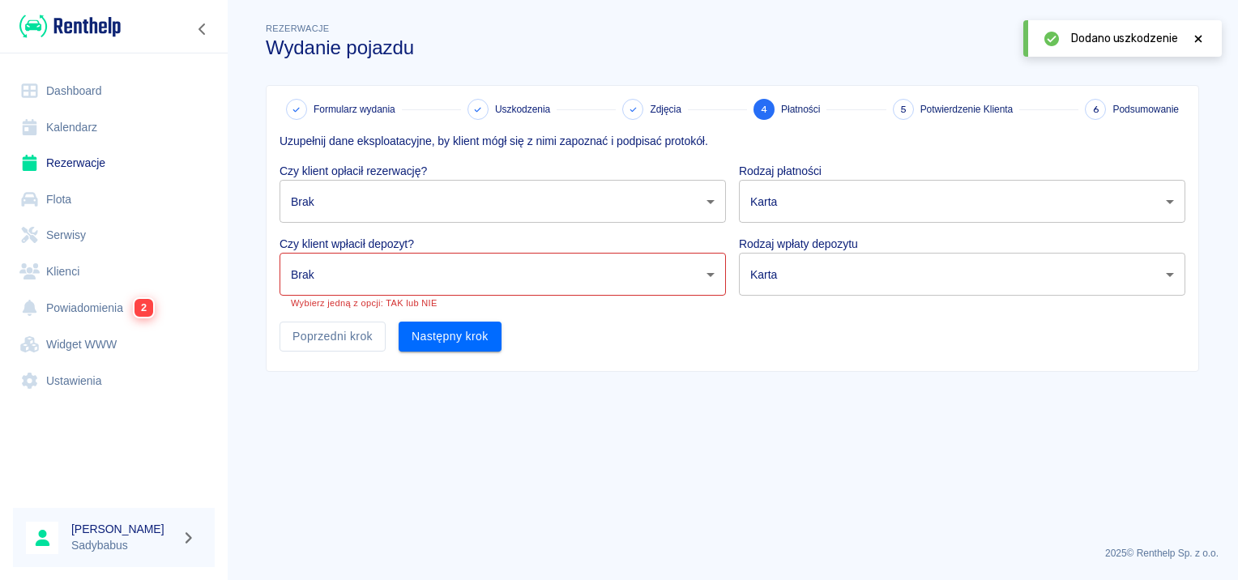
click at [403, 188] on body "Używamy plików Cookies, by zapewnić Ci najlepsze możliwe doświadczenie. Aby dow…" at bounding box center [619, 290] width 1238 height 580
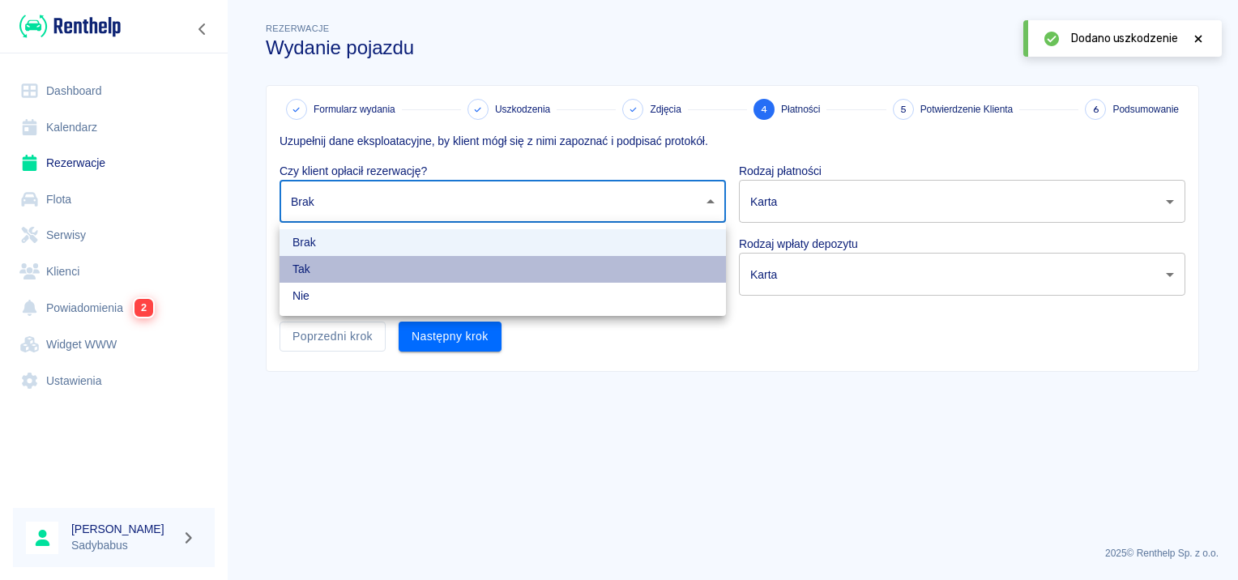
click at [369, 277] on li "Tak" at bounding box center [502, 269] width 446 height 27
type input "true"
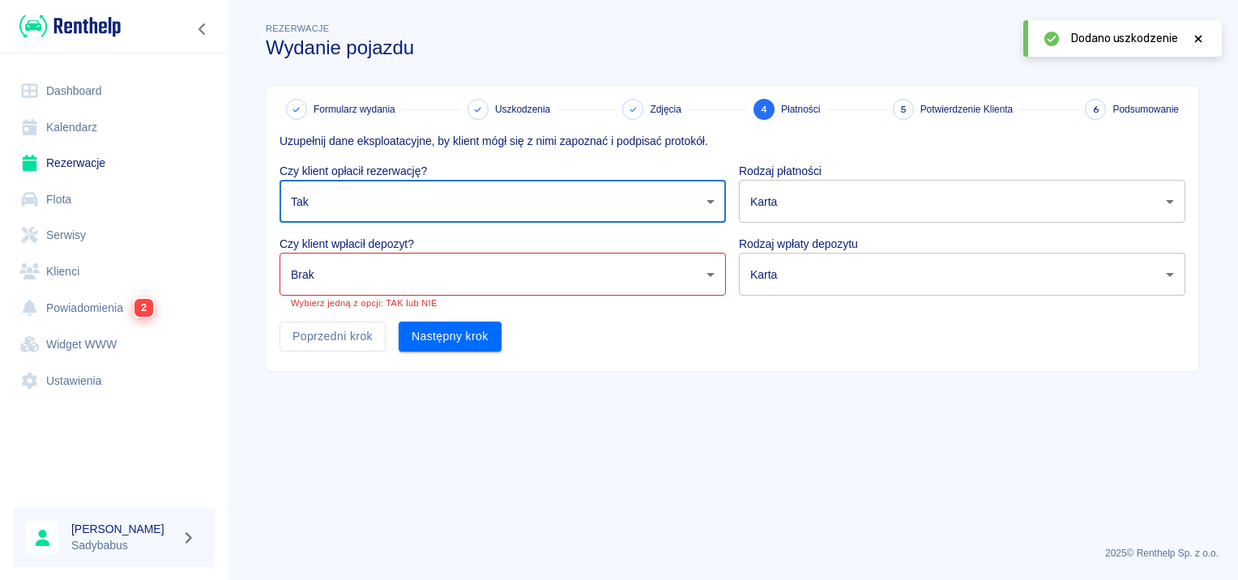
click at [366, 283] on body "Używamy plików Cookies, by zapewnić Ci najlepsze możliwe doświadczenie. Aby dow…" at bounding box center [619, 290] width 1238 height 580
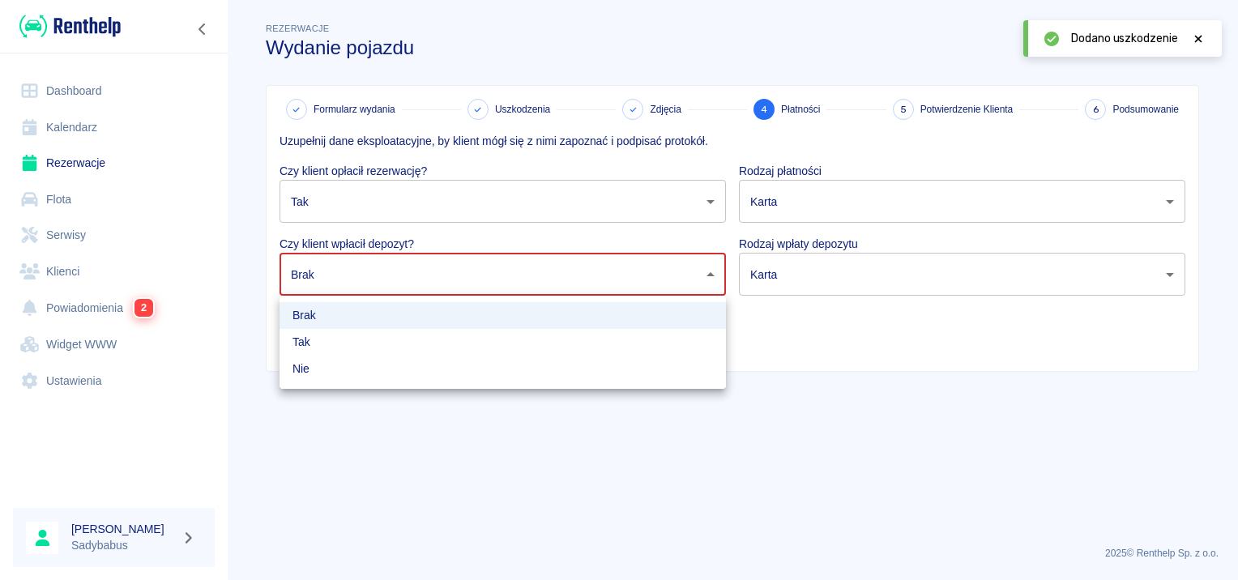
click at [369, 336] on li "Tak" at bounding box center [502, 342] width 446 height 27
type input "true"
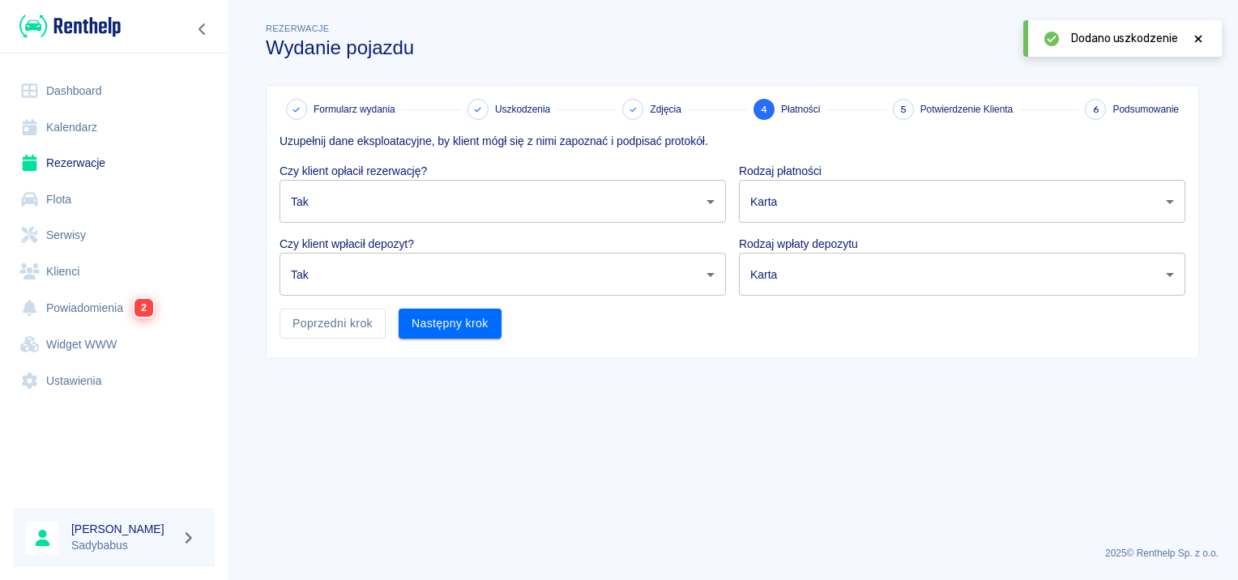
click at [881, 224] on div "Rodzaj wpłaty depozytu Karta terminal_card_authorization ​" at bounding box center [955, 259] width 459 height 73
click at [876, 223] on div "Rodzaj wpłaty depozytu Karta terminal_card_authorization ​" at bounding box center [955, 259] width 459 height 73
click at [876, 204] on body "Używamy plików Cookies, by zapewnić Ci najlepsze możliwe doświadczenie. Aby dow…" at bounding box center [619, 290] width 1238 height 580
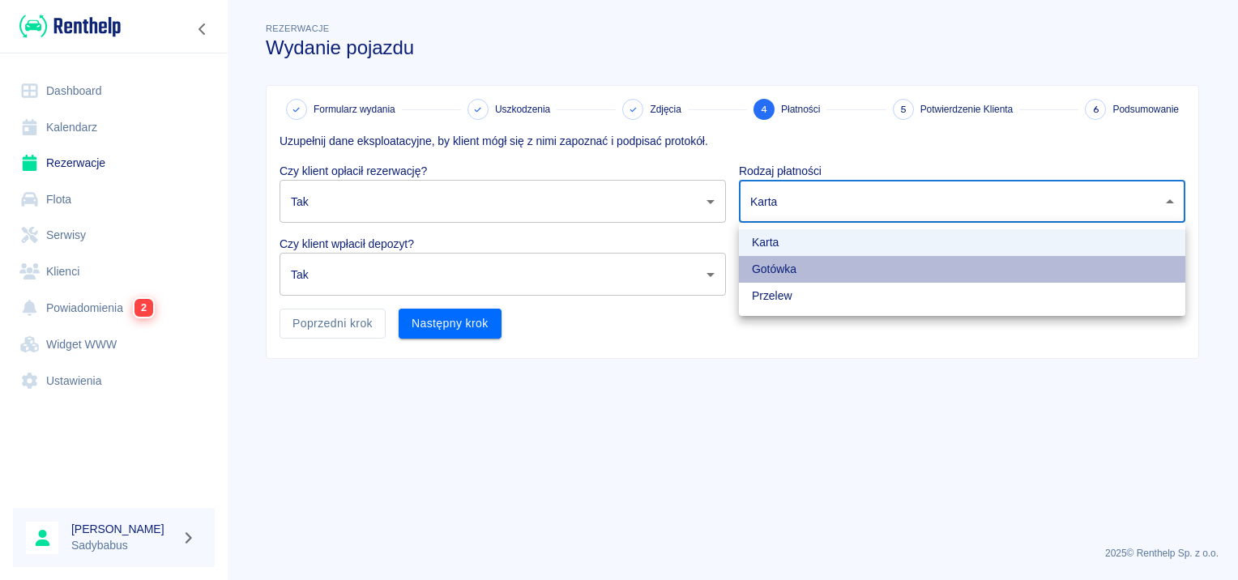
click at [844, 266] on li "Gotówka" at bounding box center [962, 269] width 446 height 27
type input "cash"
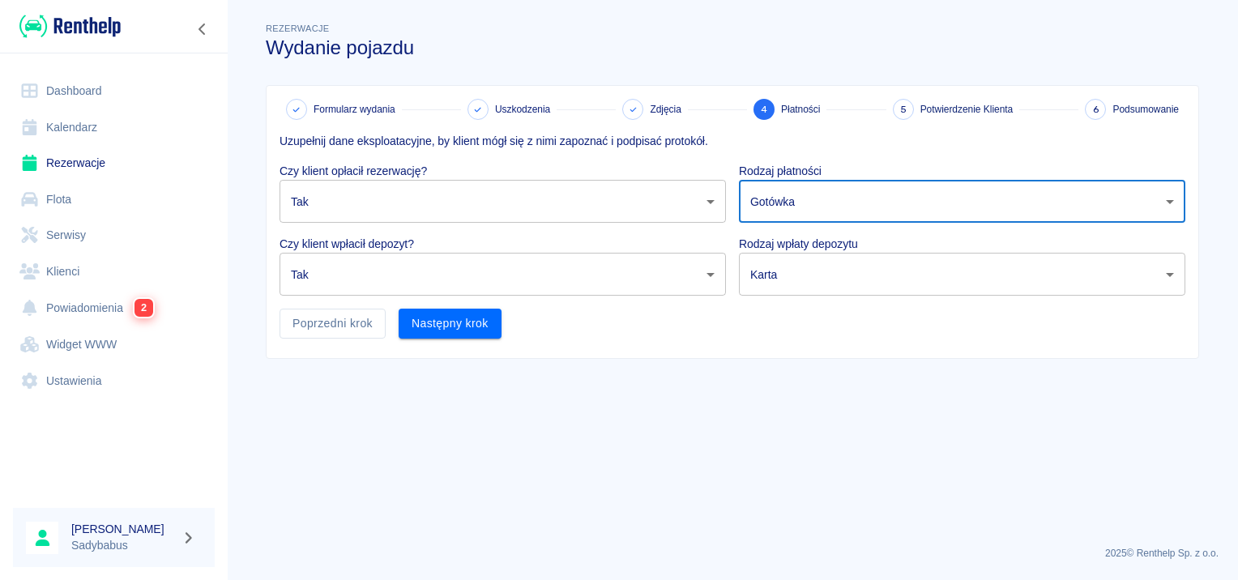
click at [837, 275] on body "Używamy plików Cookies, by zapewnić Ci najlepsze możliwe doświadczenie. Aby dow…" at bounding box center [619, 290] width 1238 height 580
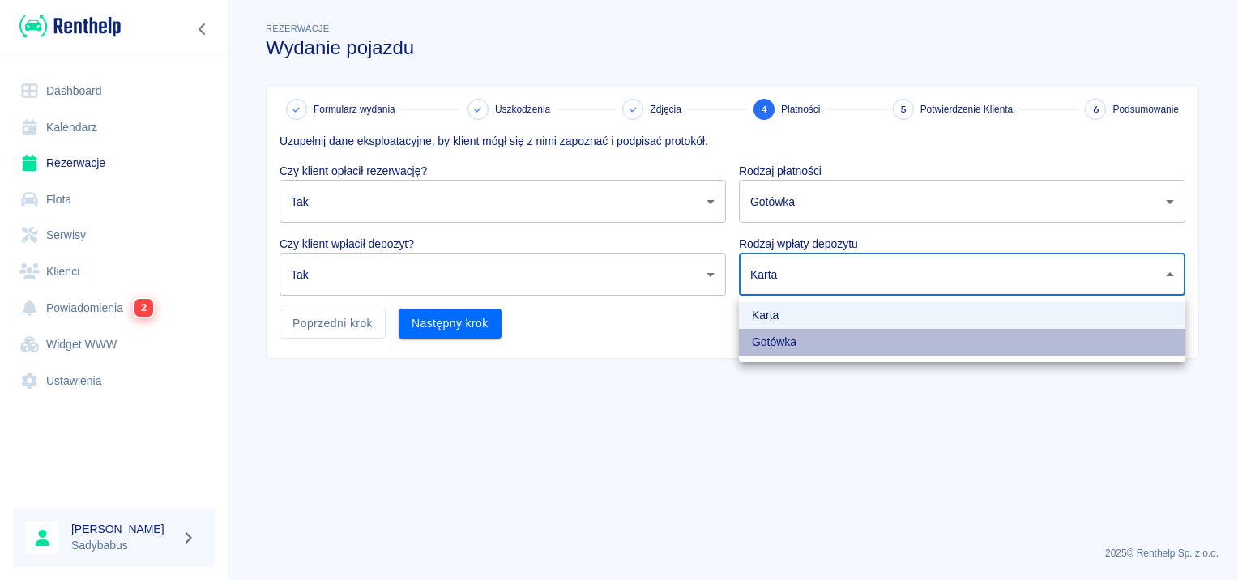
click at [790, 348] on li "Gotówka" at bounding box center [962, 342] width 446 height 27
type input "cash"
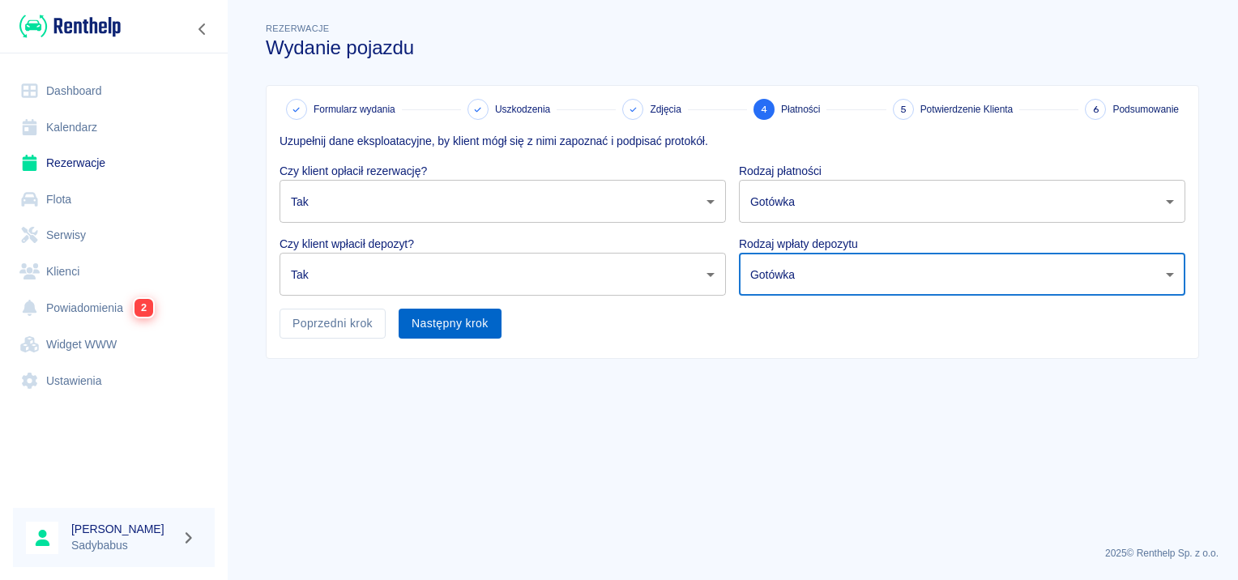
click at [454, 321] on button "Następny krok" at bounding box center [449, 324] width 103 height 30
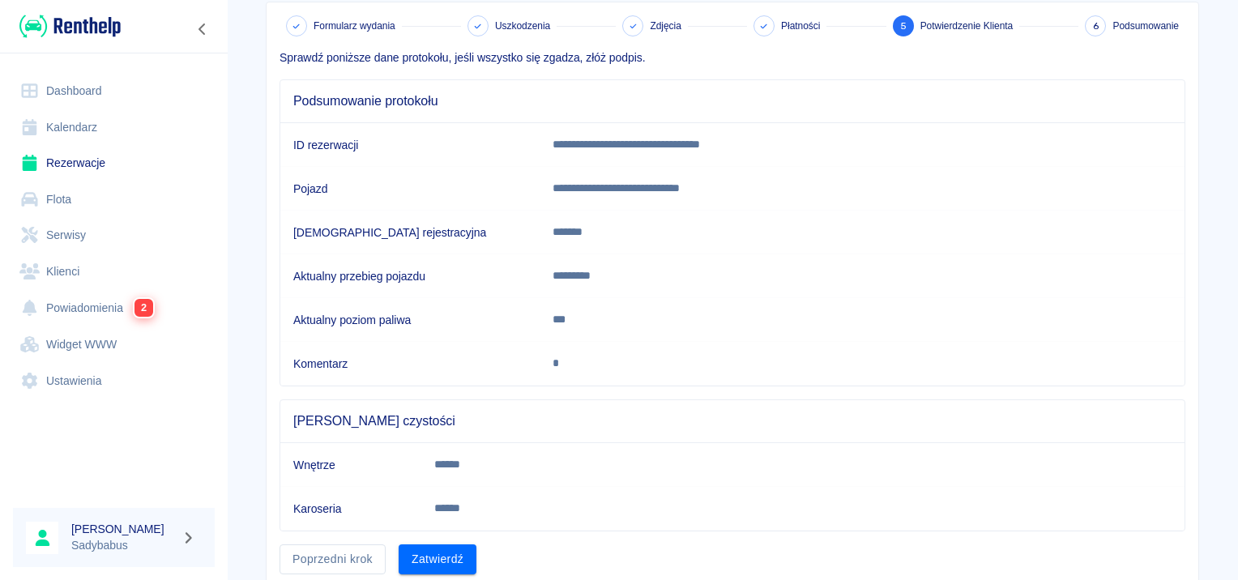
scroll to position [142, 0]
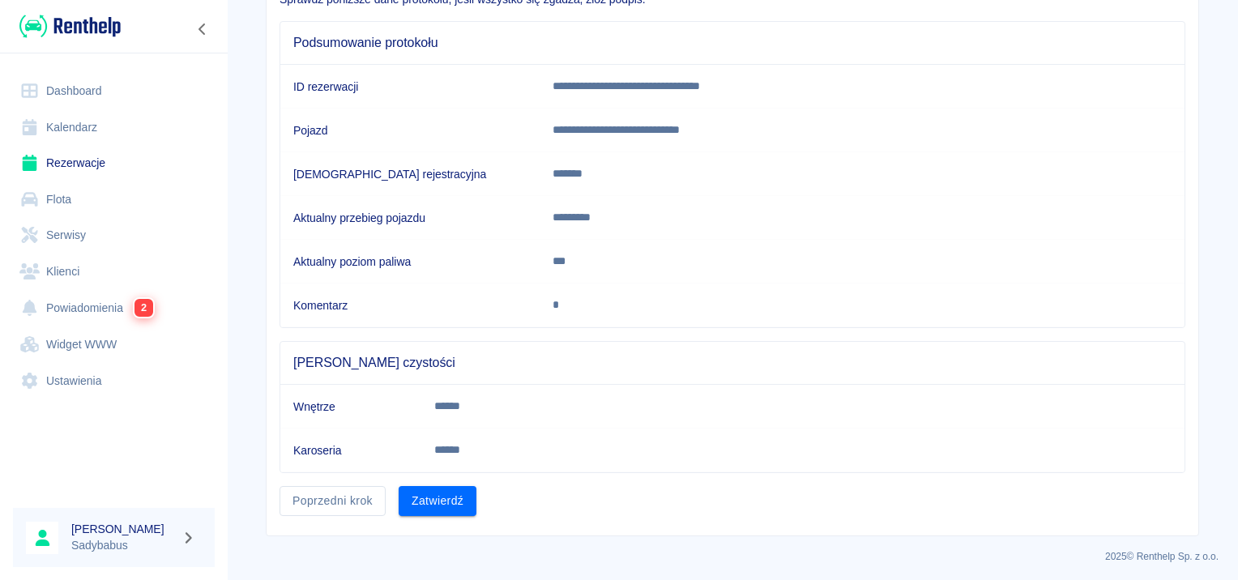
click at [450, 496] on button "Zatwierdź" at bounding box center [437, 501] width 78 height 30
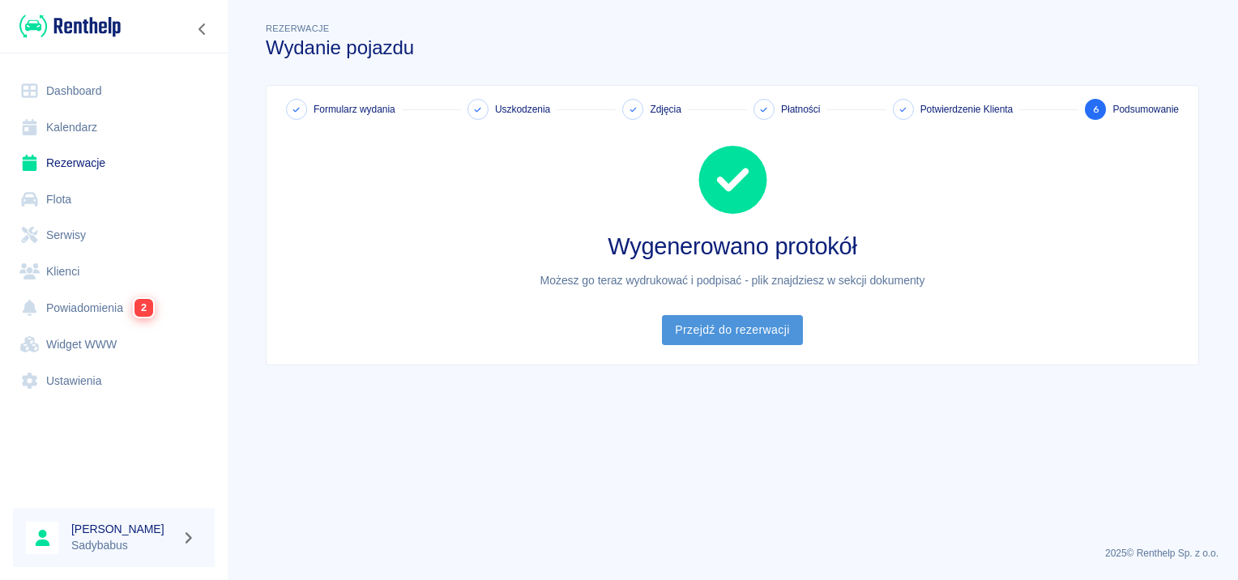
click at [752, 330] on link "Przejdź do rezerwacji" at bounding box center [732, 330] width 140 height 30
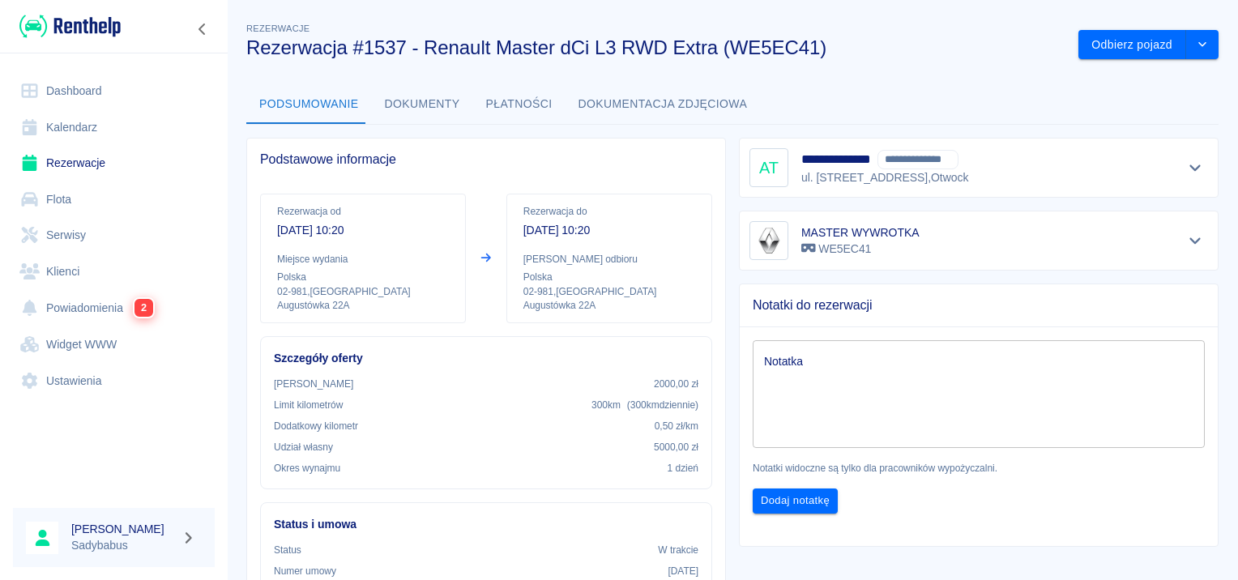
click at [442, 95] on button "Dokumenty" at bounding box center [422, 104] width 101 height 39
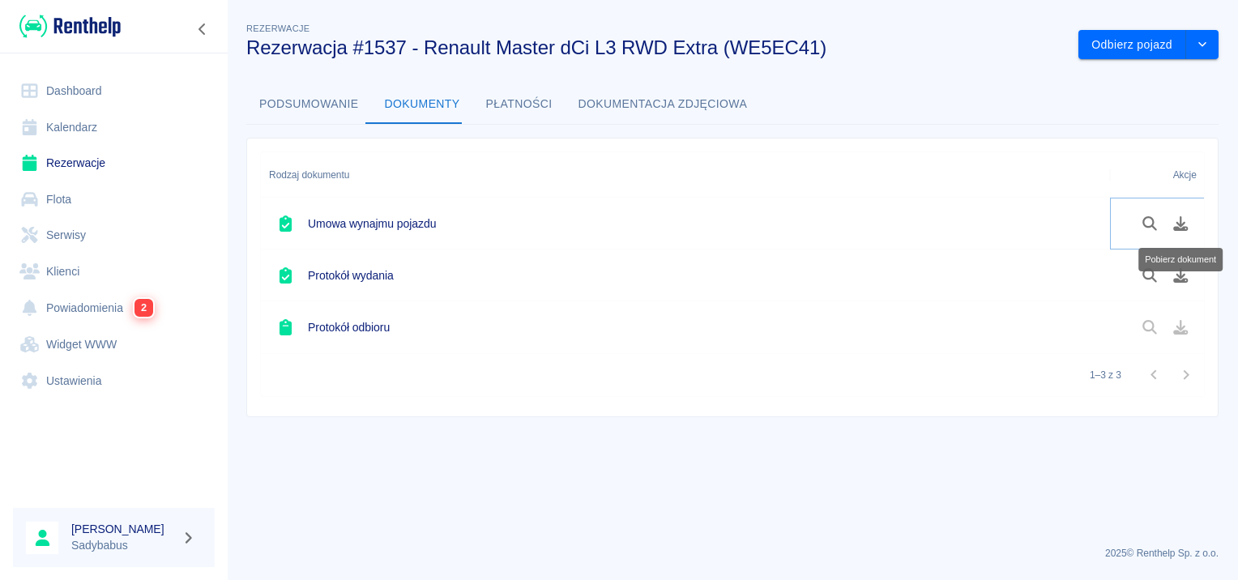
click at [1174, 230] on button "Pobierz dokument" at bounding box center [1181, 224] width 32 height 28
click at [1178, 270] on icon "Pobierz dokument" at bounding box center [1180, 275] width 19 height 15
